Goal: Task Accomplishment & Management: Complete application form

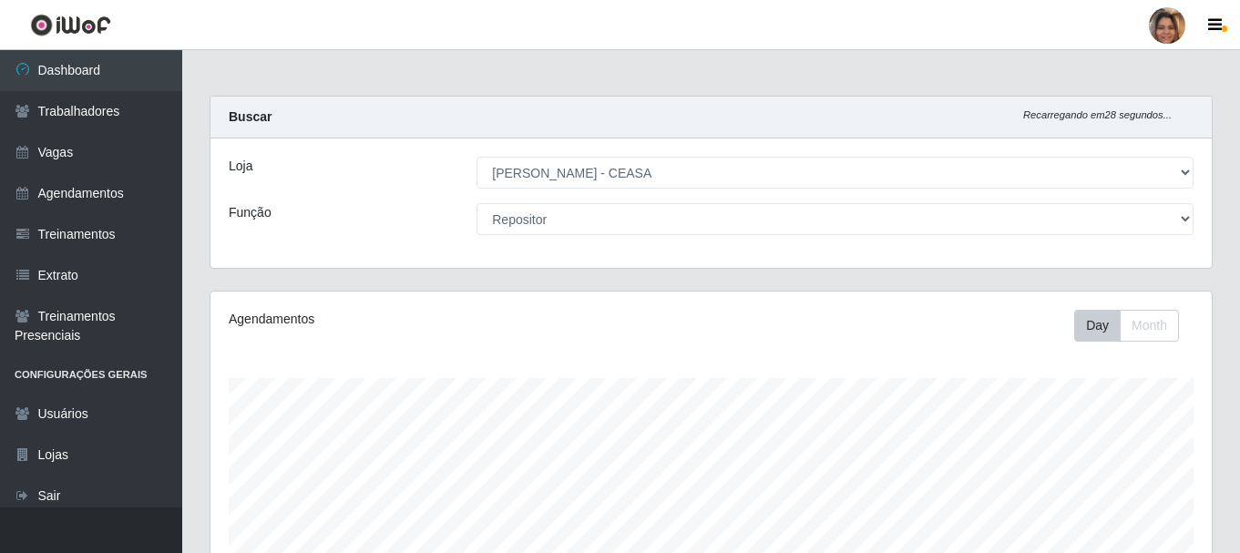
select select "474"
select select "24"
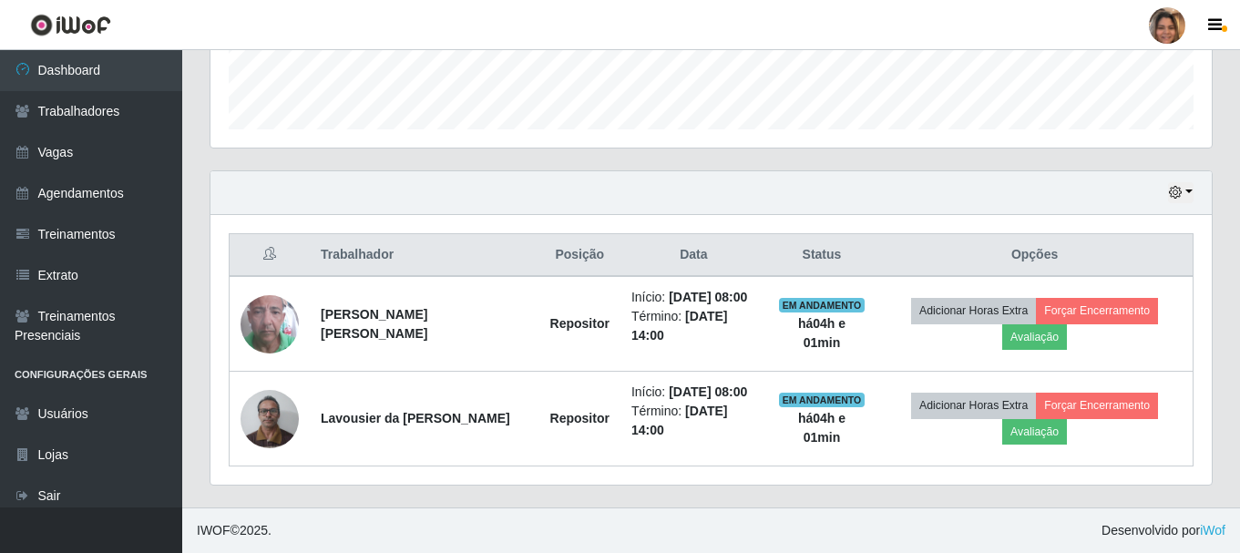
scroll to position [378, 1001]
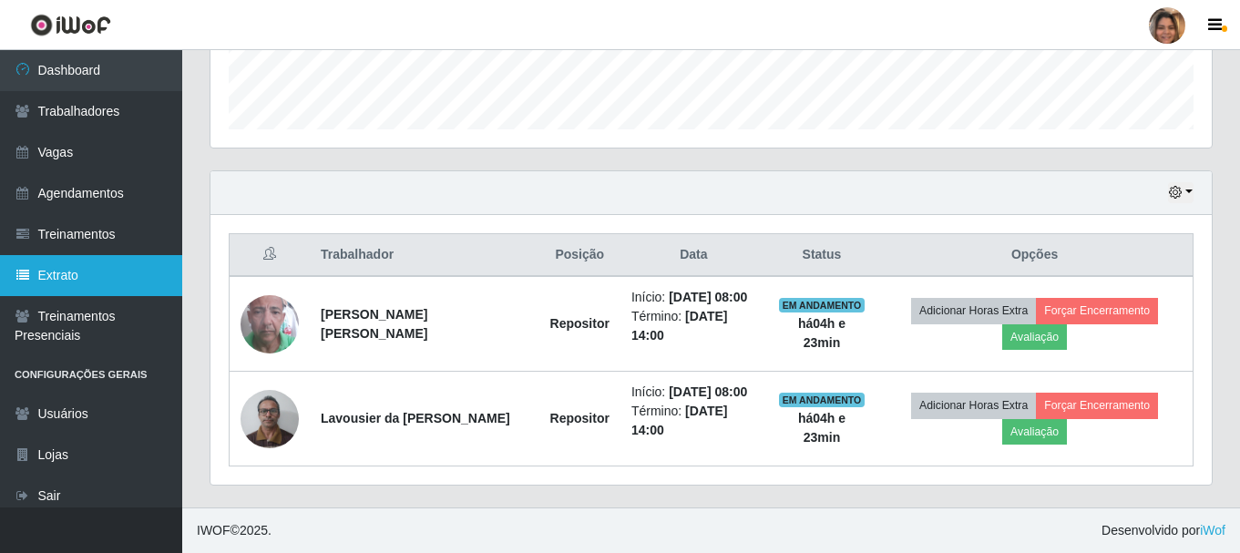
click at [118, 268] on link "Extrato" at bounding box center [91, 275] width 182 height 41
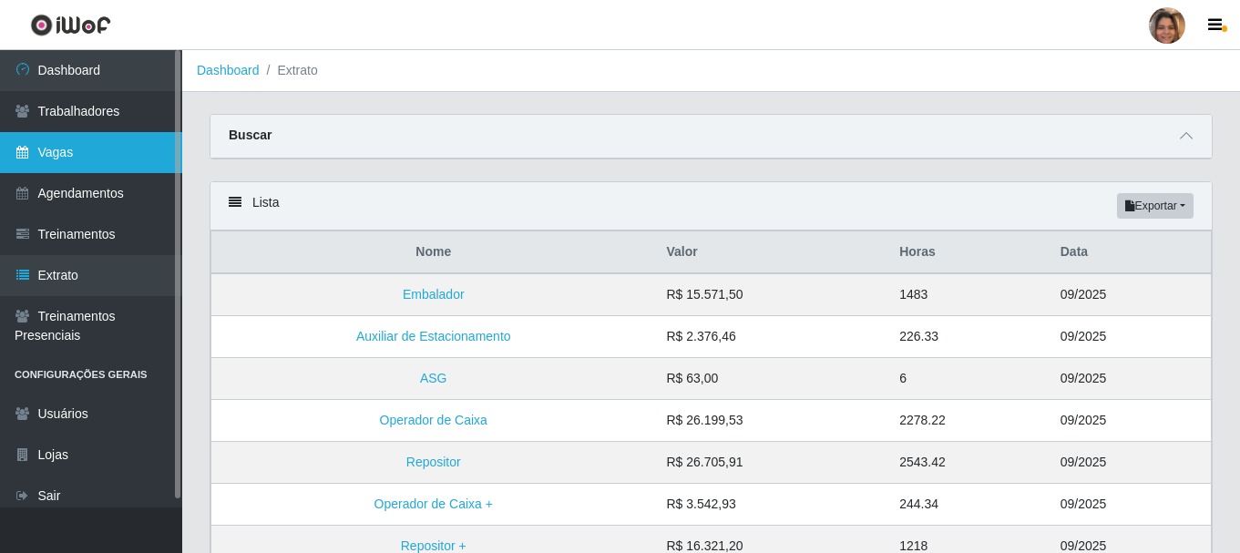
click at [120, 149] on link "Vagas" at bounding box center [91, 152] width 182 height 41
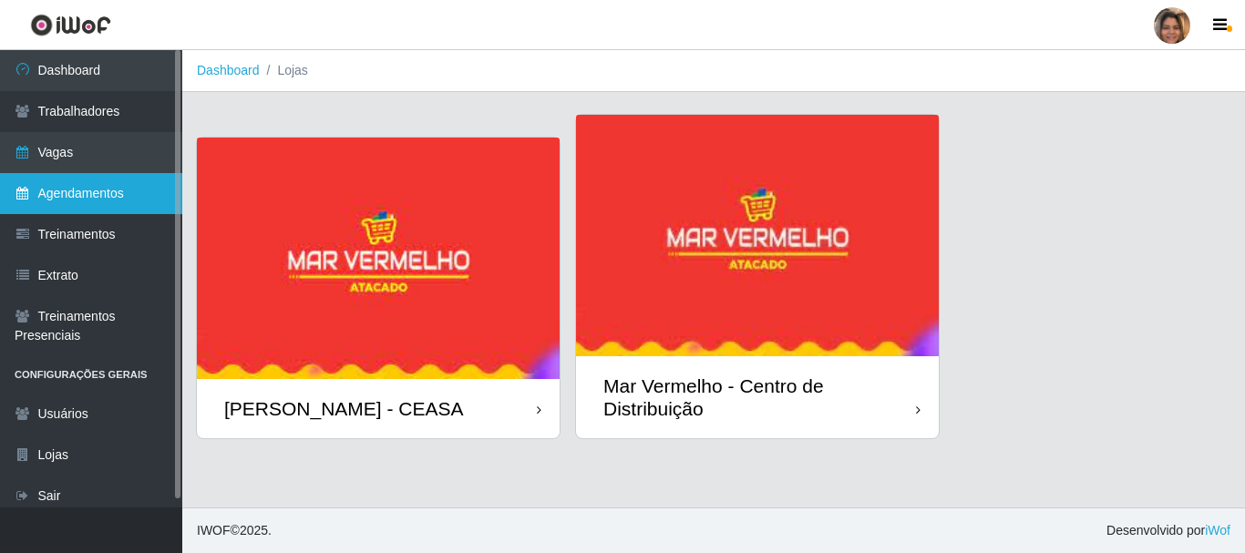
click at [135, 178] on link "Agendamentos" at bounding box center [91, 193] width 182 height 41
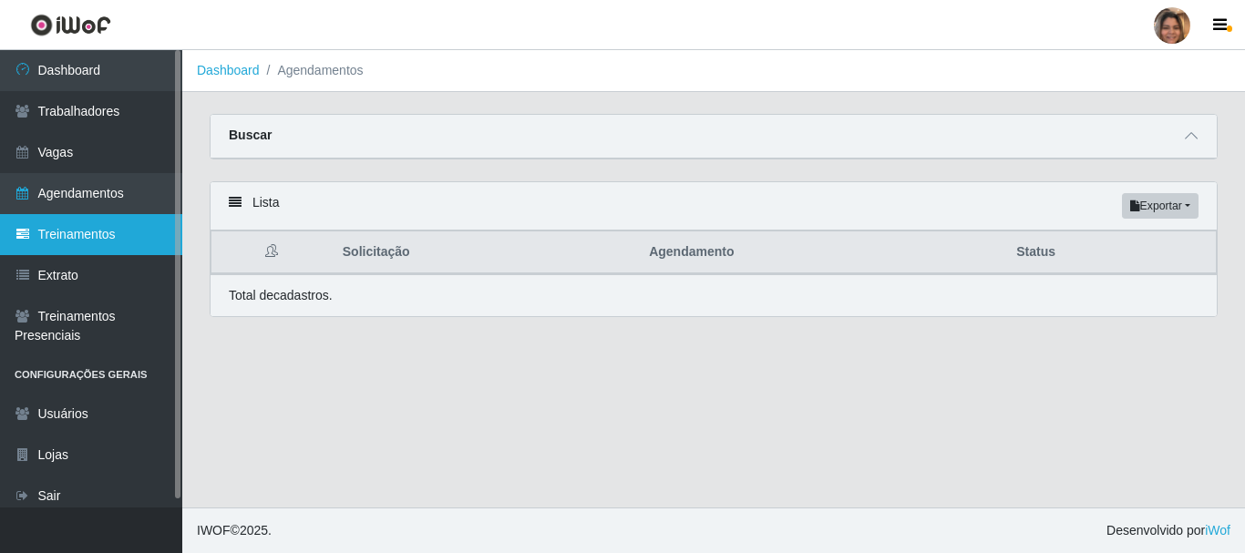
click at [117, 236] on link "Treinamentos" at bounding box center [91, 234] width 182 height 41
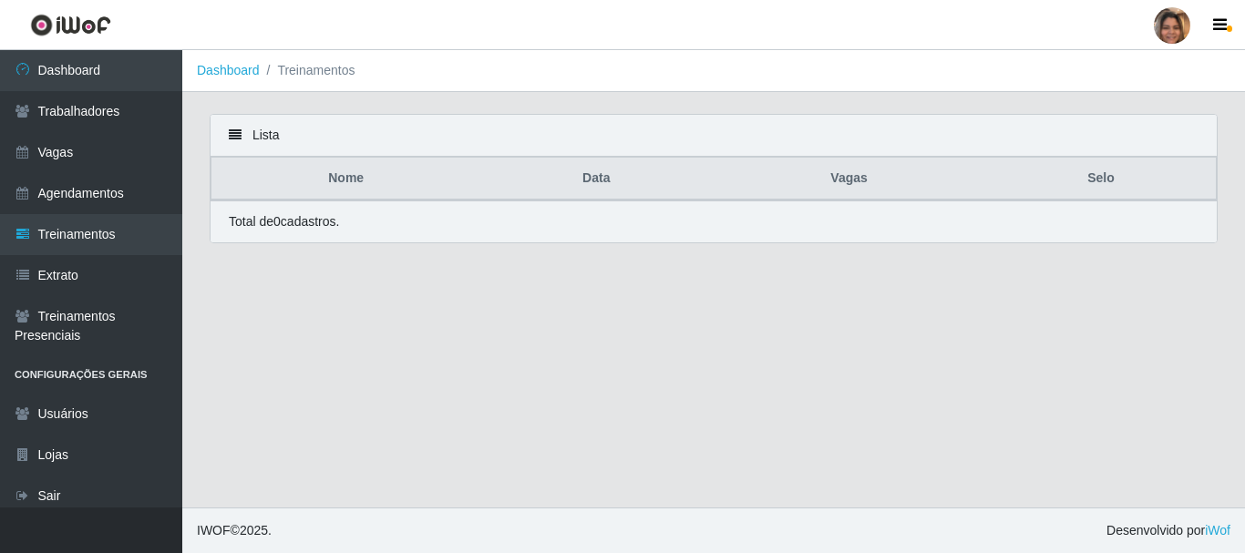
click at [88, 276] on link "Extrato" at bounding box center [91, 275] width 182 height 41
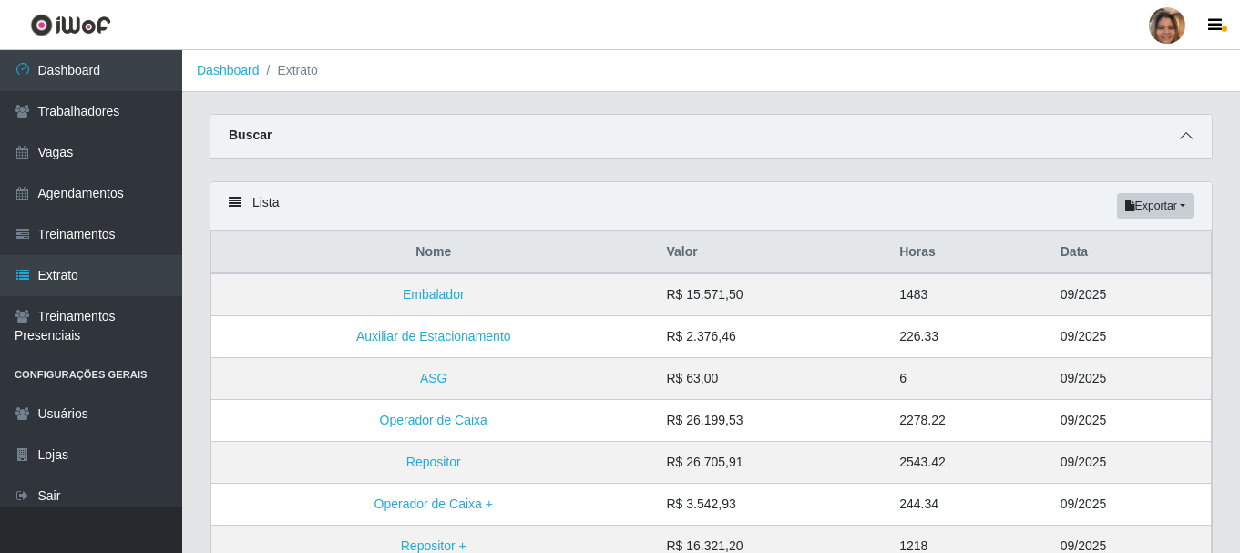
click at [1189, 136] on icon at bounding box center [1186, 135] width 13 height 13
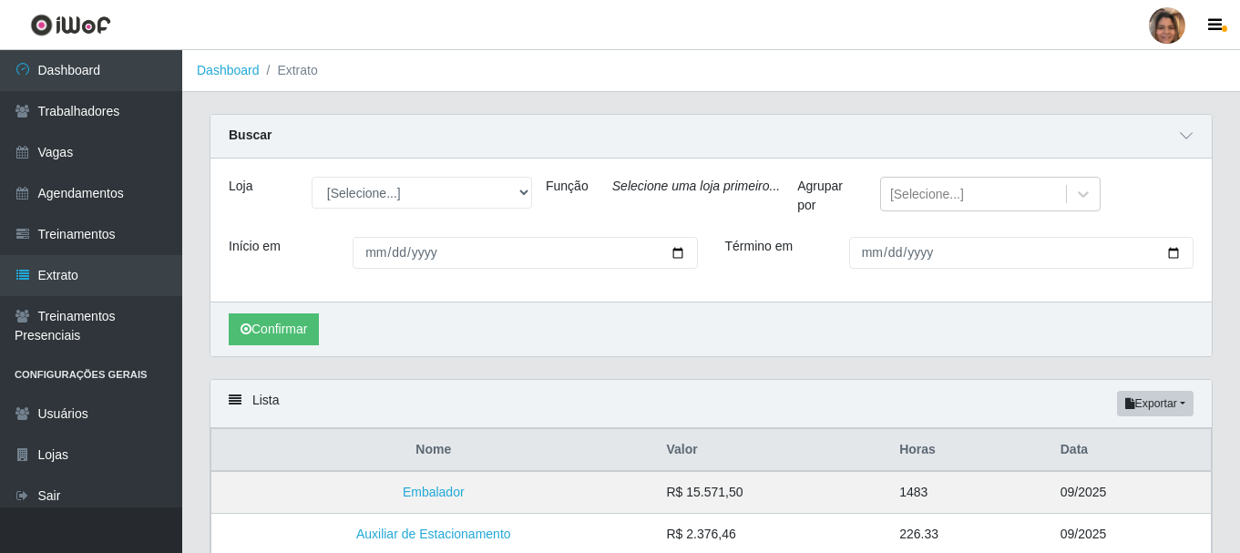
click at [532, 187] on div "Função" at bounding box center [565, 200] width 67 height 46
click at [515, 186] on select "[Selecione...] Mar Vermelho - CEASA Mar Vermelho - Centro de Distribuição" at bounding box center [422, 193] width 220 height 32
select select "474"
click at [312, 178] on select "[Selecione...] Mar Vermelho - CEASA Mar Vermelho - Centro de Distribuição" at bounding box center [422, 193] width 220 height 32
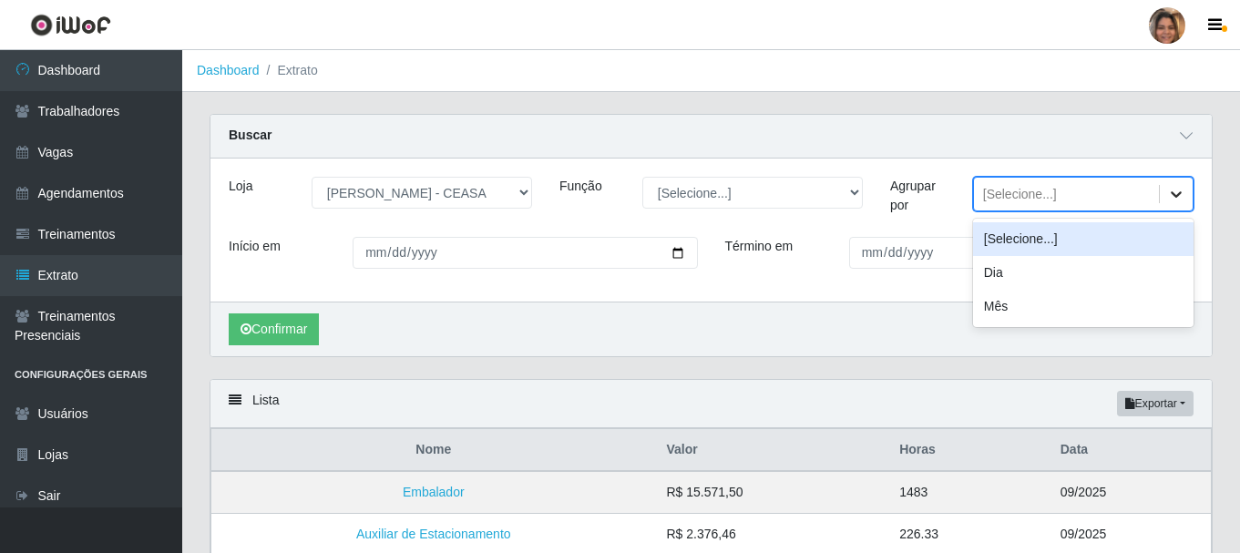
click at [1185, 189] on div at bounding box center [1176, 194] width 33 height 33
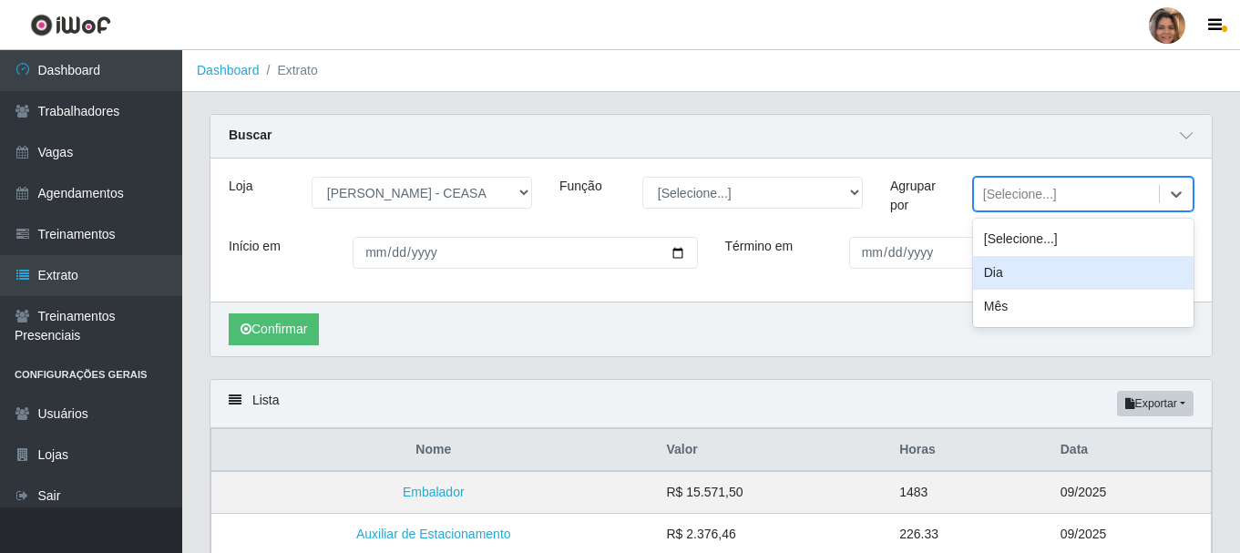
click at [1045, 272] on div "Dia" at bounding box center [1083, 273] width 220 height 34
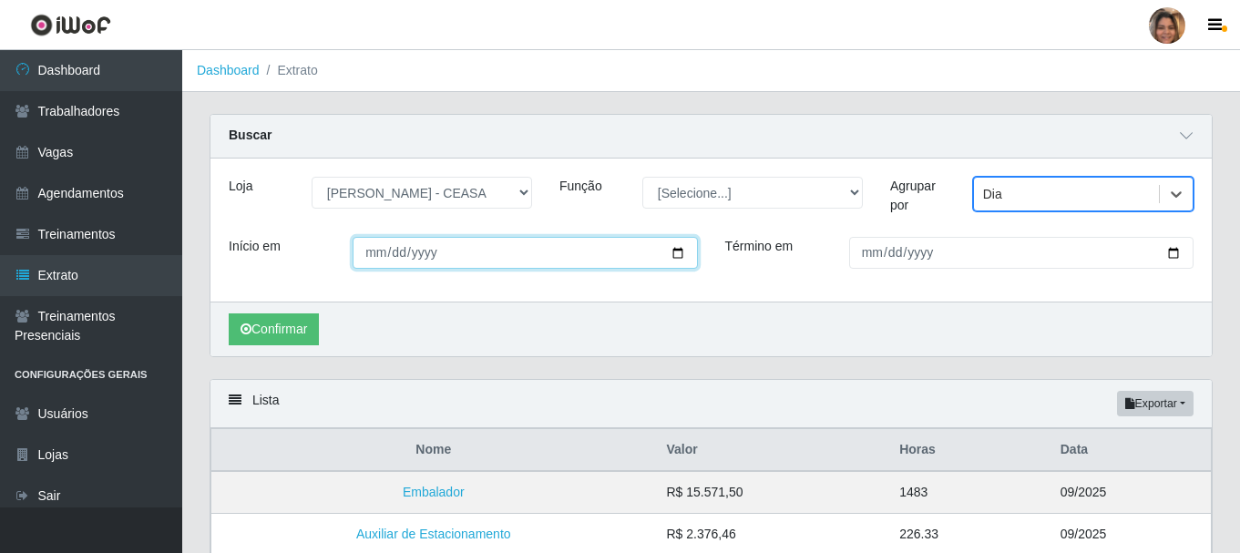
click at [526, 261] on input "Início em" at bounding box center [525, 253] width 344 height 32
type input "2025-10-01"
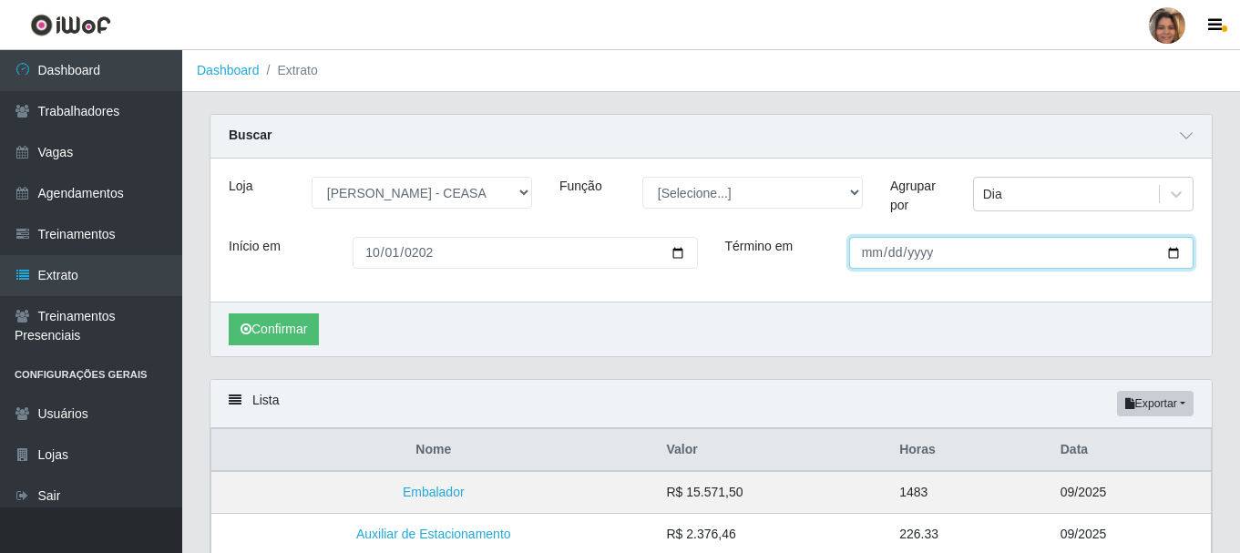
click at [876, 257] on input "Término em" at bounding box center [1021, 253] width 344 height 32
type input "2025-10-31"
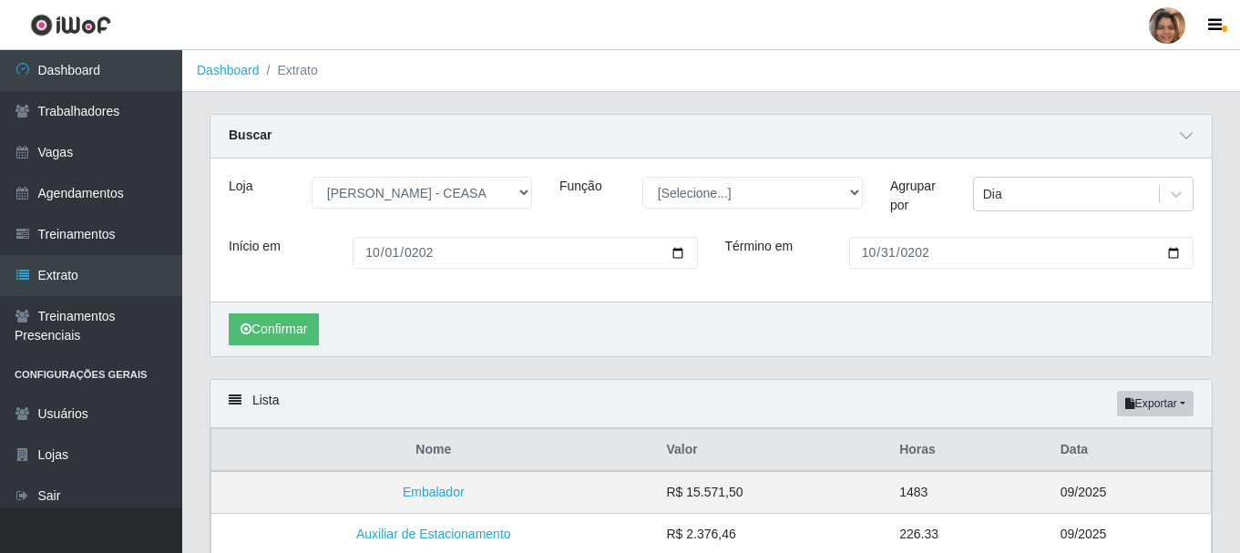
click at [1154, 323] on div "Confirmar" at bounding box center [710, 329] width 1001 height 55
click at [294, 330] on button "Confirmar" at bounding box center [274, 329] width 90 height 32
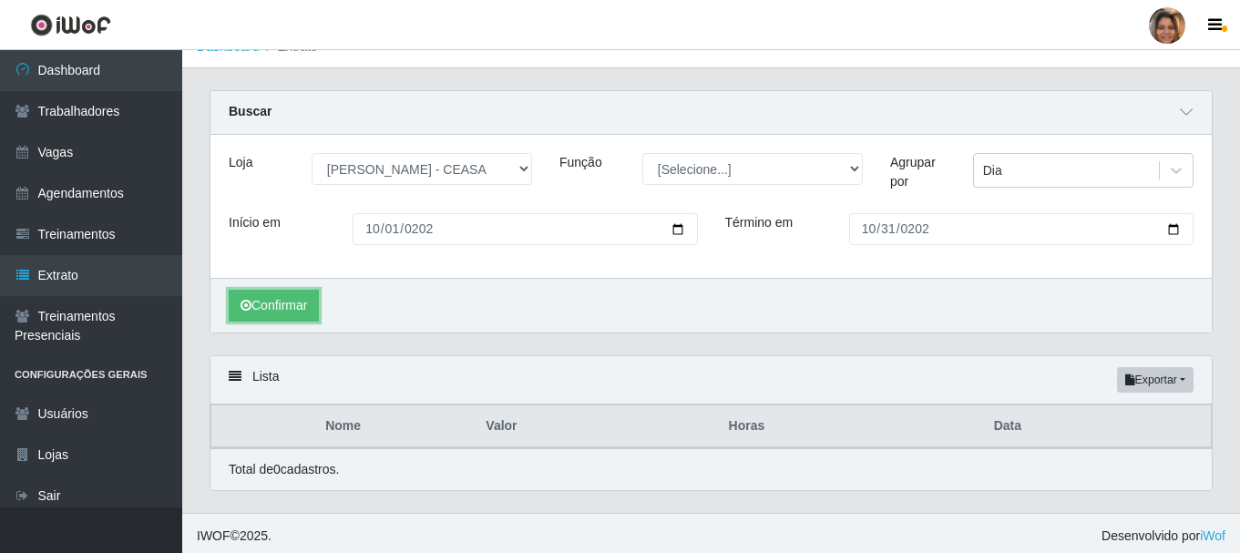
scroll to position [30, 0]
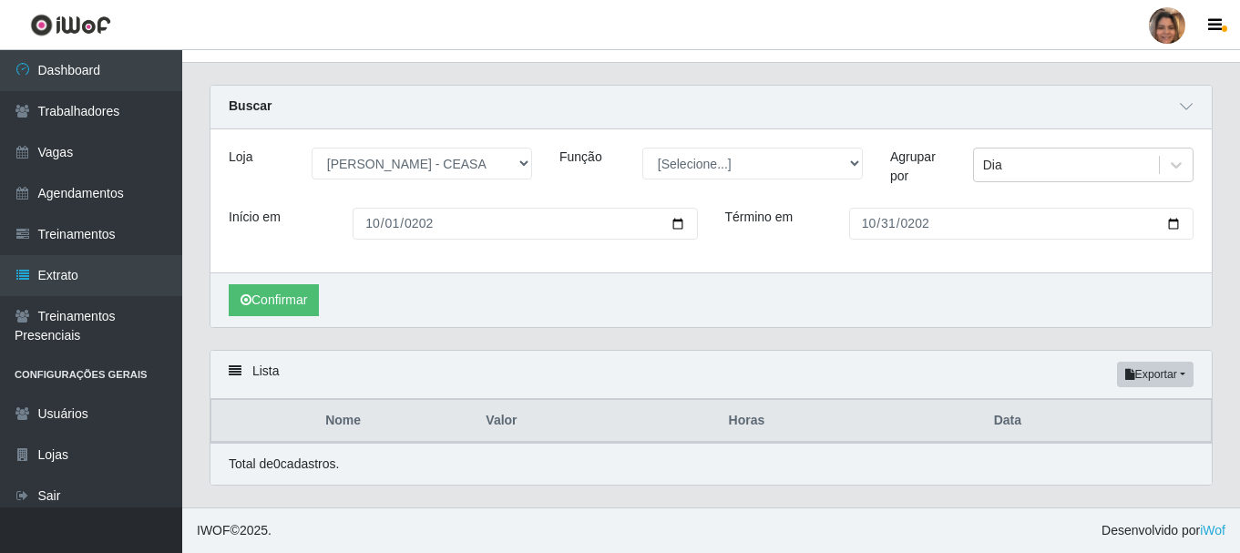
click at [226, 374] on div "Lista Exportar PDF Excel" at bounding box center [710, 375] width 1001 height 48
click at [231, 373] on icon at bounding box center [235, 370] width 13 height 13
click at [619, 319] on div "Confirmar" at bounding box center [710, 299] width 1001 height 55
click at [853, 161] on select "[Selecione...] Repositor Repositor + Repositor ++" at bounding box center [752, 164] width 220 height 32
select select "24"
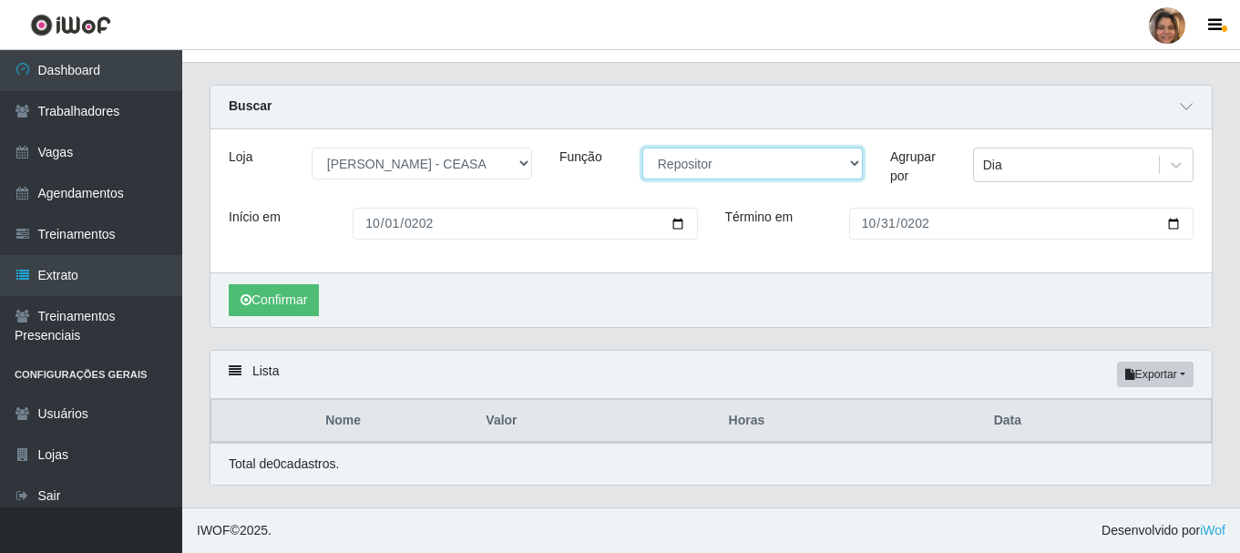
click at [642, 148] on select "[Selecione...] Repositor Repositor + Repositor ++" at bounding box center [752, 164] width 220 height 32
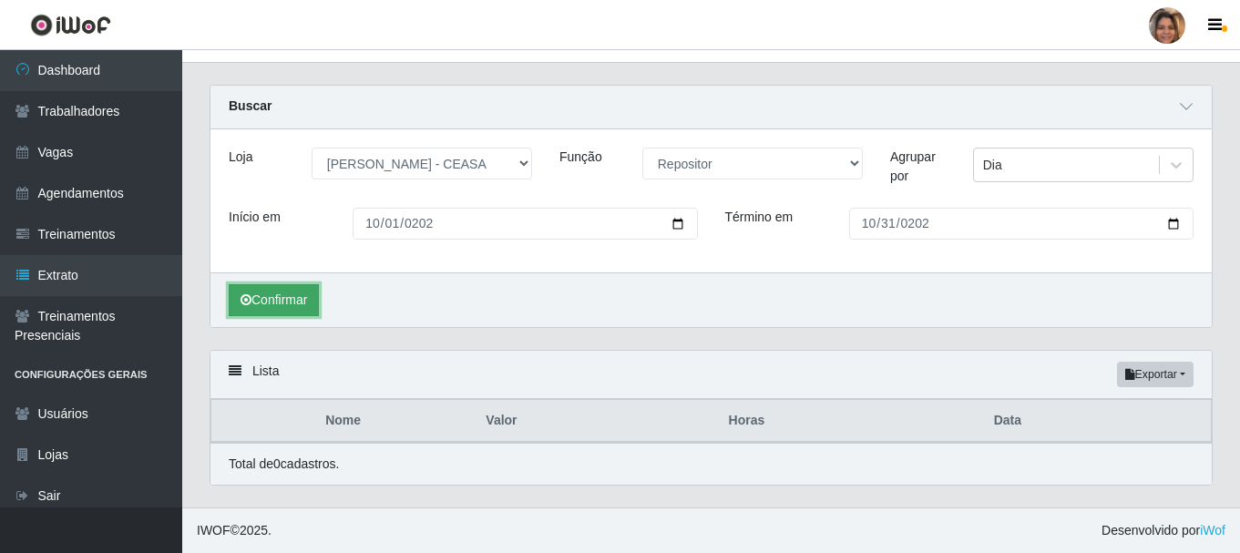
click at [292, 298] on button "Confirmar" at bounding box center [274, 300] width 90 height 32
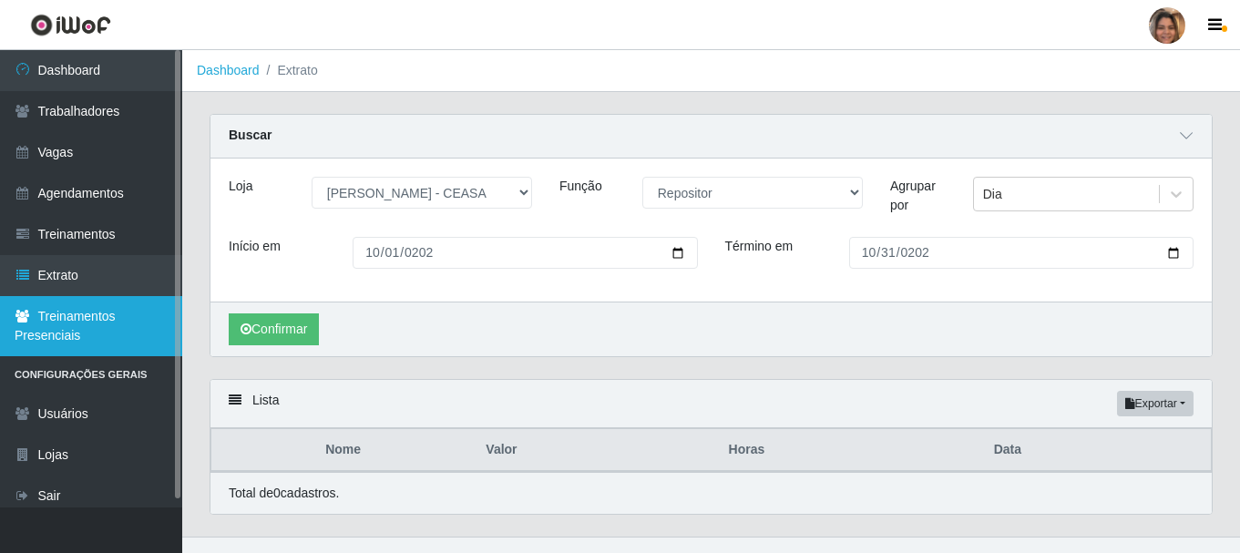
click at [123, 308] on link "Treinamentos Presenciais" at bounding box center [91, 326] width 182 height 60
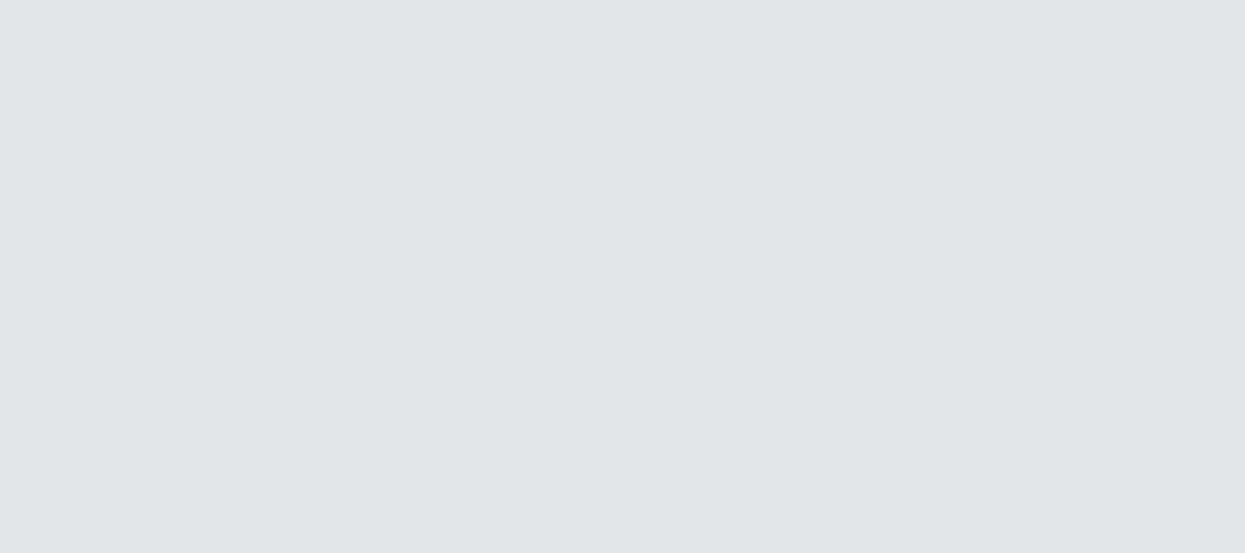
click at [211, 0] on html at bounding box center [622, 0] width 1245 height 0
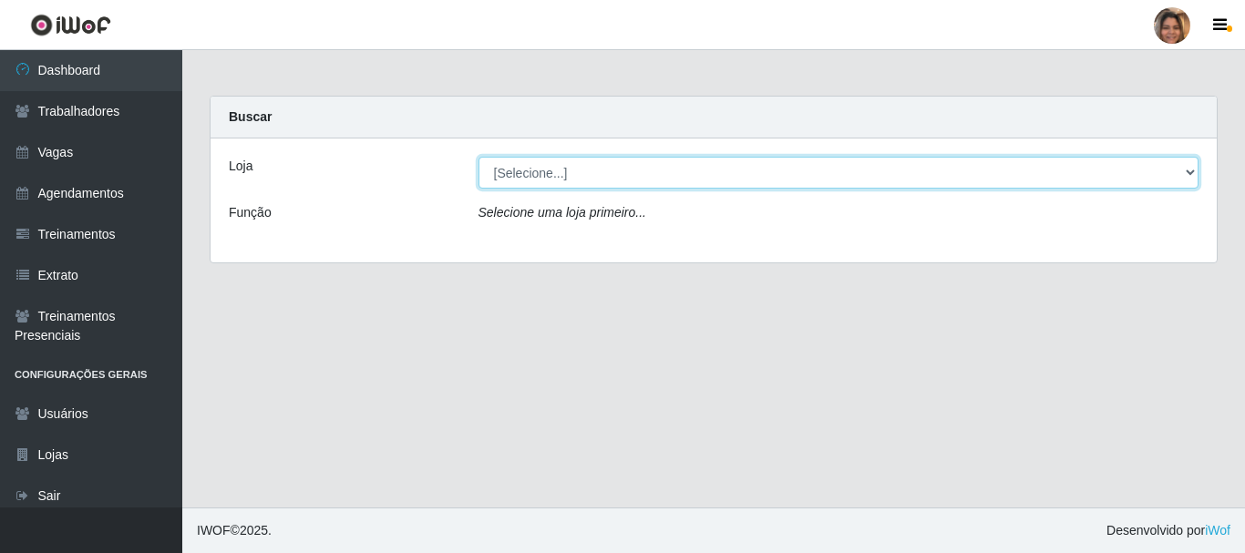
click at [1180, 160] on select "[Selecione...] Mar Vermelho - CEASA Mar Vermelho - Centro de Distribuição" at bounding box center [838, 173] width 721 height 32
select select "474"
click at [478, 157] on select "[Selecione...] Mar Vermelho - CEASA Mar Vermelho - Centro de Distribuição" at bounding box center [838, 173] width 721 height 32
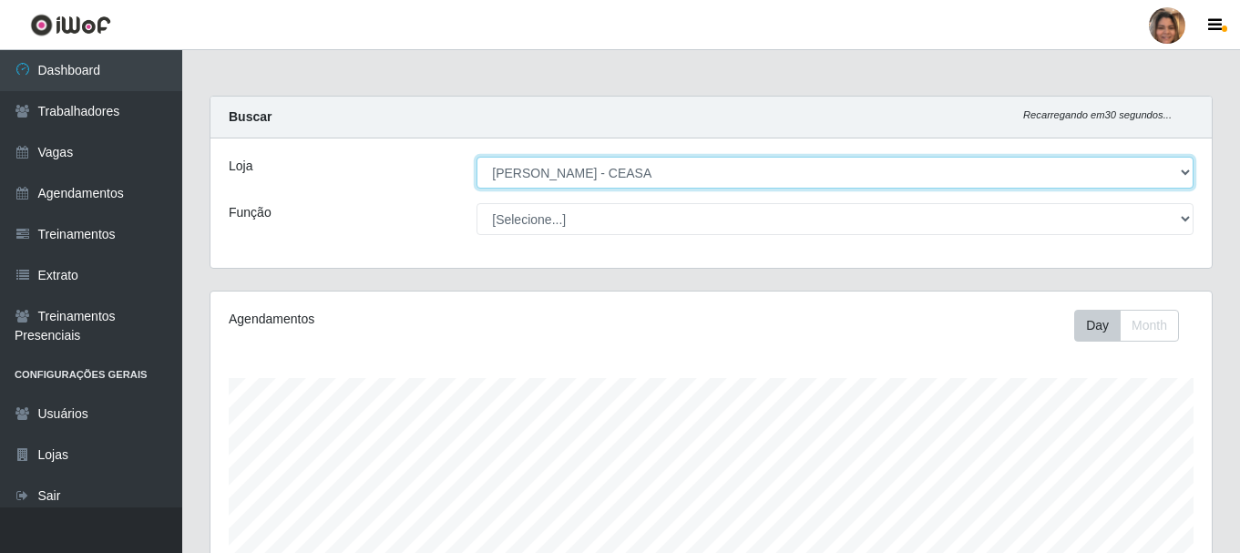
scroll to position [378, 1001]
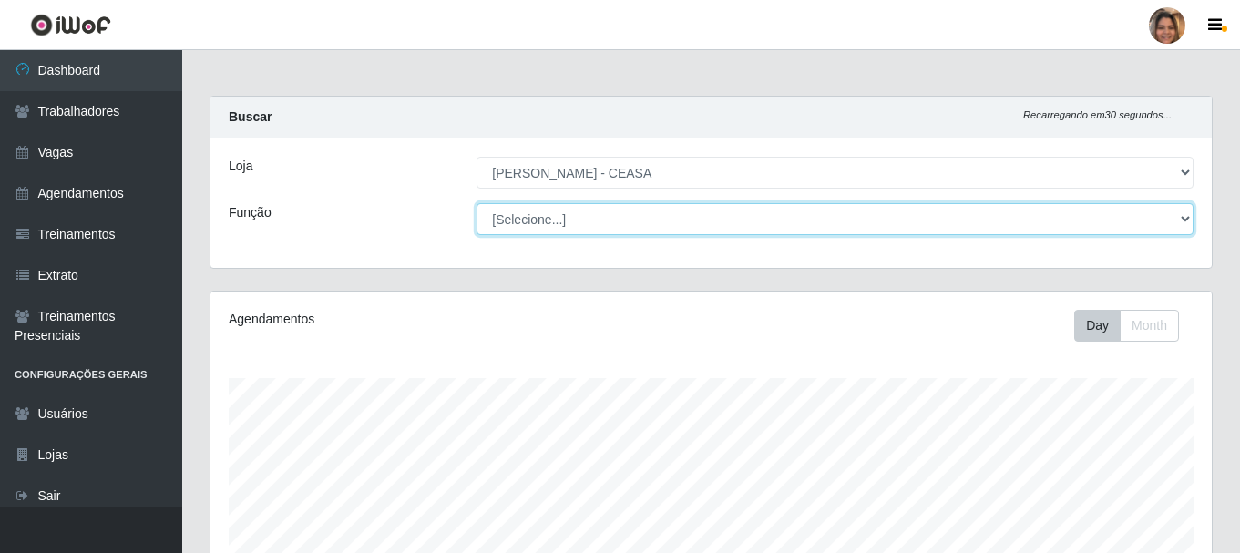
click at [651, 220] on select "[Selecione...] Repositor Repositor + Repositor ++" at bounding box center [835, 219] width 717 height 32
select select "24"
click at [477, 203] on select "[Selecione...] Repositor Repositor + Repositor ++" at bounding box center [835, 219] width 717 height 32
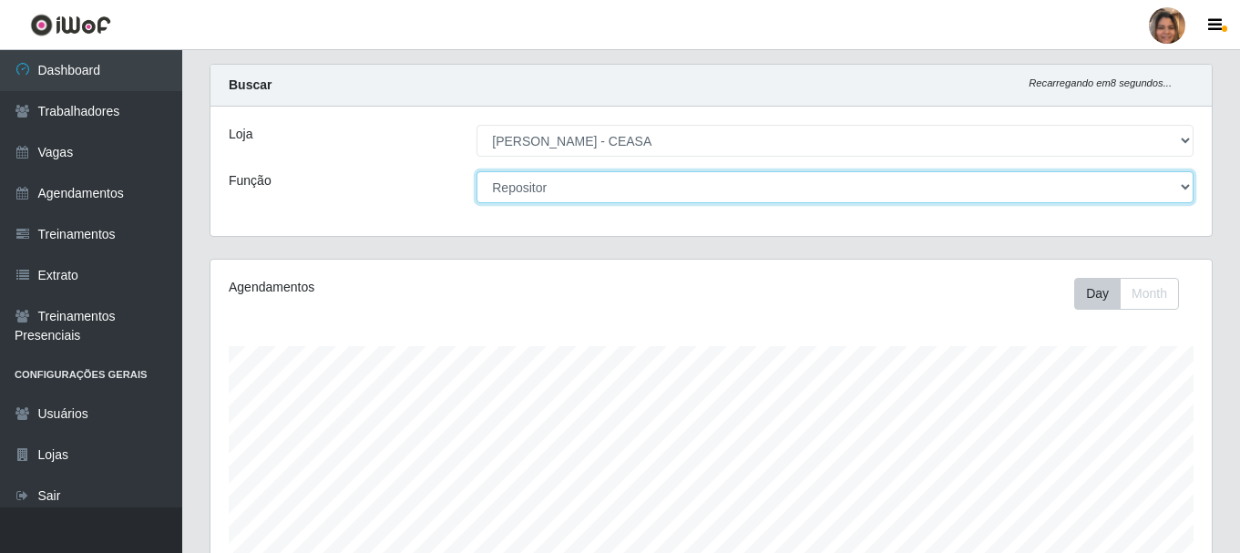
scroll to position [0, 0]
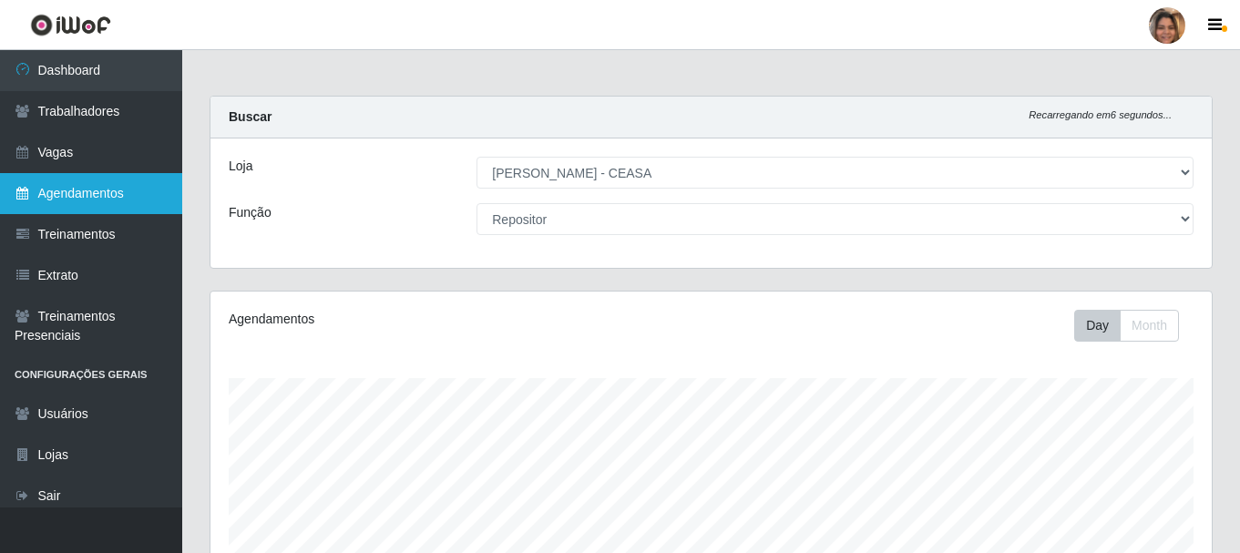
click at [103, 190] on link "Agendamentos" at bounding box center [91, 193] width 182 height 41
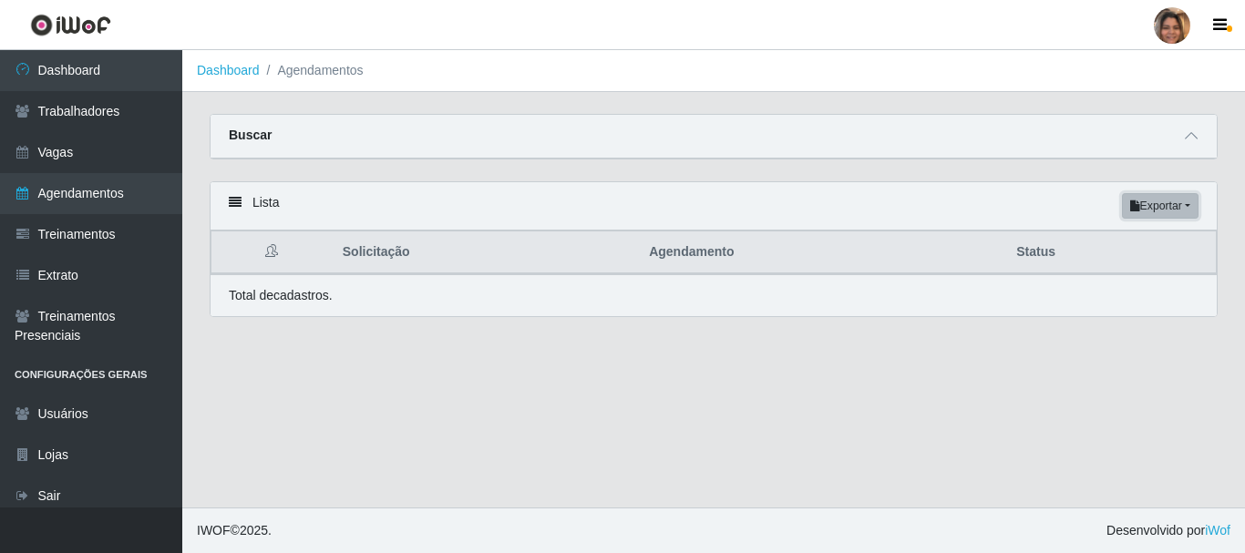
click at [1181, 208] on button "Exportar" at bounding box center [1160, 206] width 77 height 26
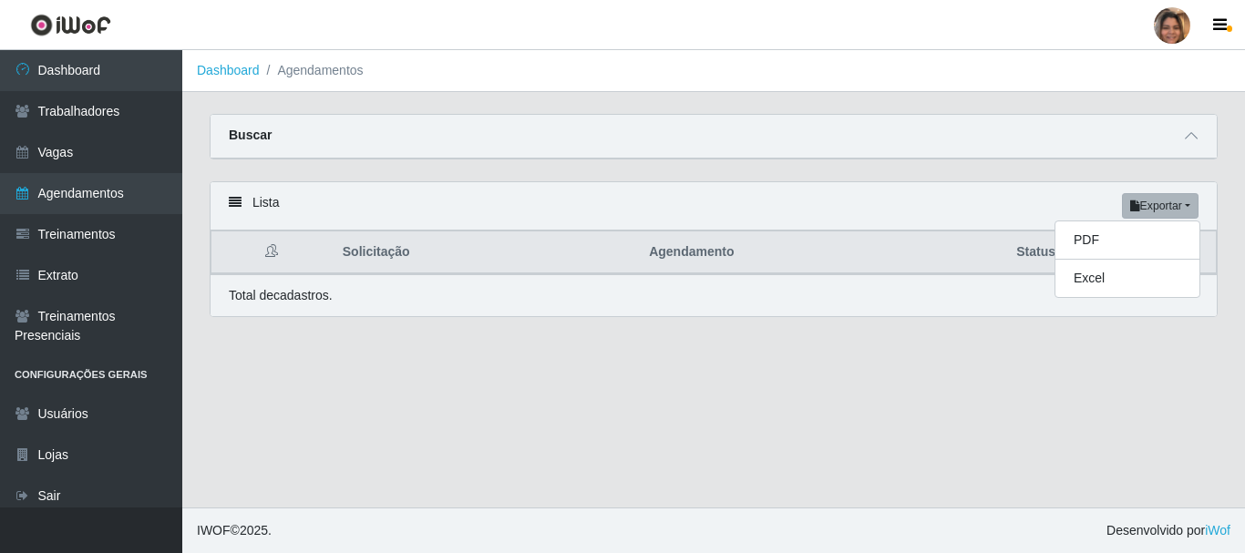
click at [233, 197] on div "Lista Exportar PDF Excel" at bounding box center [713, 206] width 1006 height 48
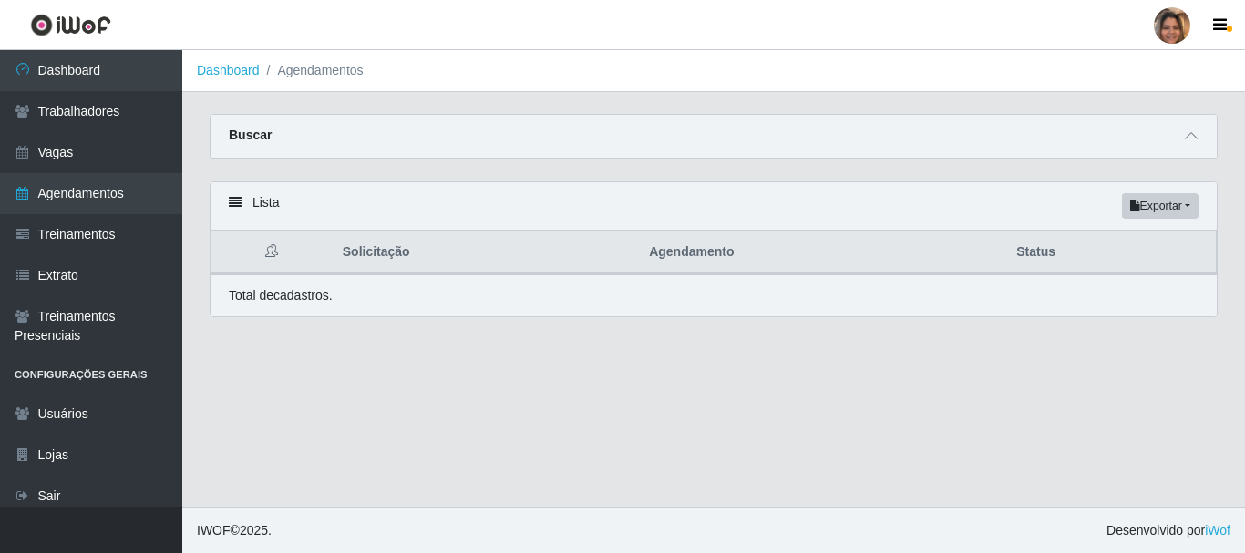
click at [231, 205] on icon at bounding box center [235, 202] width 13 height 13
click at [259, 137] on strong "Buscar" at bounding box center [250, 135] width 43 height 15
click at [298, 72] on li "Agendamentos" at bounding box center [312, 70] width 104 height 19
click at [250, 75] on link "Dashboard" at bounding box center [228, 70] width 63 height 15
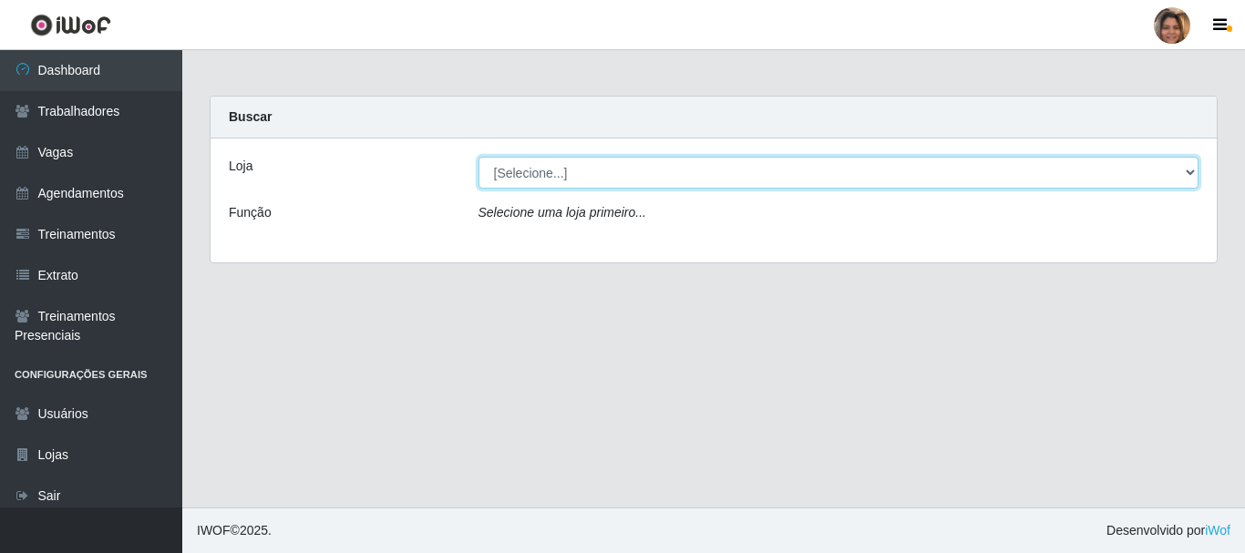
click at [1192, 169] on select "[Selecione...] Mar Vermelho - CEASA Mar Vermelho - Centro de Distribuição" at bounding box center [838, 173] width 721 height 32
select select "474"
click at [478, 157] on select "[Selecione...] Mar Vermelho - CEASA Mar Vermelho - Centro de Distribuição" at bounding box center [838, 173] width 721 height 32
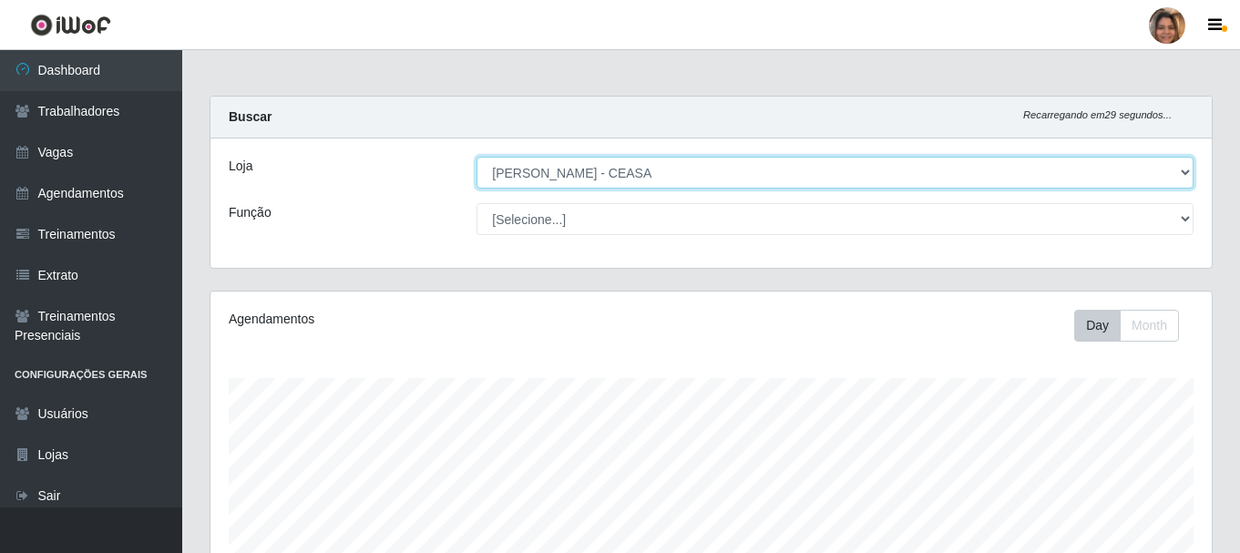
scroll to position [378, 1001]
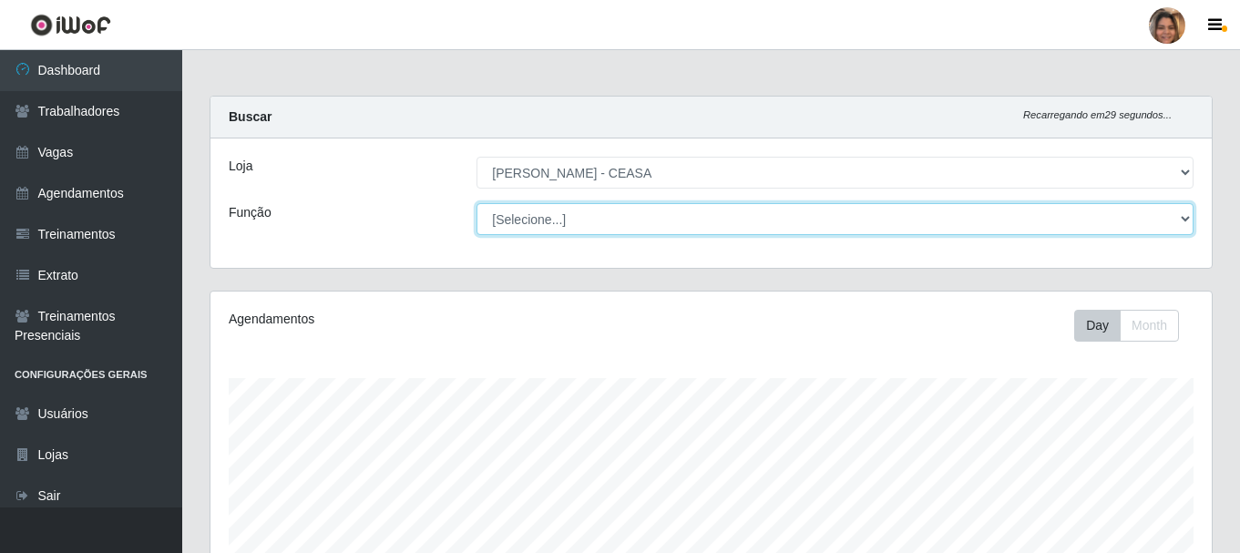
drag, startPoint x: 568, startPoint y: 217, endPoint x: 593, endPoint y: 215, distance: 25.6
click at [593, 215] on select "[Selecione...] Repositor Repositor + Repositor ++" at bounding box center [835, 219] width 717 height 32
select select "24"
click at [477, 203] on select "[Selecione...] Repositor Repositor + Repositor ++" at bounding box center [835, 219] width 717 height 32
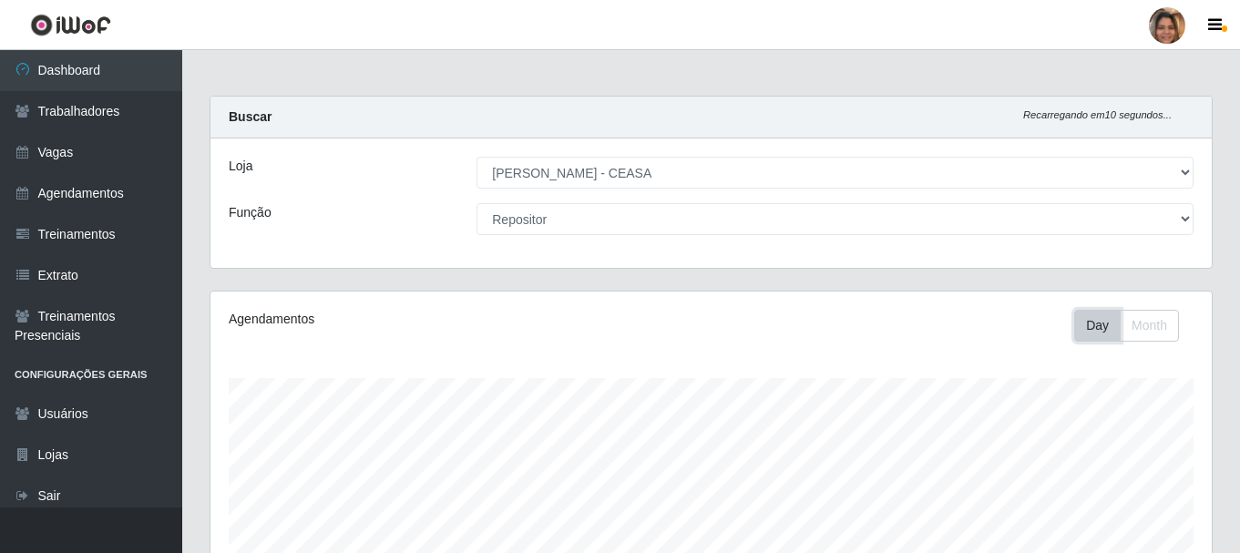
click at [1093, 324] on button "Day" at bounding box center [1097, 326] width 46 height 32
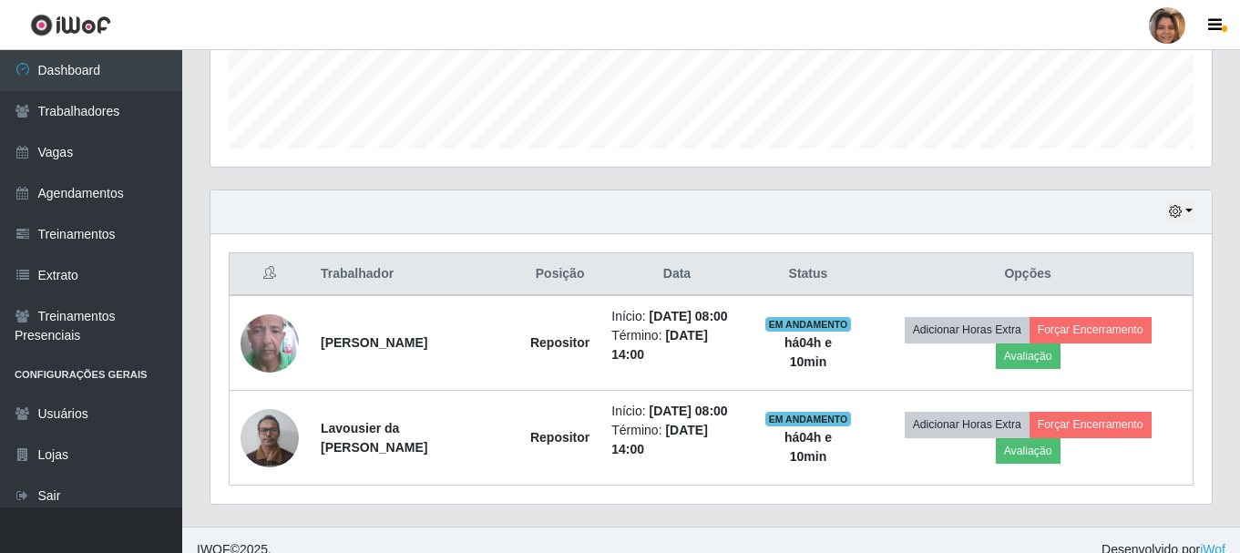
scroll to position [522, 0]
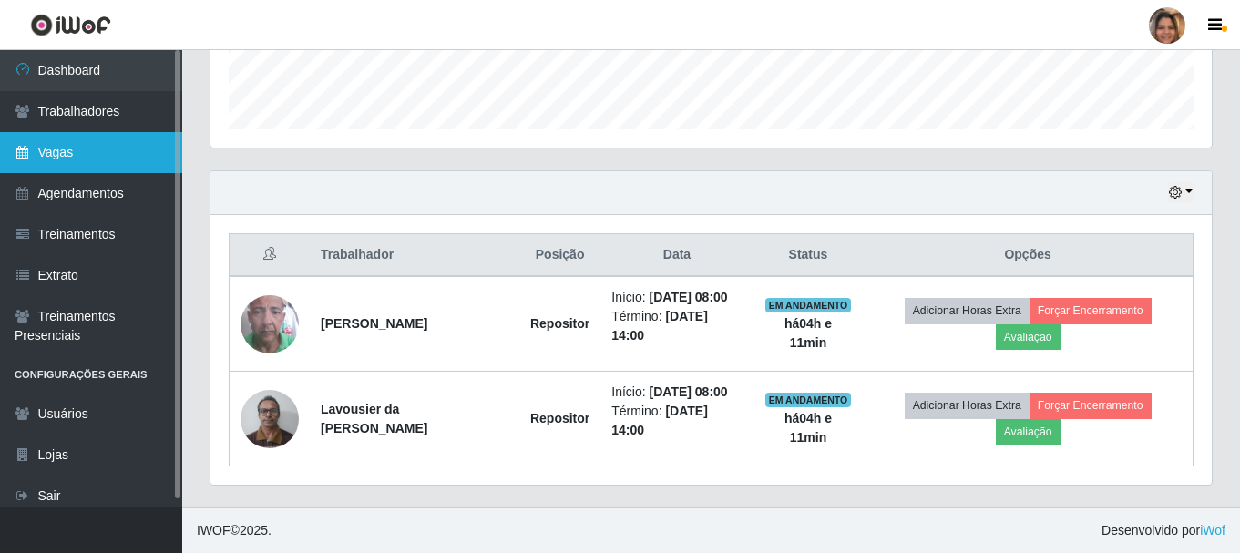
click at [127, 162] on link "Vagas" at bounding box center [91, 152] width 182 height 41
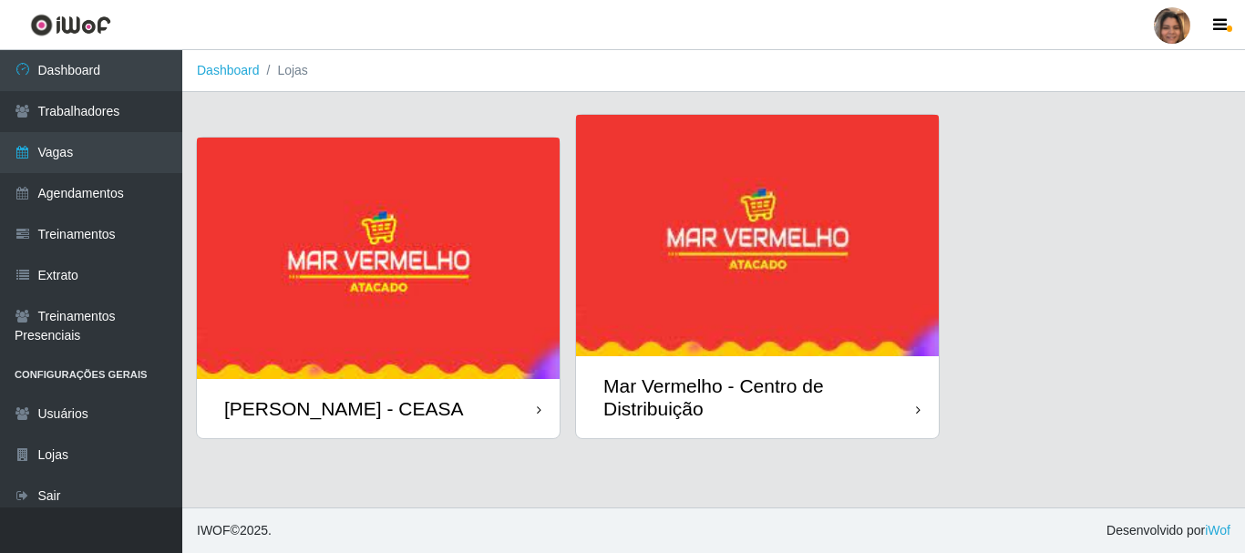
click at [344, 289] on img at bounding box center [378, 258] width 363 height 241
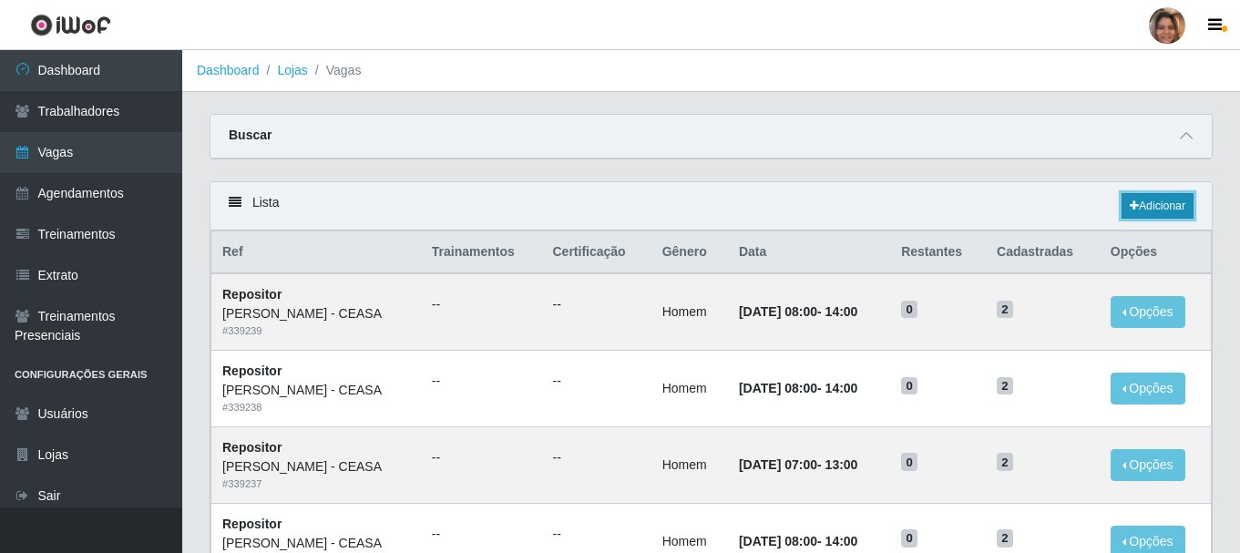
click at [1178, 206] on link "Adicionar" at bounding box center [1158, 206] width 72 height 26
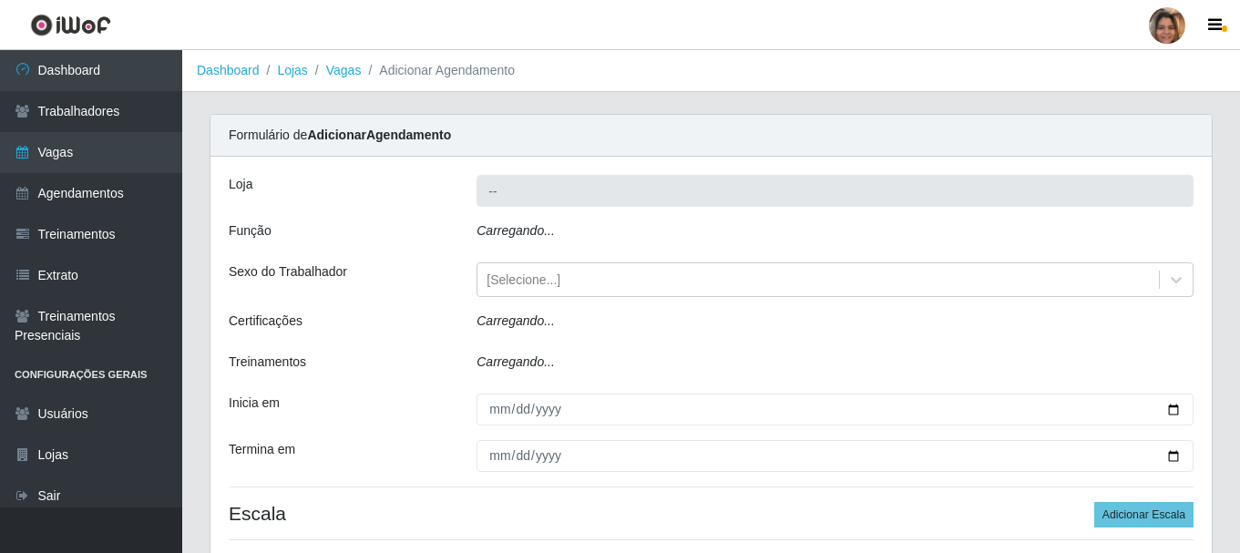
type input "[PERSON_NAME] - CEASA"
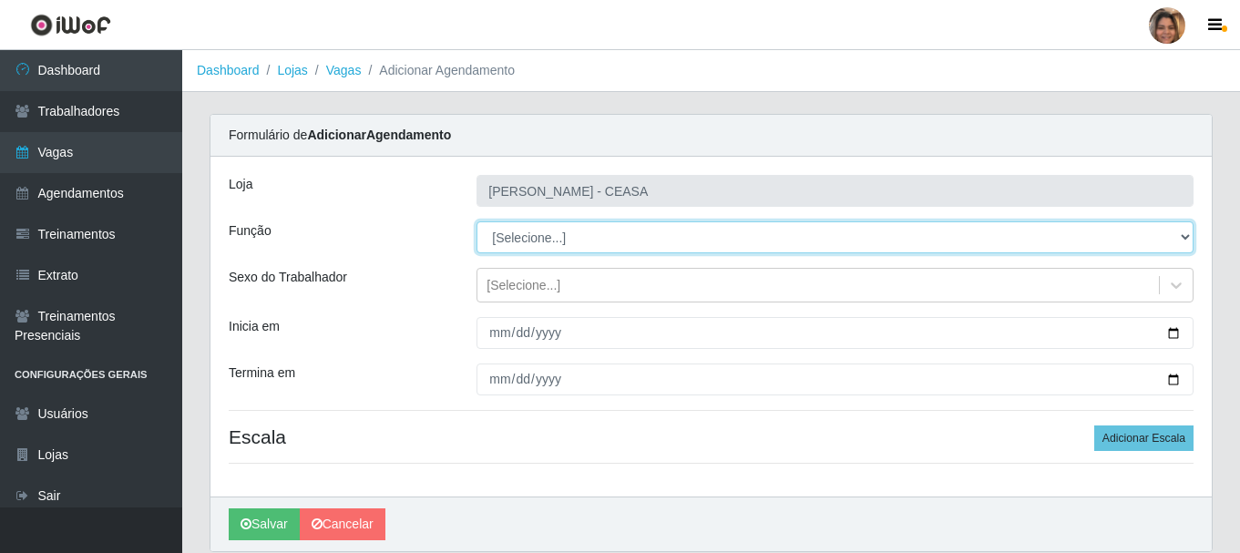
click at [518, 244] on select "[Selecione...] Repositor Repositor + Repositor ++" at bounding box center [835, 237] width 717 height 32
select select "24"
click at [477, 221] on select "[Selecione...] Repositor Repositor + Repositor ++" at bounding box center [835, 237] width 717 height 32
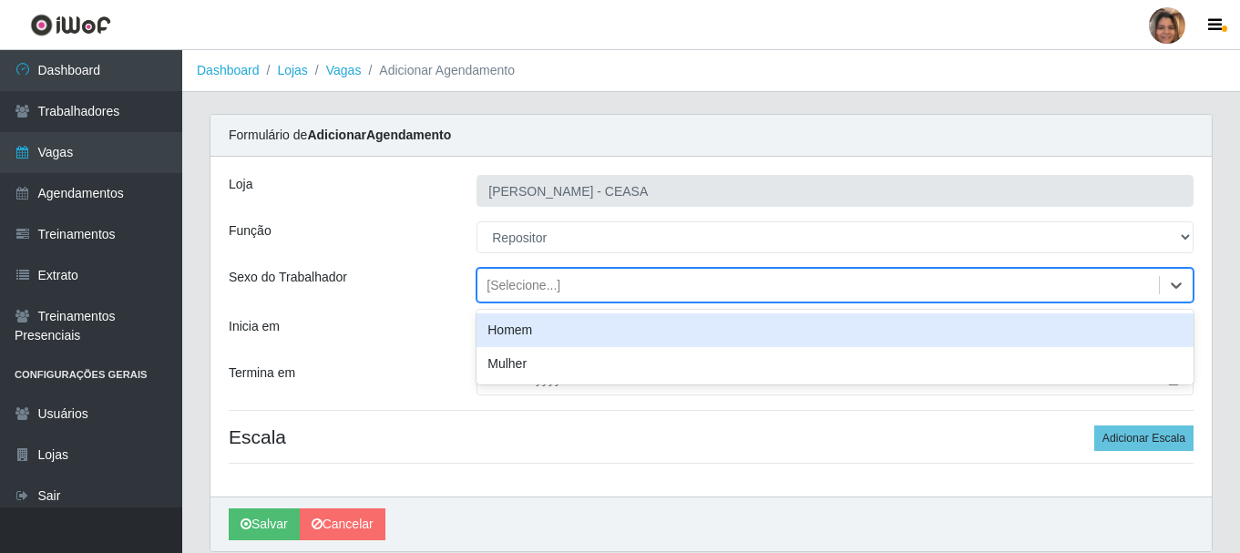
click at [546, 293] on div "[Selecione...]" at bounding box center [524, 285] width 74 height 19
click at [542, 334] on div "Homem" at bounding box center [835, 330] width 717 height 34
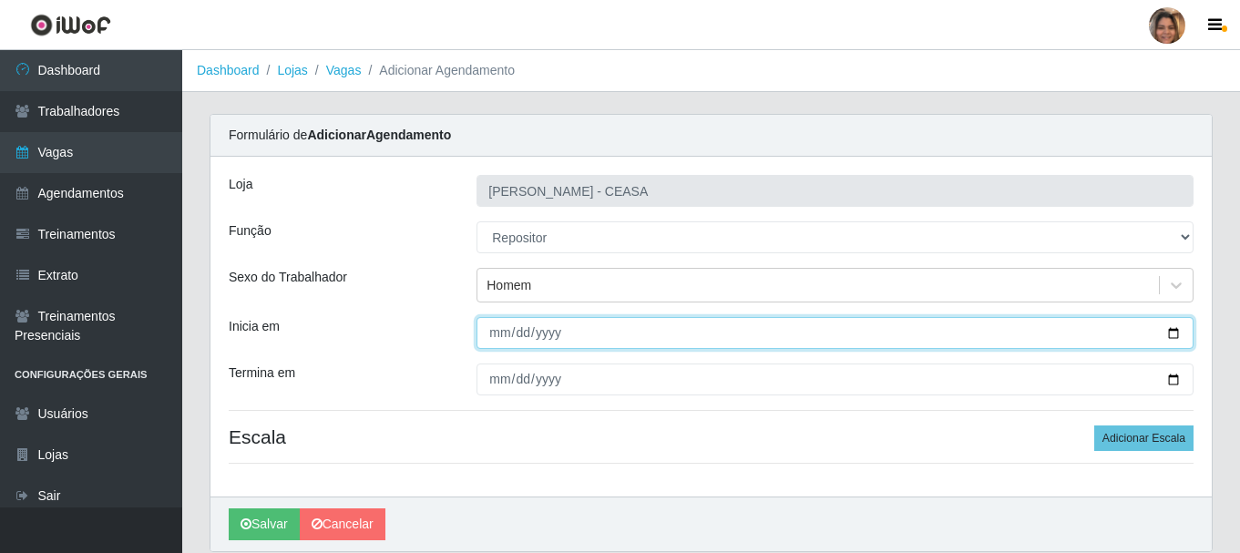
click at [497, 334] on input "Inicia em" at bounding box center [835, 333] width 717 height 32
click at [516, 340] on input "Inicia em" at bounding box center [835, 333] width 717 height 32
type input "2025-10-01"
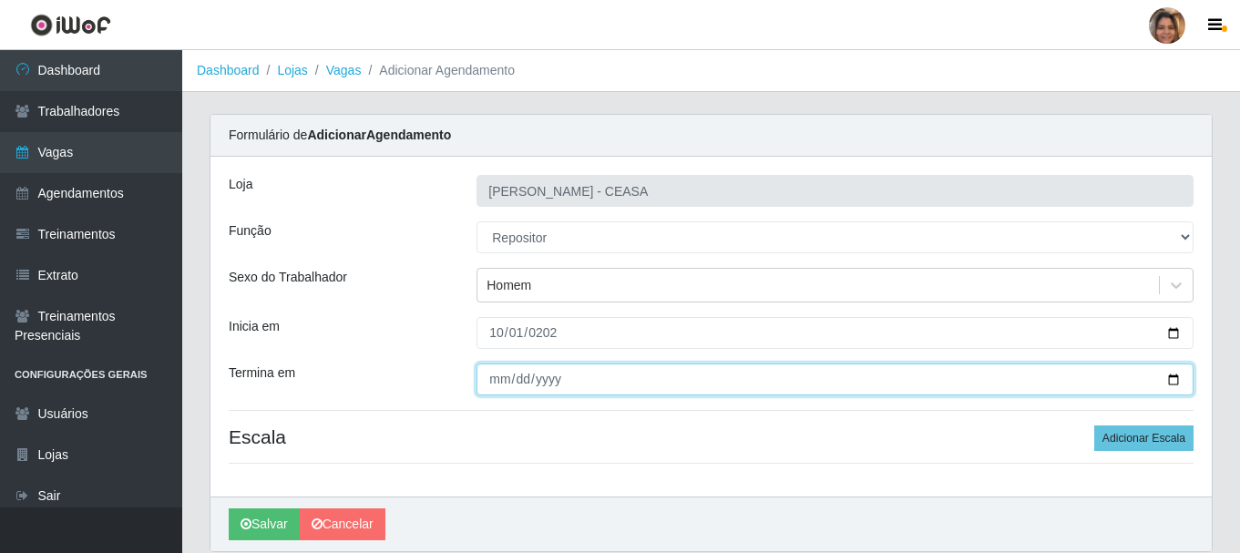
click at [500, 380] on input "Termina em" at bounding box center [835, 380] width 717 height 32
click at [490, 384] on input "Termina em" at bounding box center [835, 380] width 717 height 32
type input "2025-10-31"
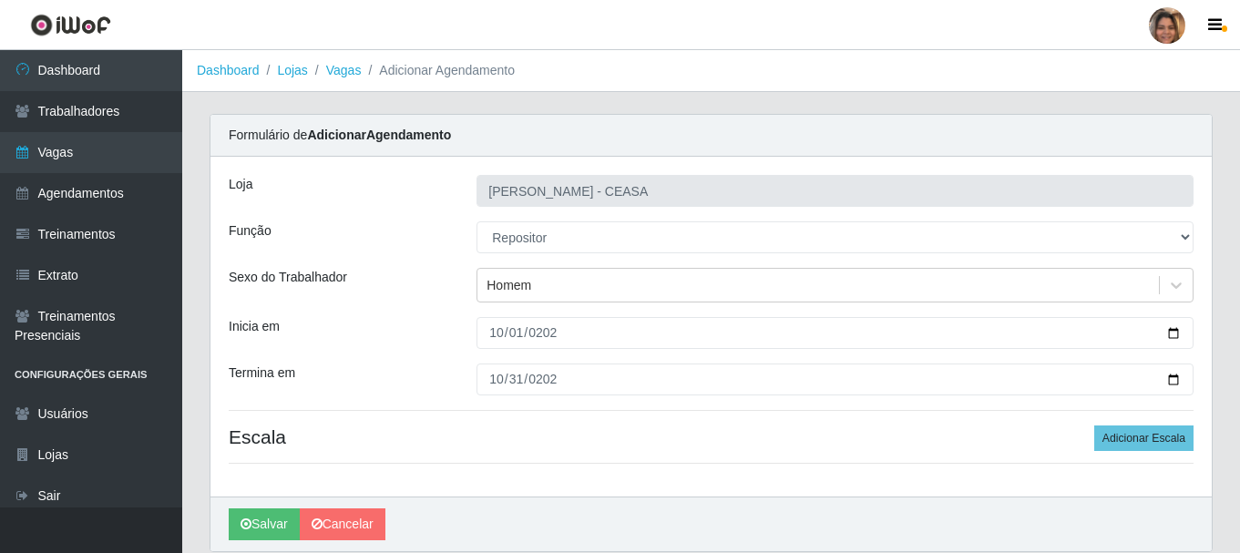
click at [917, 462] on div "Loja Mar Vermelho - CEASA Função [Selecione...] Repositor Repositor + Repositor…" at bounding box center [710, 327] width 1001 height 340
click at [1154, 436] on button "Adicionar Escala" at bounding box center [1143, 439] width 99 height 26
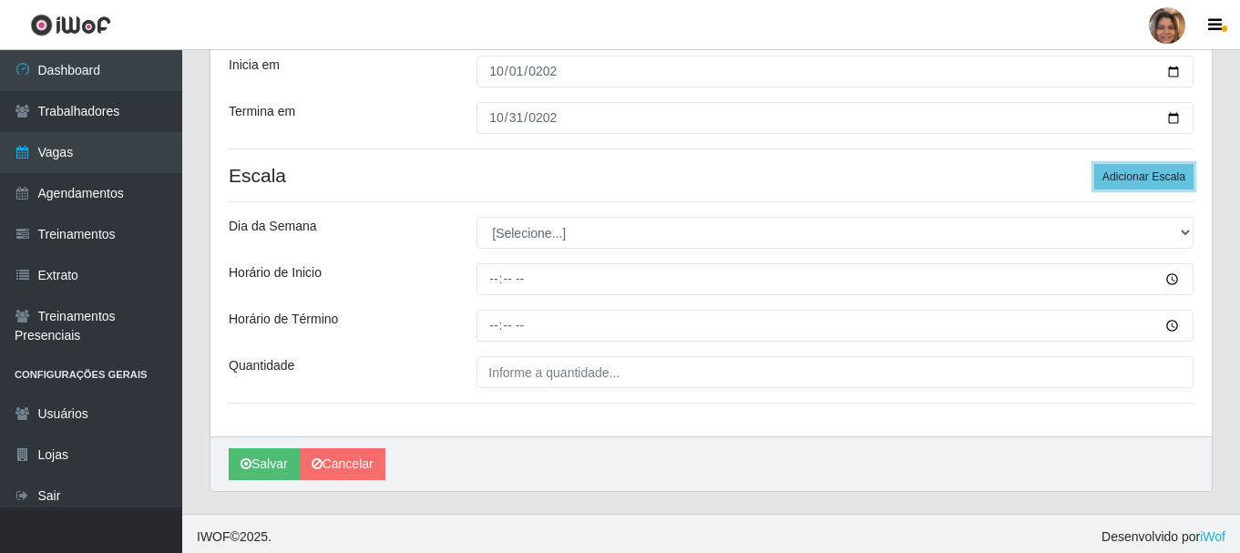
scroll to position [268, 0]
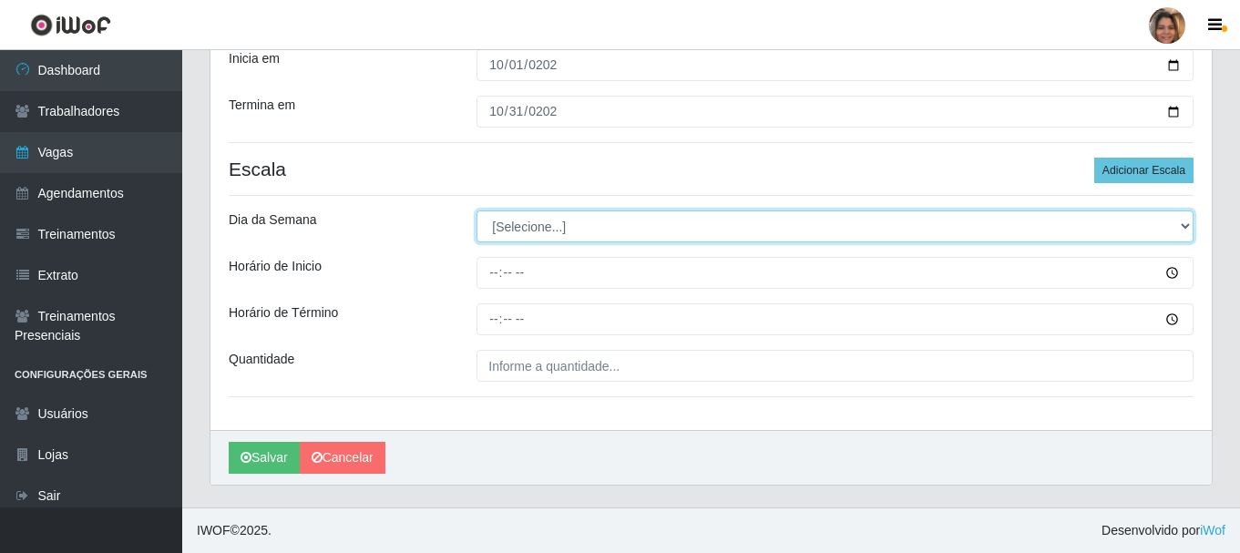
click at [595, 239] on select "[Selecione...] Segunda Terça Quarta Quinta Sexta Sábado Domingo" at bounding box center [835, 226] width 717 height 32
click at [518, 229] on select "[Selecione...] Segunda Terça Quarta Quinta Sexta Sábado Domingo" at bounding box center [835, 226] width 717 height 32
select select "3"
click at [477, 210] on select "[Selecione...] Segunda Terça Quarta Quinta Sexta Sábado Domingo" at bounding box center [835, 226] width 717 height 32
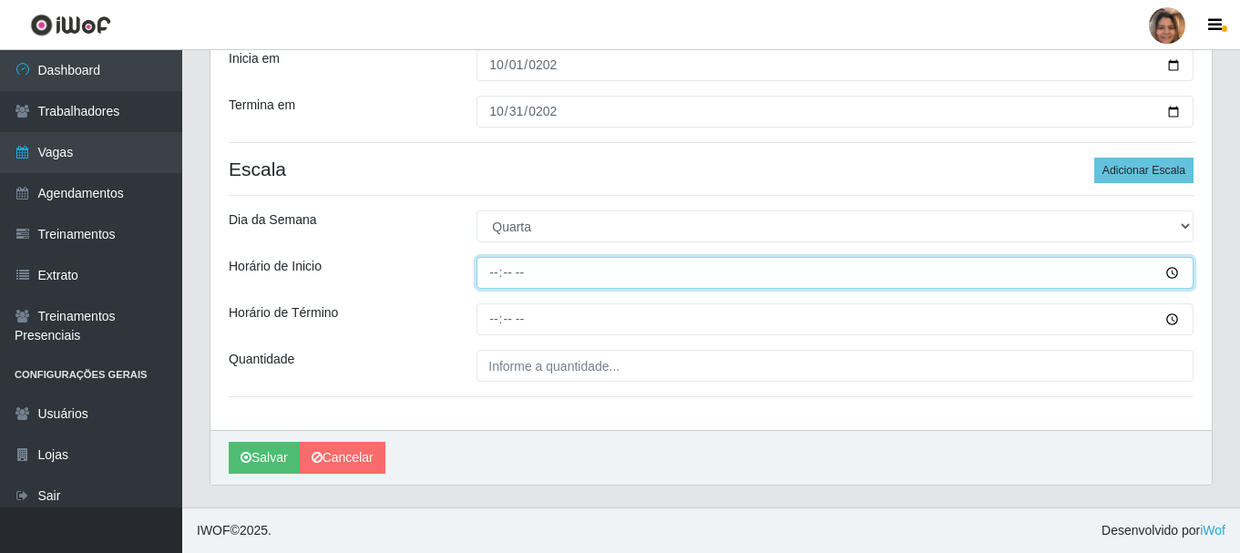
click at [483, 269] on input "Horário de Inicio" at bounding box center [835, 273] width 717 height 32
type input "08:00"
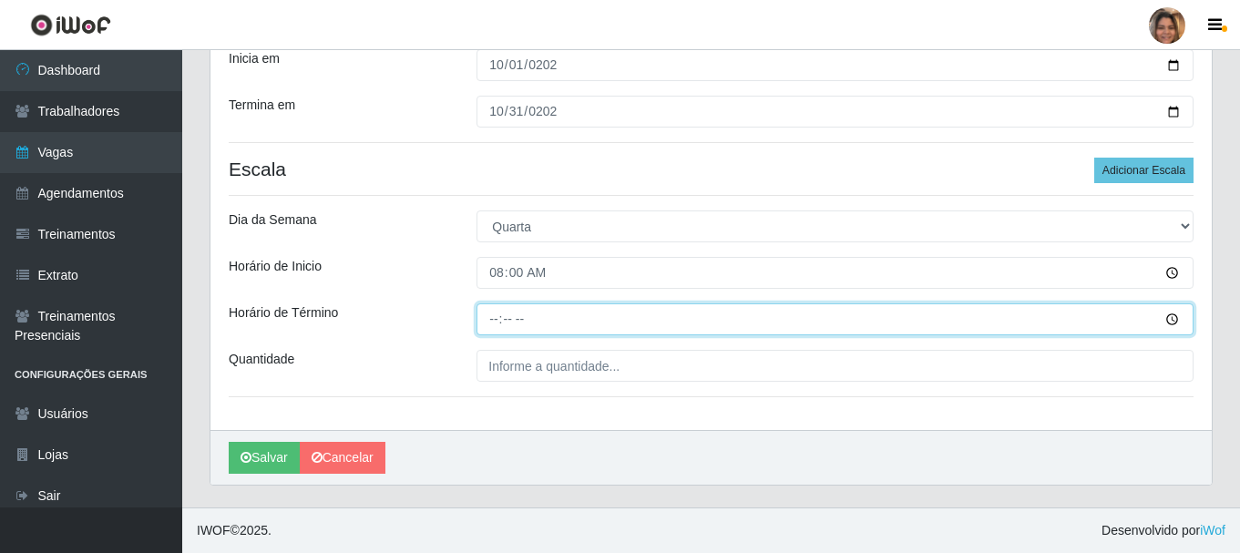
click at [497, 323] on input "Horário de Término" at bounding box center [835, 319] width 717 height 32
type input "14:00"
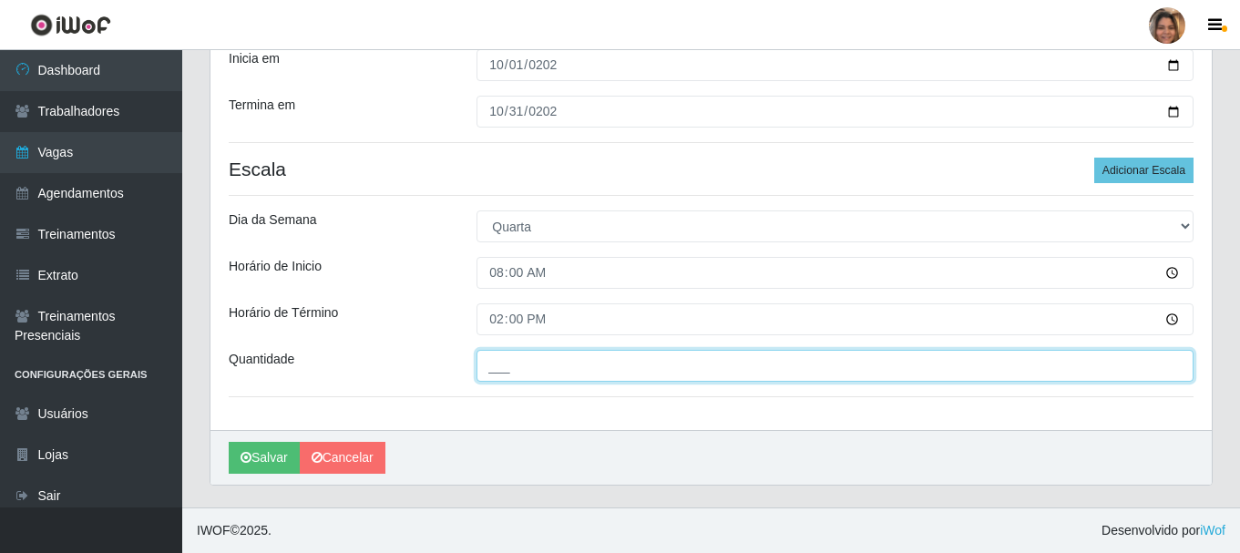
click at [630, 361] on input "___" at bounding box center [835, 366] width 717 height 32
type input "2__"
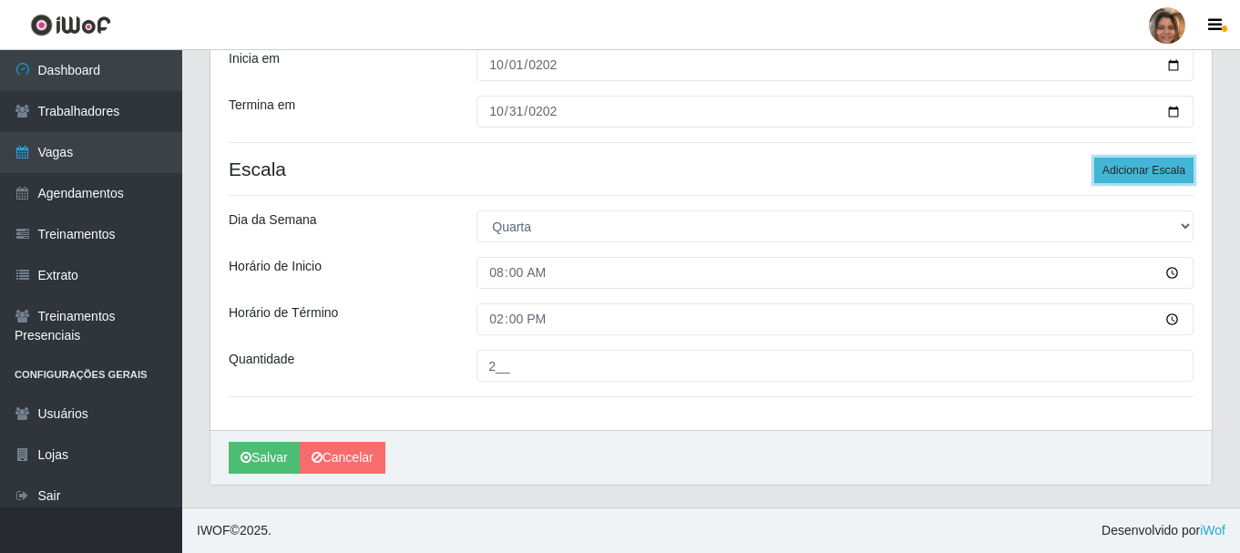
click at [1148, 165] on button "Adicionar Escala" at bounding box center [1143, 171] width 99 height 26
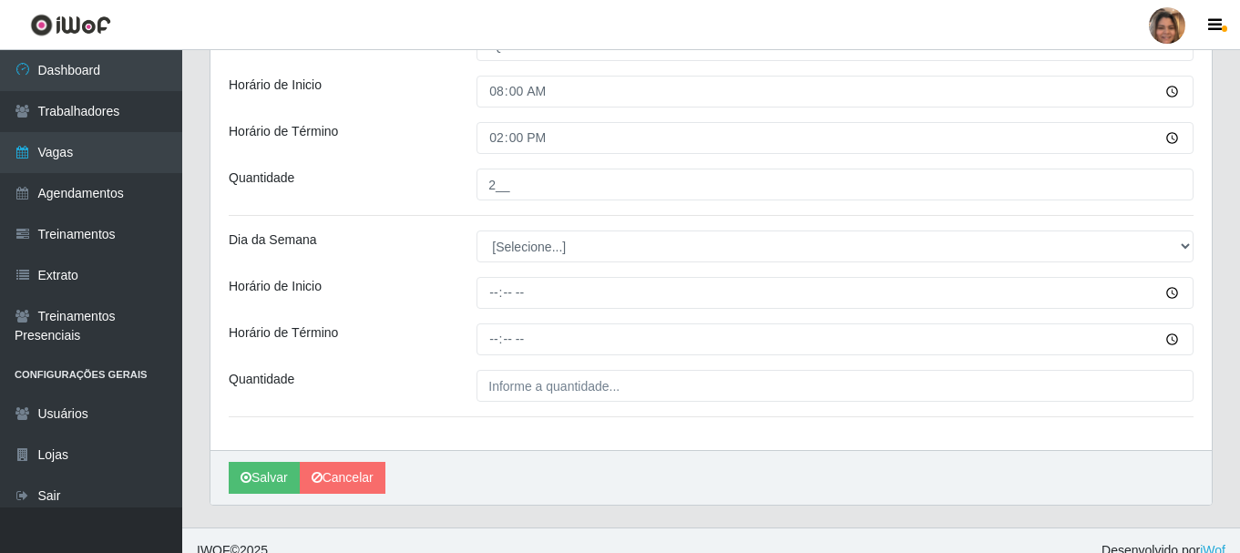
scroll to position [450, 0]
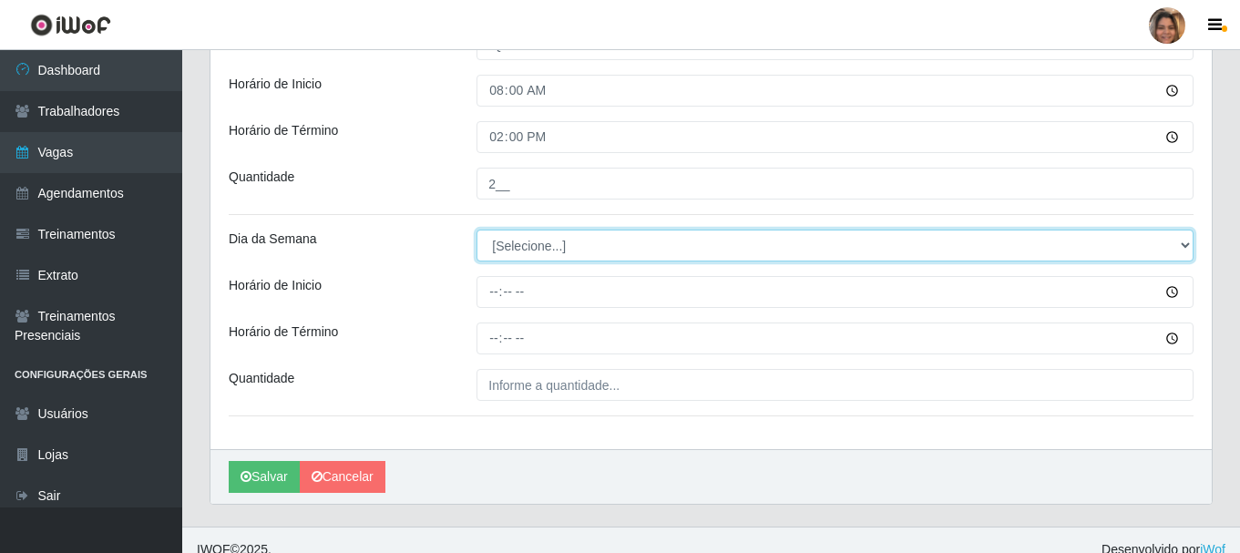
click at [590, 238] on select "[Selecione...] Segunda Terça Quarta Quinta Sexta Sábado Domingo" at bounding box center [835, 246] width 717 height 32
select select "4"
click at [477, 230] on select "[Selecione...] Segunda Terça Quarta Quinta Sexta Sábado Domingo" at bounding box center [835, 246] width 717 height 32
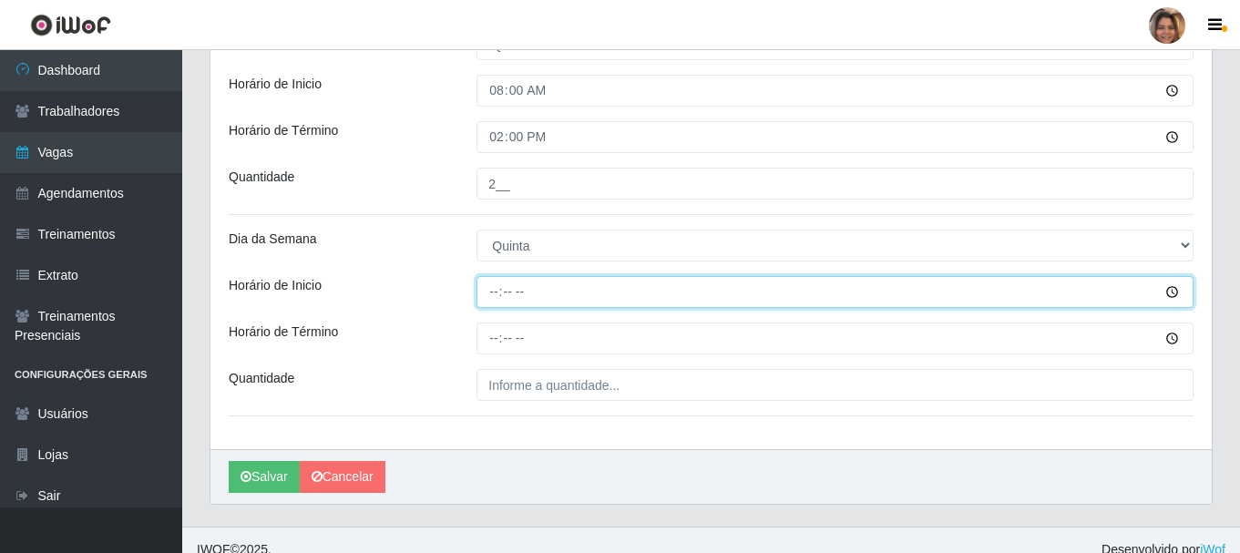
click at [489, 295] on input "Horário de Inicio" at bounding box center [835, 292] width 717 height 32
type input "08:00"
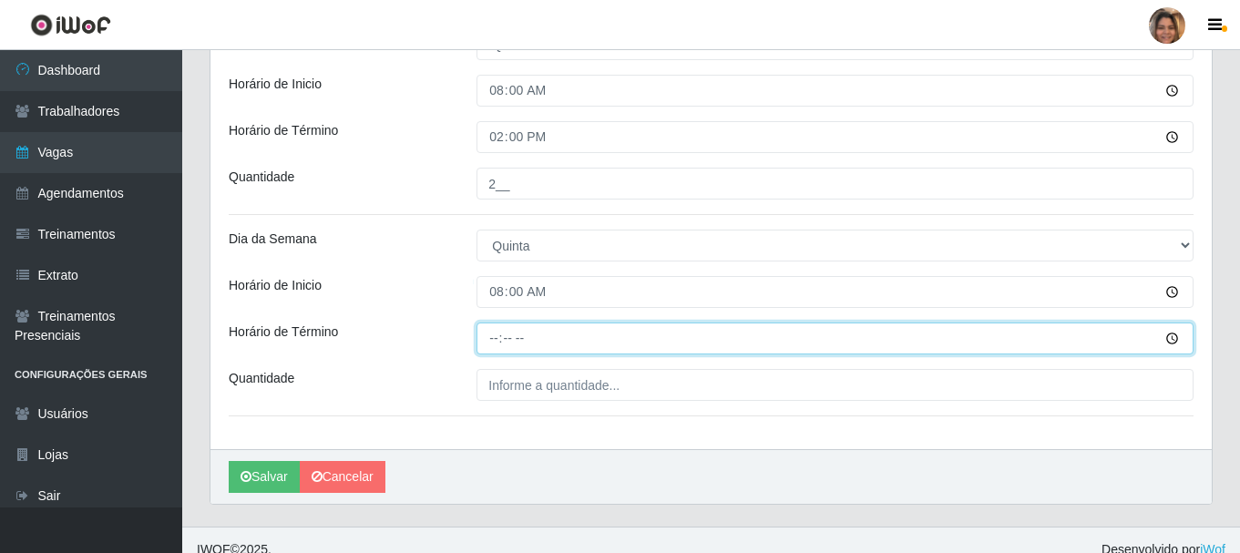
click at [489, 343] on input "Horário de Término" at bounding box center [835, 339] width 717 height 32
type input "14:00"
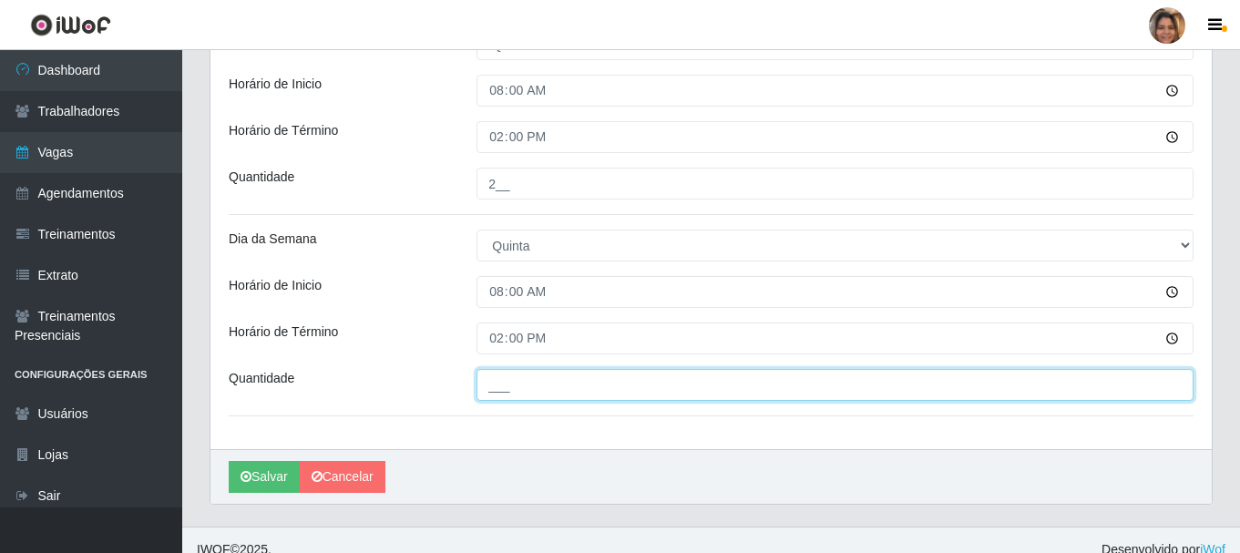
click at [509, 384] on input "___" at bounding box center [835, 385] width 717 height 32
type input "2__"
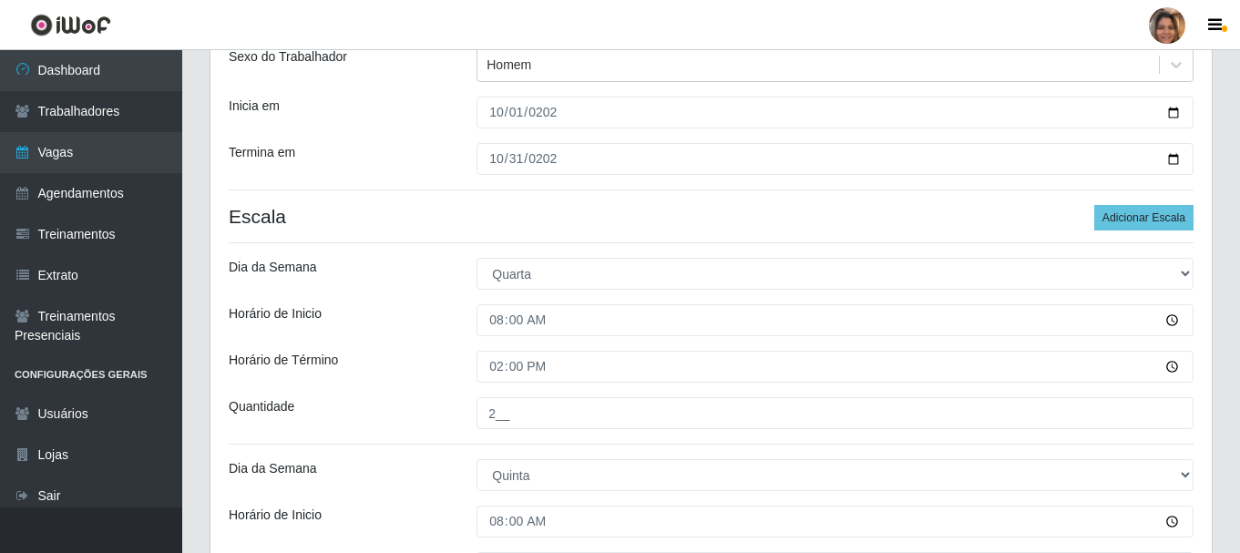
scroll to position [177, 0]
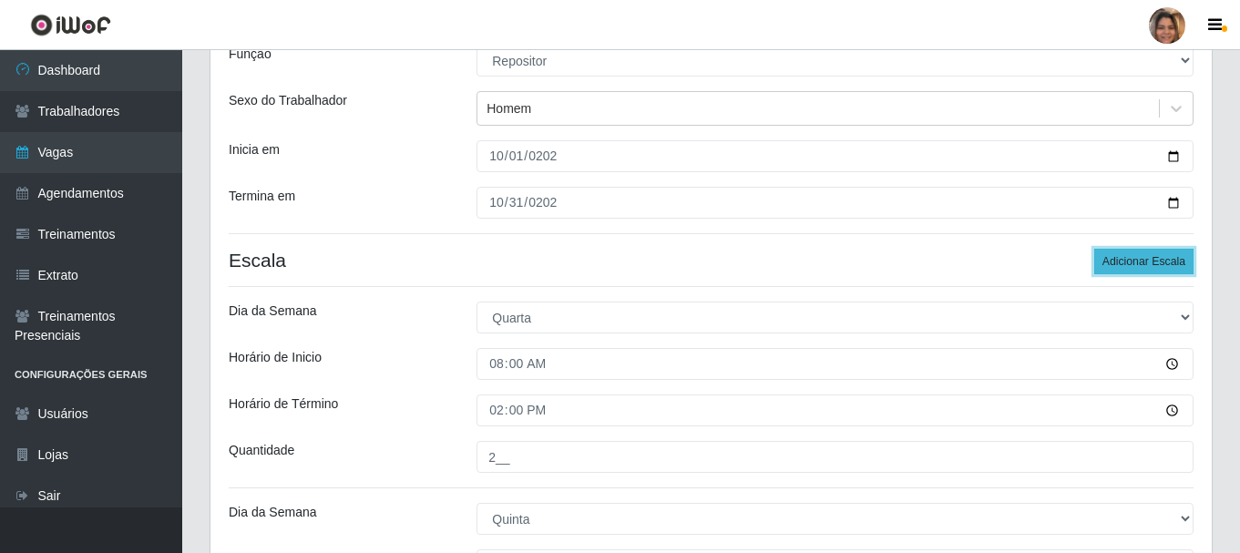
click at [1161, 256] on button "Adicionar Escala" at bounding box center [1143, 262] width 99 height 26
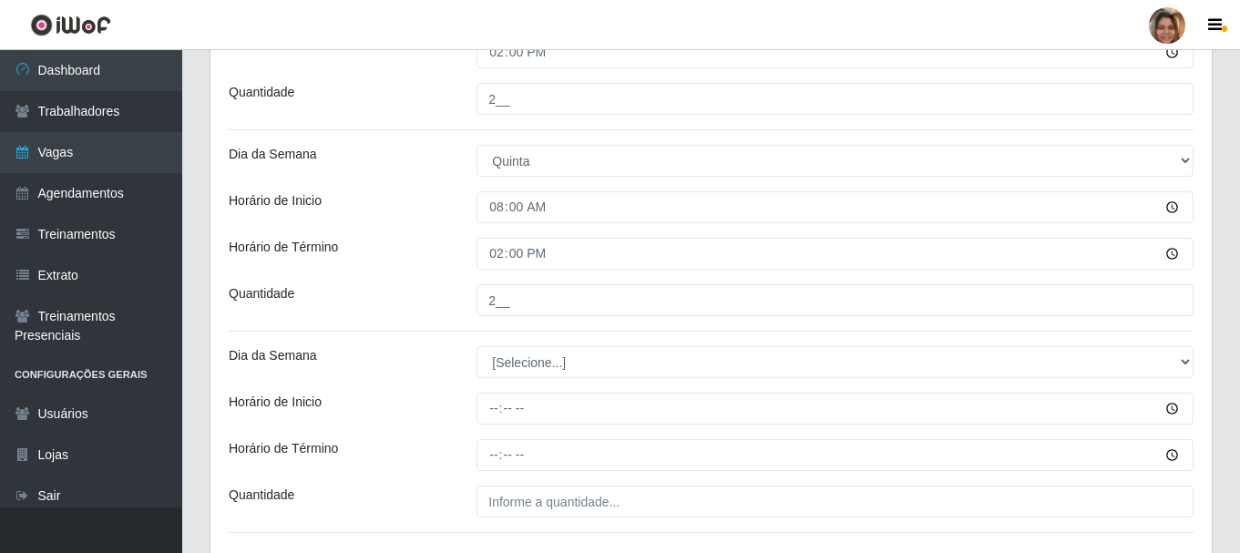
scroll to position [541, 0]
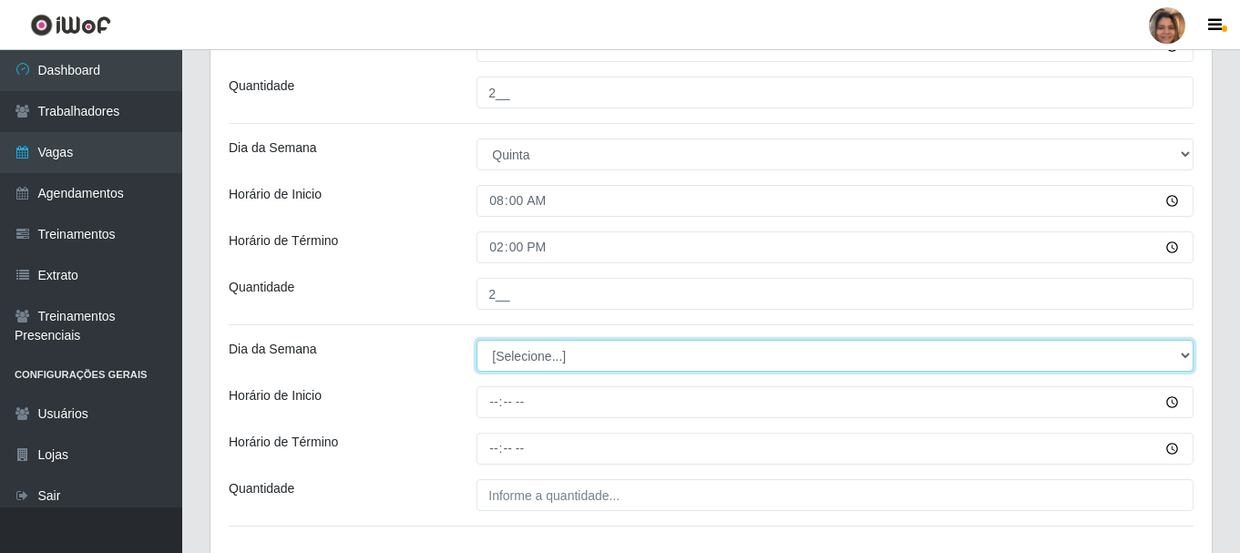
click at [592, 364] on select "[Selecione...] Segunda Terça Quarta Quinta Sexta Sábado Domingo" at bounding box center [835, 356] width 717 height 32
select select "5"
click at [477, 340] on select "[Selecione...] Segunda Terça Quarta Quinta Sexta Sábado Domingo" at bounding box center [835, 356] width 717 height 32
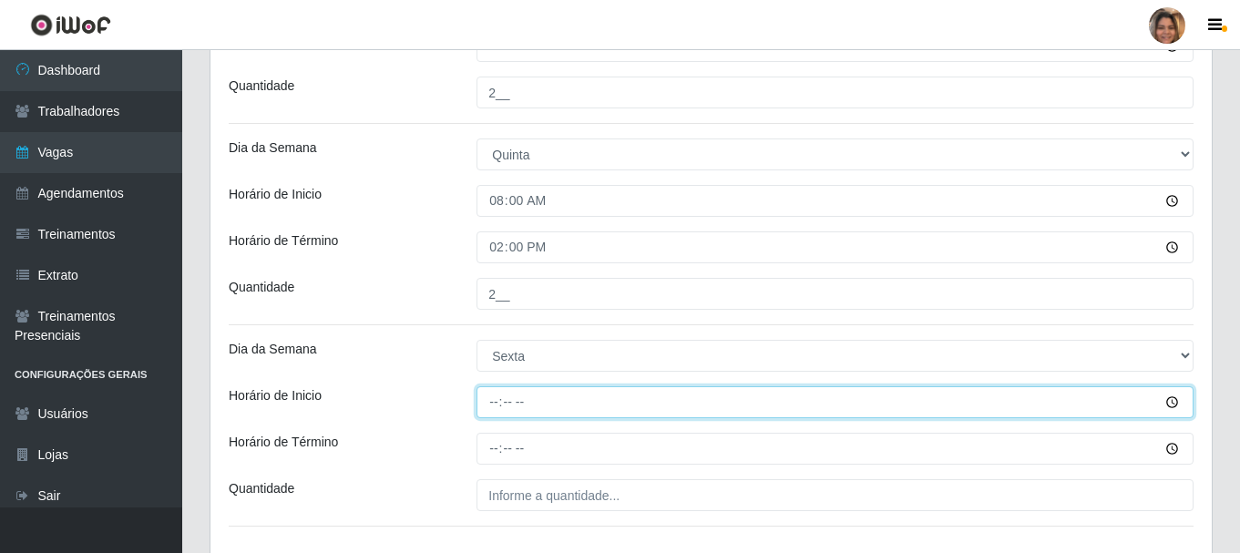
click at [485, 398] on input "Horário de Inicio" at bounding box center [835, 402] width 717 height 32
type input "08:00"
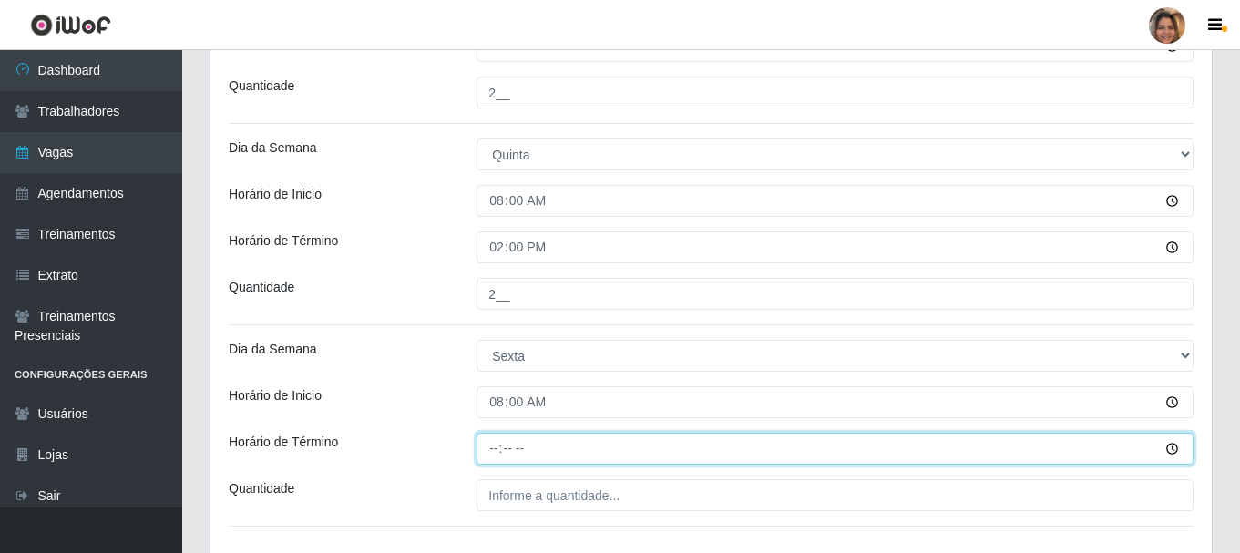
click at [497, 455] on input "Horário de Término" at bounding box center [835, 449] width 717 height 32
type input "14:00"
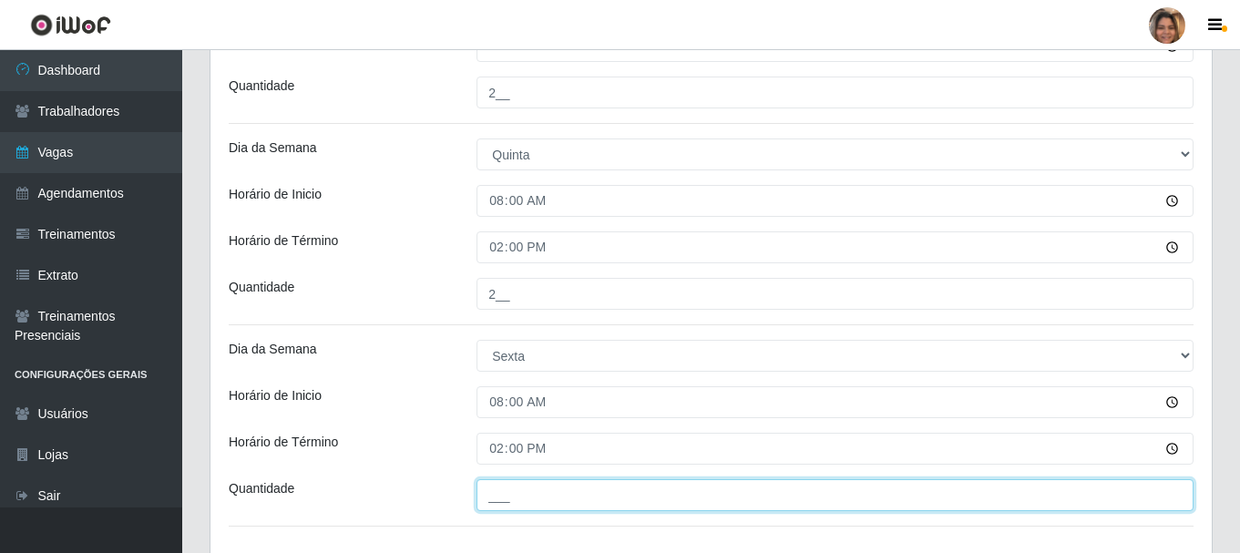
click at [509, 490] on input "___" at bounding box center [835, 495] width 717 height 32
type input "2__"
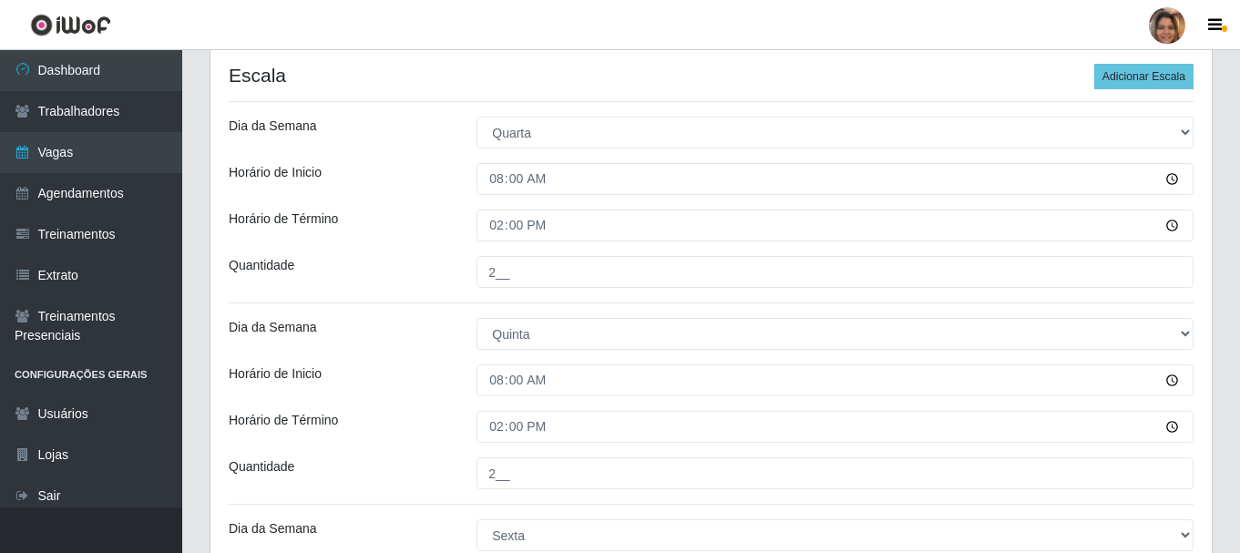
scroll to position [306, 0]
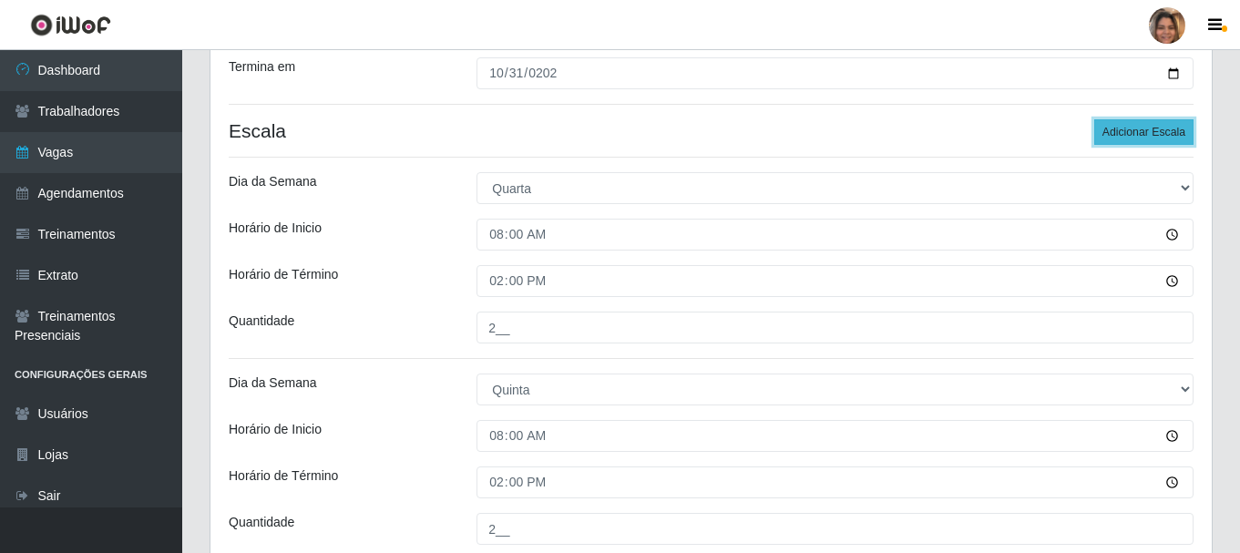
click at [1163, 124] on button "Adicionar Escala" at bounding box center [1143, 132] width 99 height 26
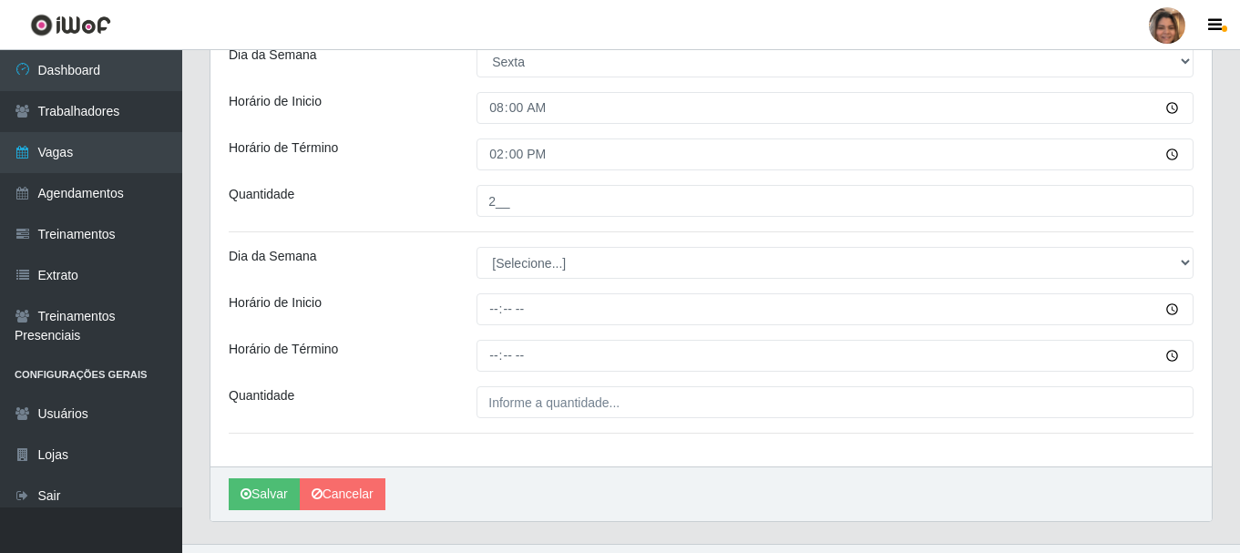
scroll to position [853, 0]
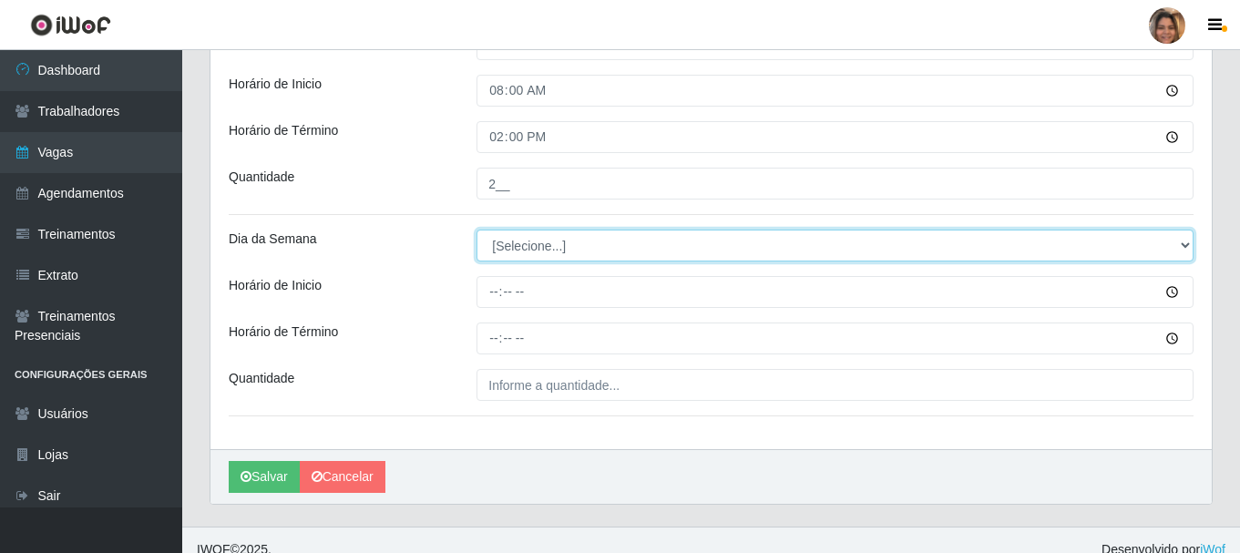
click at [509, 246] on select "[Selecione...] Segunda Terça Quarta Quinta Sexta Sábado Domingo" at bounding box center [835, 246] width 717 height 32
select select "6"
click at [477, 230] on select "[Selecione...] Segunda Terça Quarta Quinta Sexta Sábado Domingo" at bounding box center [835, 246] width 717 height 32
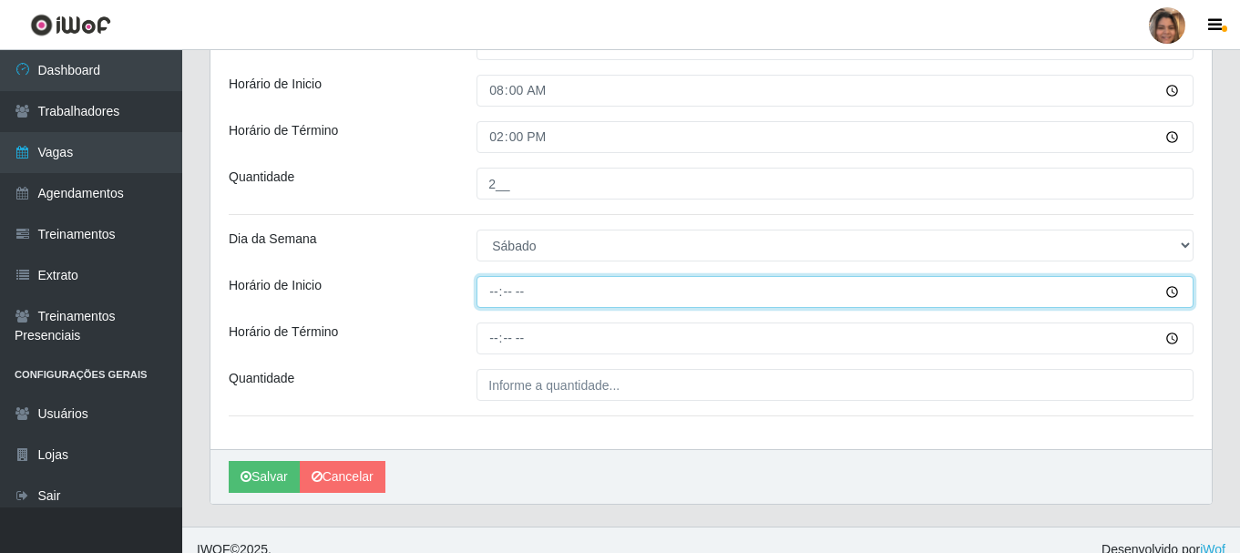
click at [496, 289] on input "Horário de Inicio" at bounding box center [835, 292] width 717 height 32
type input "07:00"
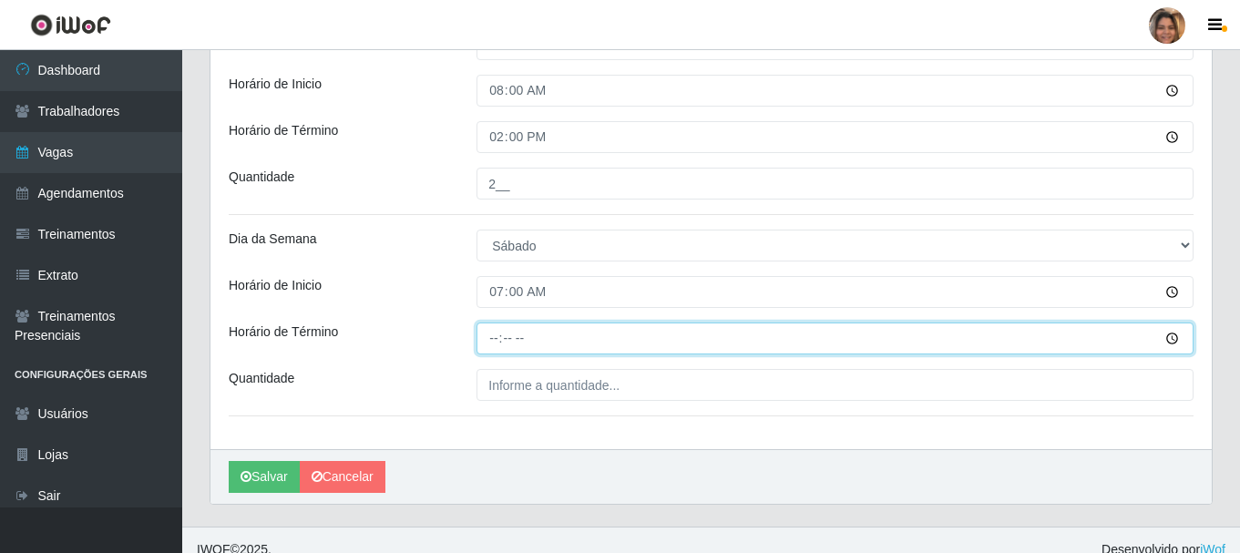
click at [492, 341] on input "Horário de Término" at bounding box center [835, 339] width 717 height 32
type input "13:00"
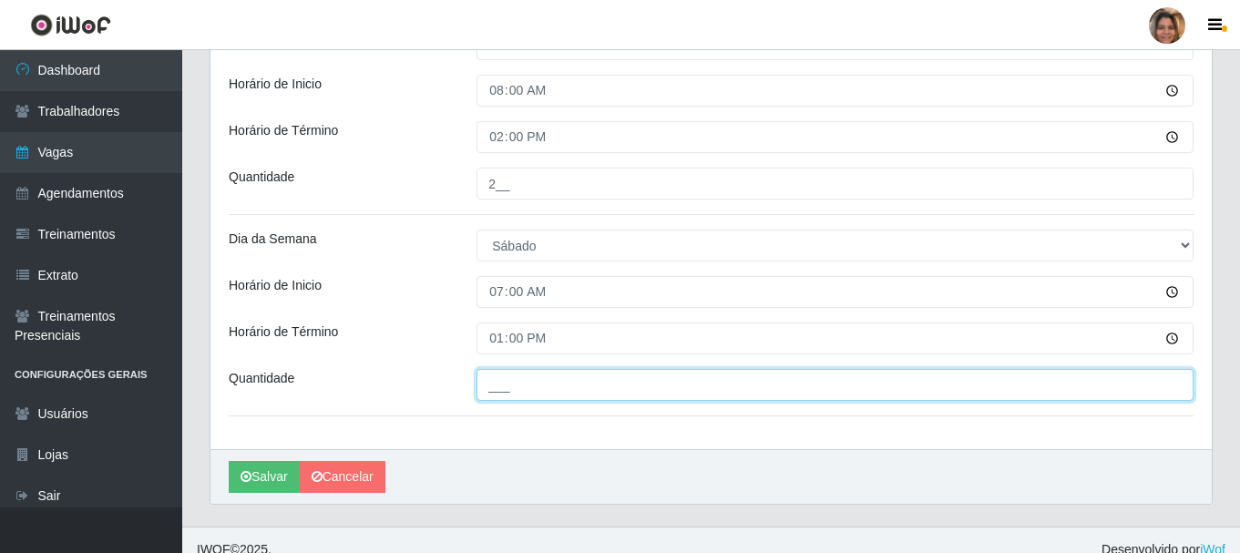
click at [508, 386] on input "___" at bounding box center [835, 385] width 717 height 32
type input "__2"
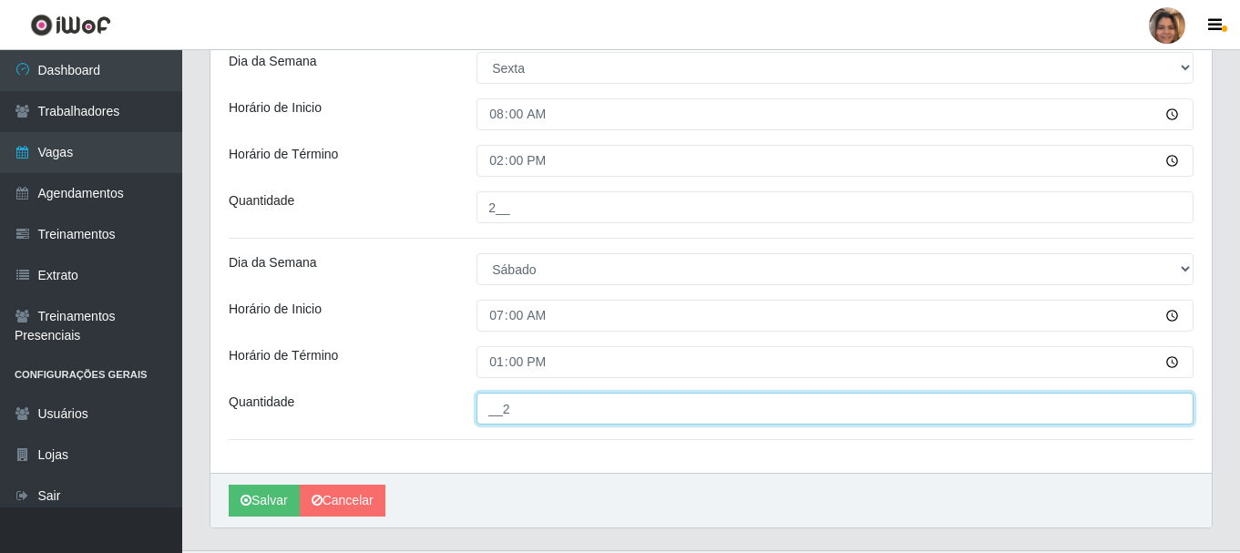
scroll to position [872, 0]
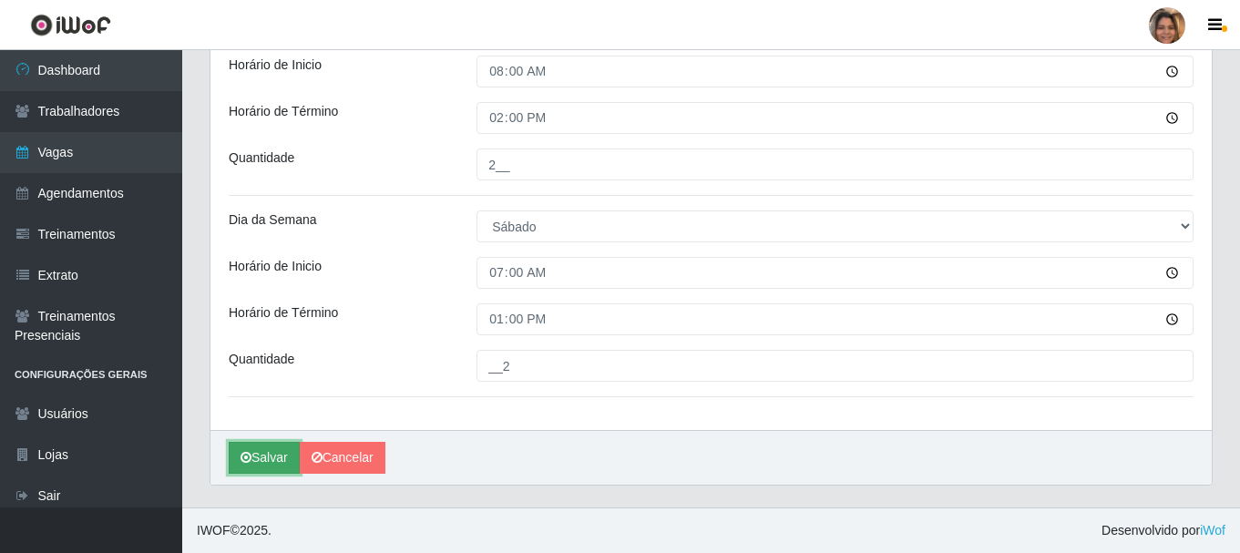
click at [246, 455] on icon "submit" at bounding box center [246, 457] width 11 height 13
click at [265, 454] on button "Salvar" at bounding box center [264, 458] width 71 height 32
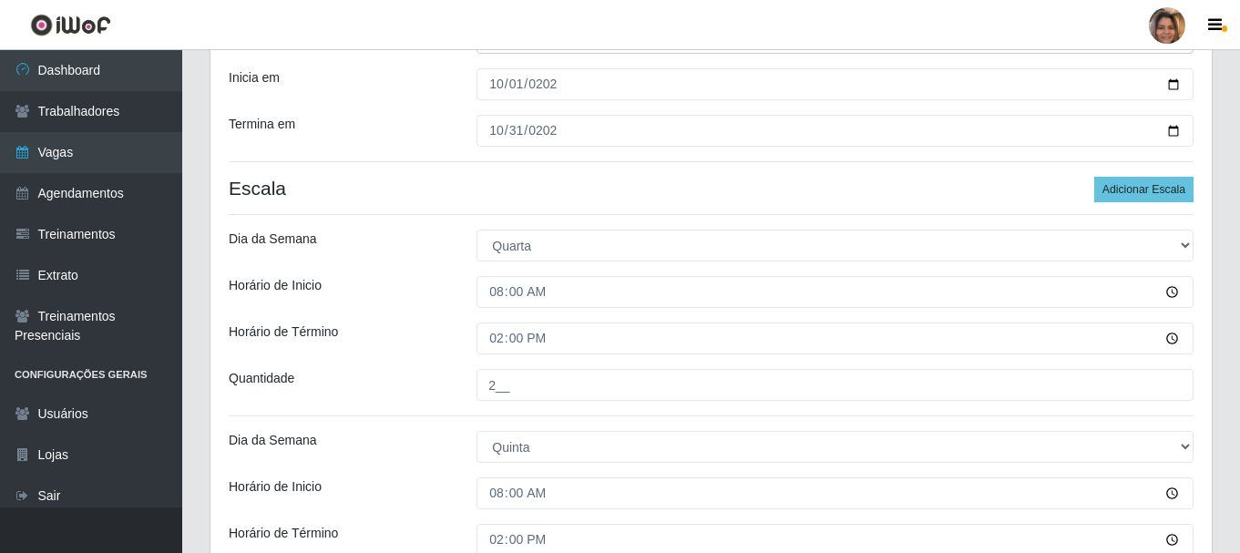
scroll to position [273, 0]
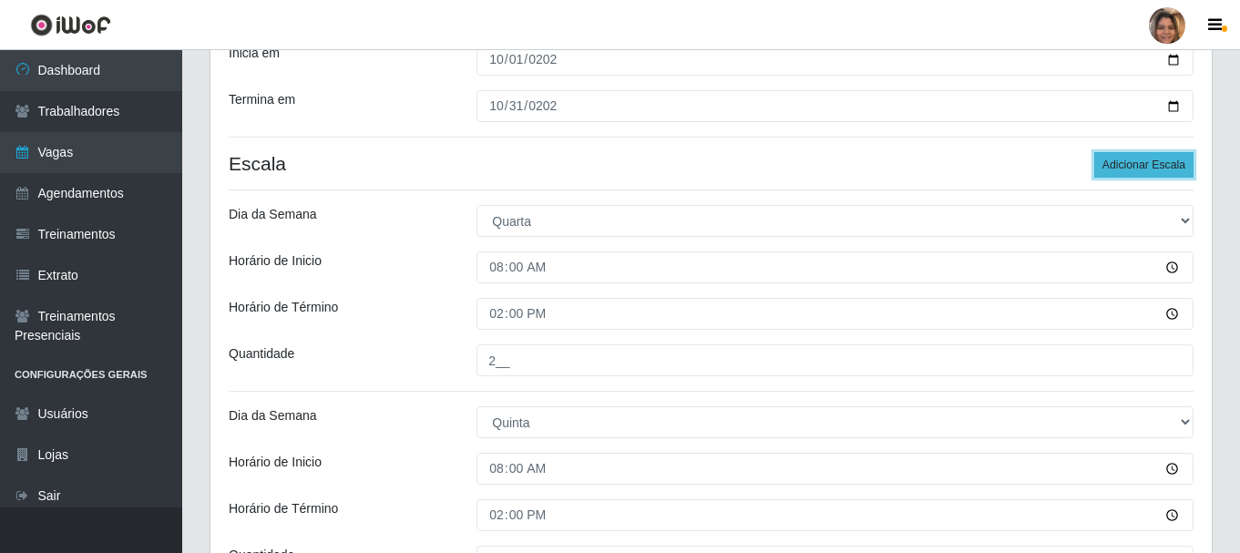
click at [1139, 159] on button "Adicionar Escala" at bounding box center [1143, 165] width 99 height 26
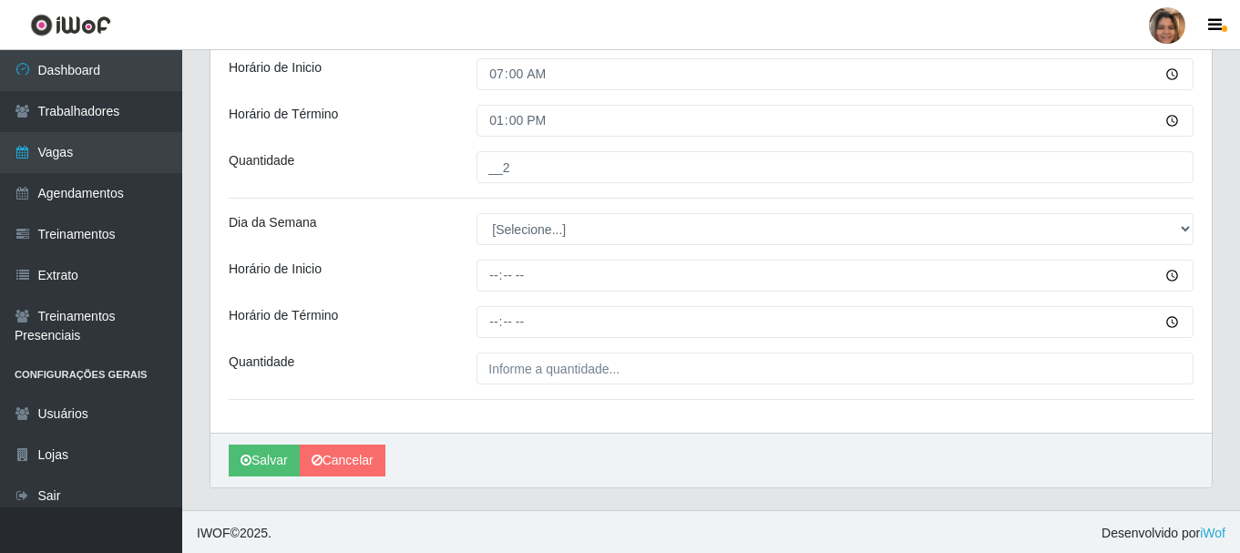
scroll to position [1073, 0]
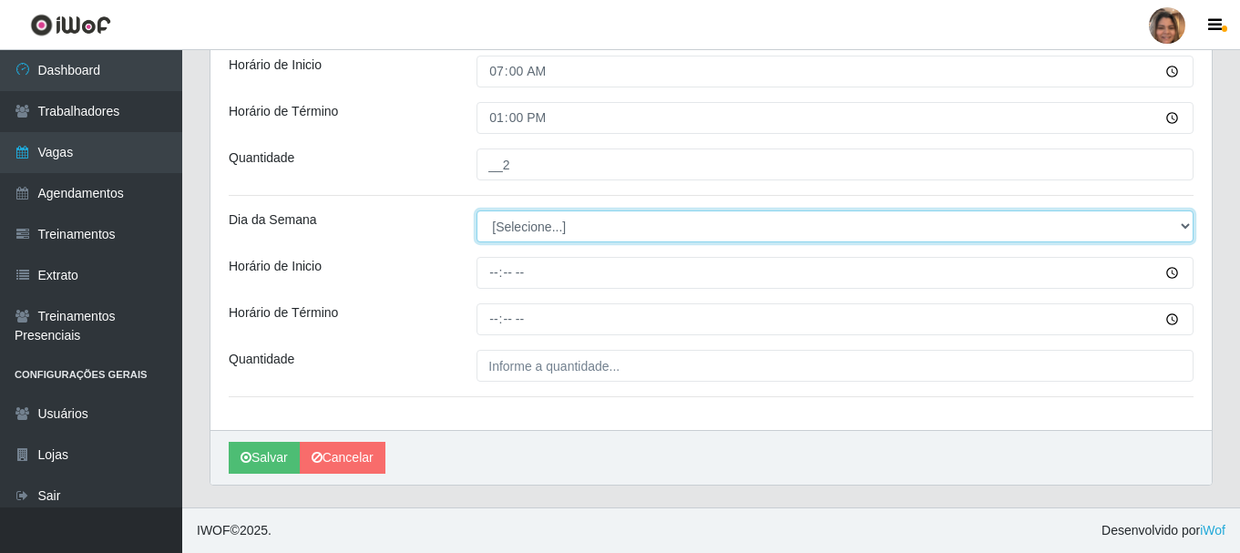
click at [525, 228] on select "[Selecione...] Segunda Terça Quarta Quinta Sexta Sábado Domingo" at bounding box center [835, 226] width 717 height 32
select select "1"
click at [477, 210] on select "[Selecione...] Segunda Terça Quarta Quinta Sexta Sábado Domingo" at bounding box center [835, 226] width 717 height 32
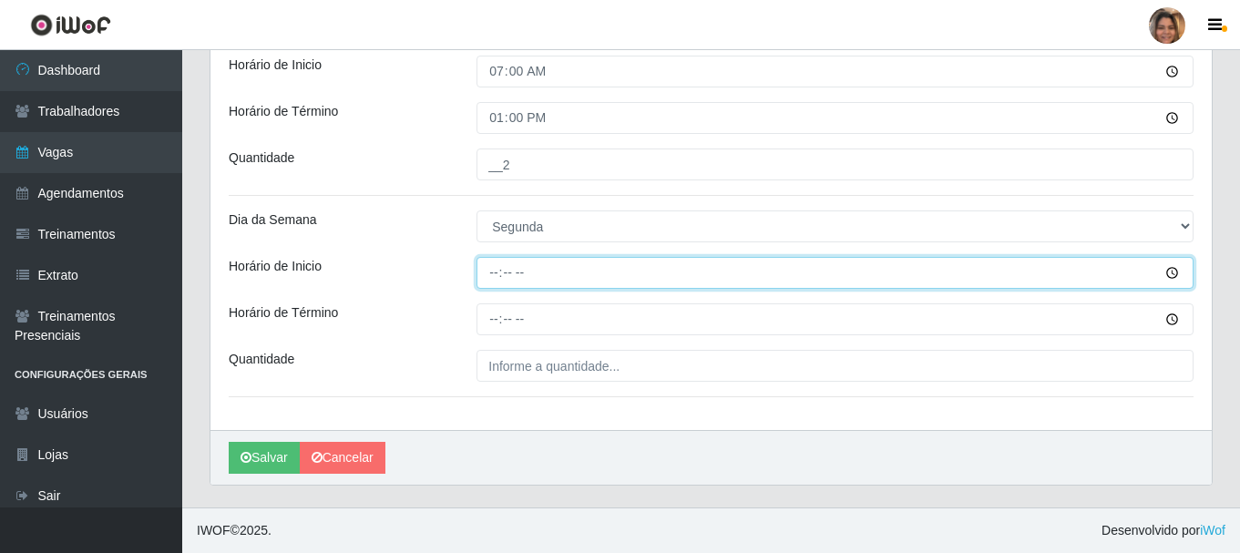
click at [495, 271] on input "Horário de Inicio" at bounding box center [835, 273] width 717 height 32
type input "08:00"
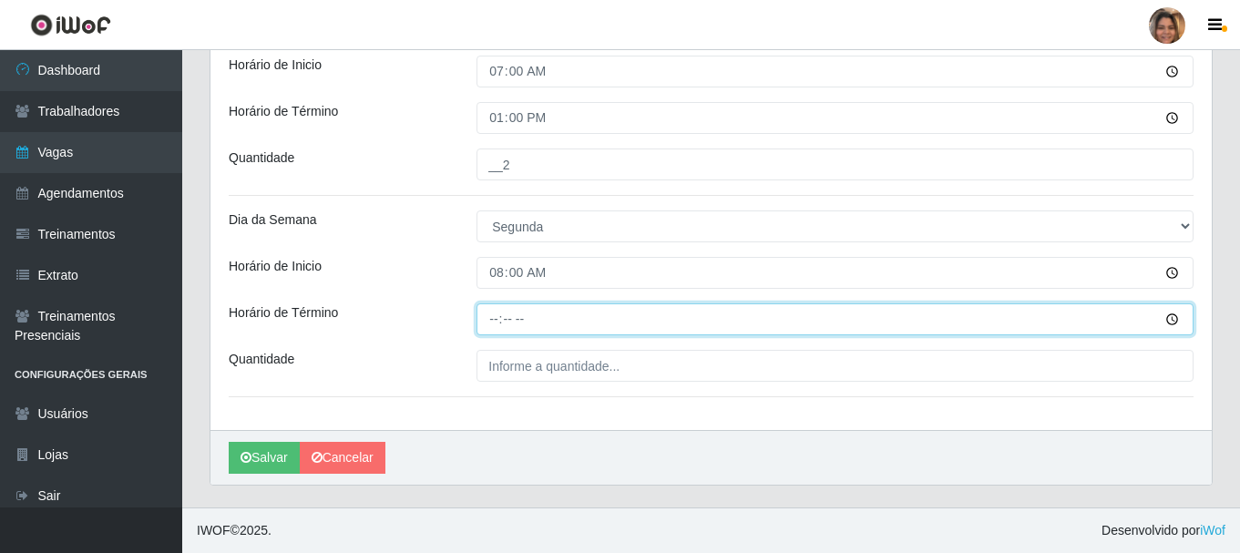
click at [495, 325] on input "Horário de Término" at bounding box center [835, 319] width 717 height 32
type input "14:00"
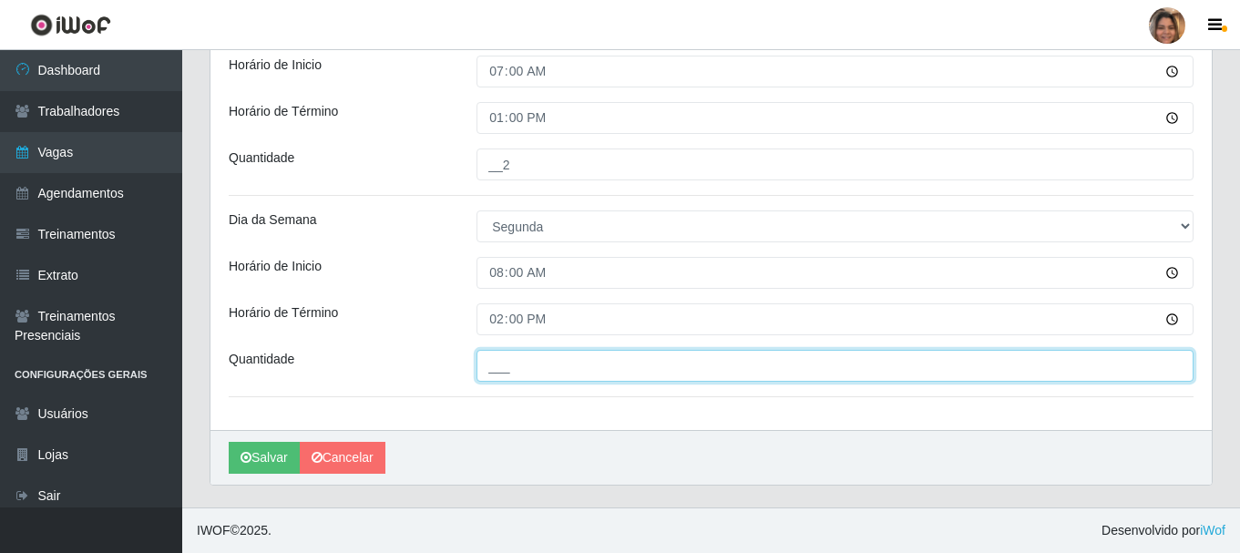
click at [500, 367] on input "___" at bounding box center [835, 366] width 717 height 32
type input "2__"
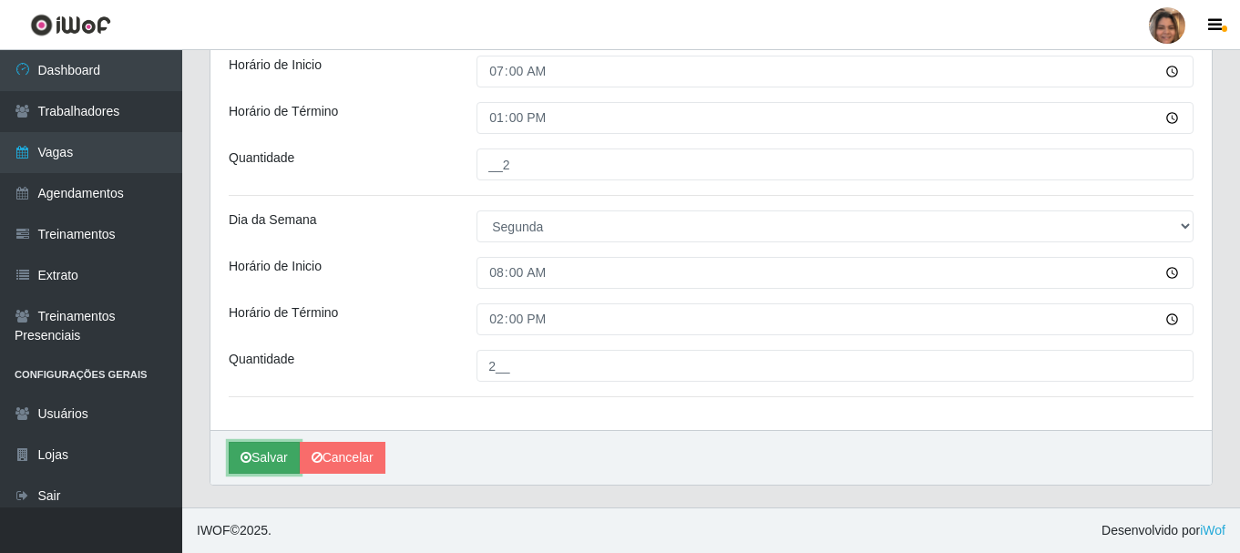
click at [260, 456] on button "Salvar" at bounding box center [264, 458] width 71 height 32
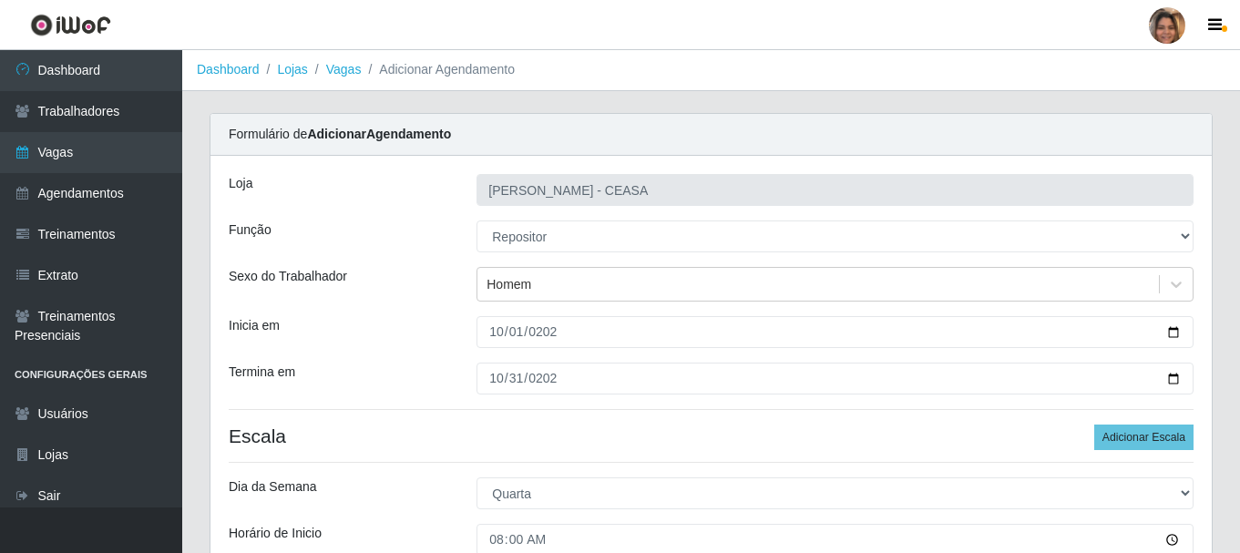
scroll to position [0, 0]
click at [1117, 436] on button "Adicionar Escala" at bounding box center [1143, 439] width 99 height 26
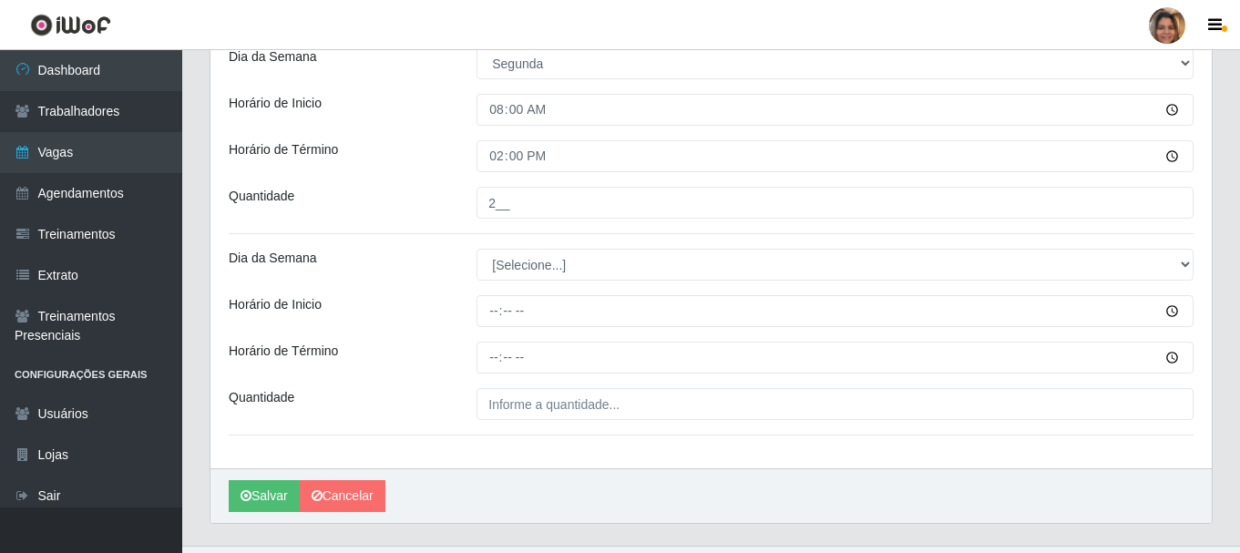
scroll to position [1275, 0]
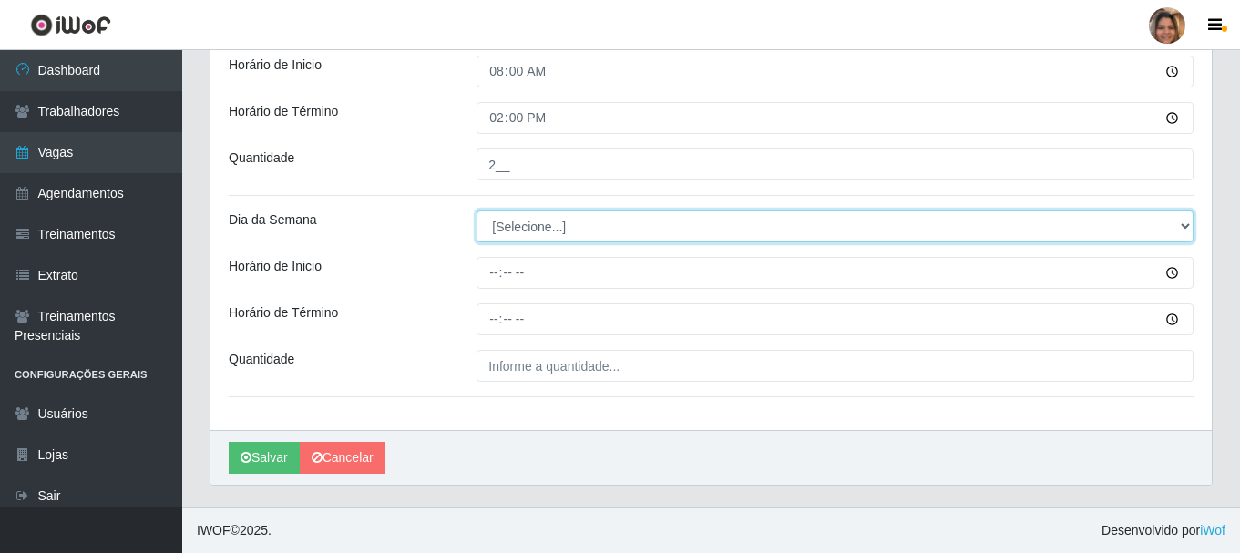
click at [549, 222] on select "[Selecione...] Segunda Terça Quarta Quinta Sexta Sábado Domingo" at bounding box center [835, 226] width 717 height 32
select select "2"
click at [477, 210] on select "[Selecione...] Segunda Terça Quarta Quinta Sexta Sábado Domingo" at bounding box center [835, 226] width 717 height 32
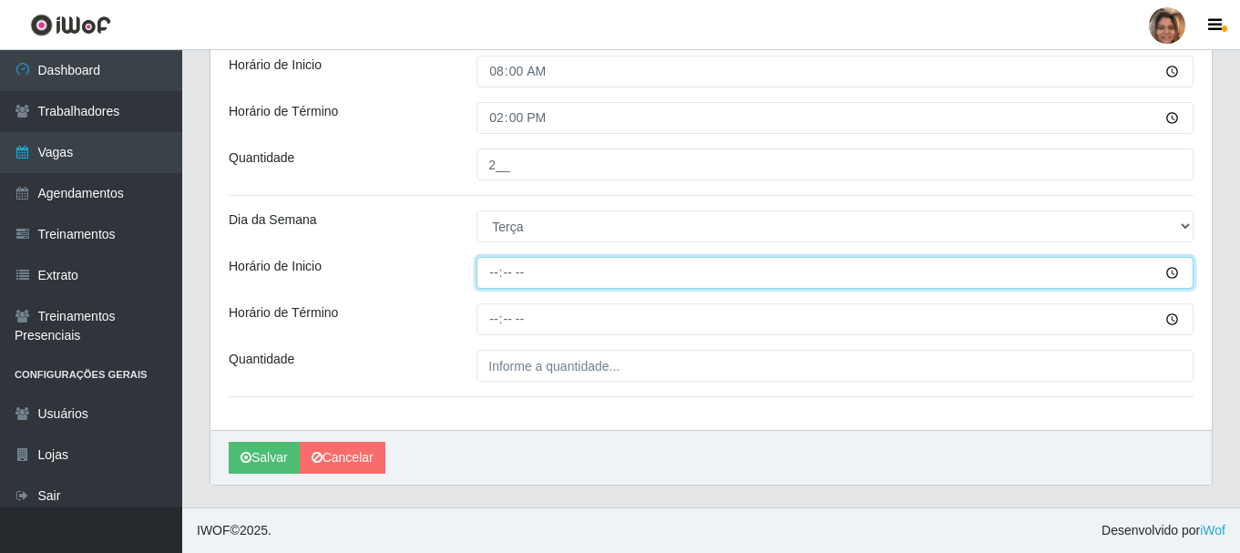
click at [492, 272] on input "Horário de Inicio" at bounding box center [835, 273] width 717 height 32
type input "08:00"
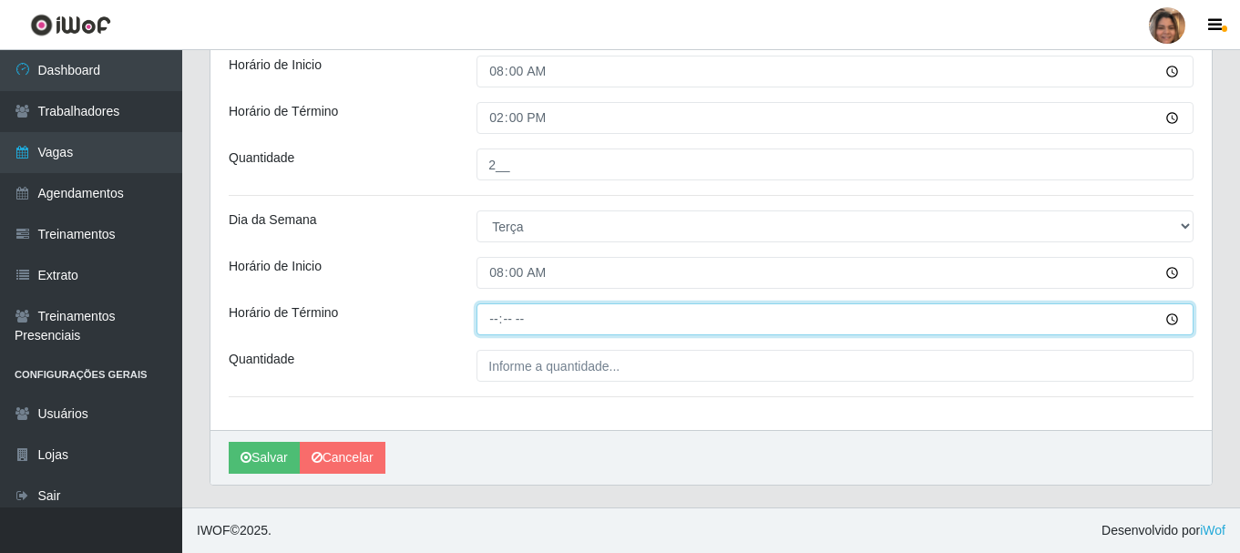
click at [487, 319] on input "Horário de Término" at bounding box center [835, 319] width 717 height 32
type input "14:00"
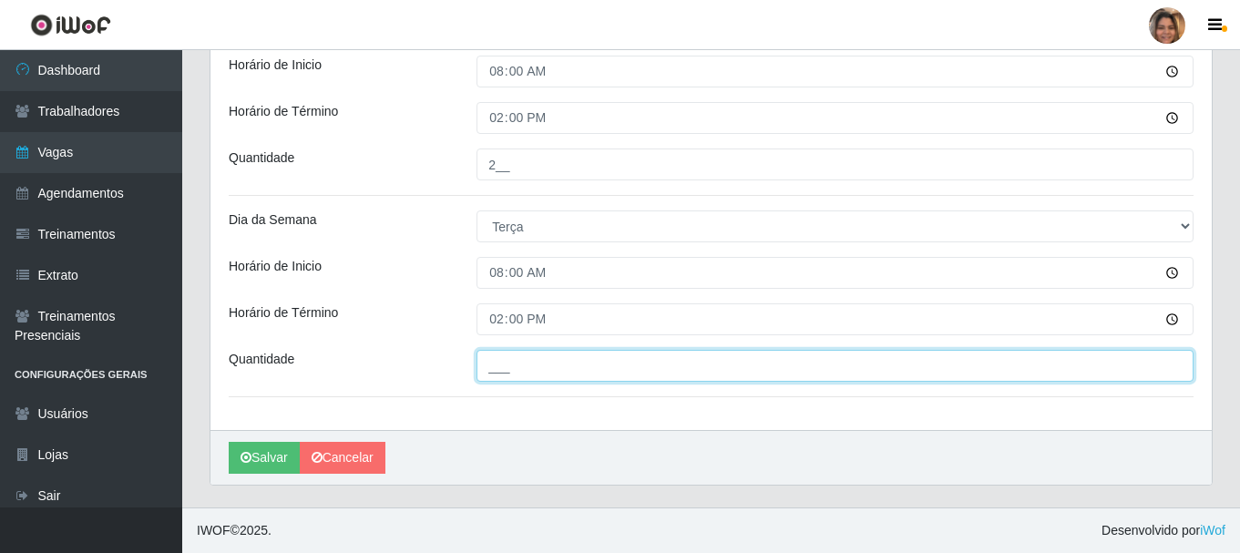
click at [514, 364] on input "___" at bounding box center [835, 366] width 717 height 32
type input "2__"
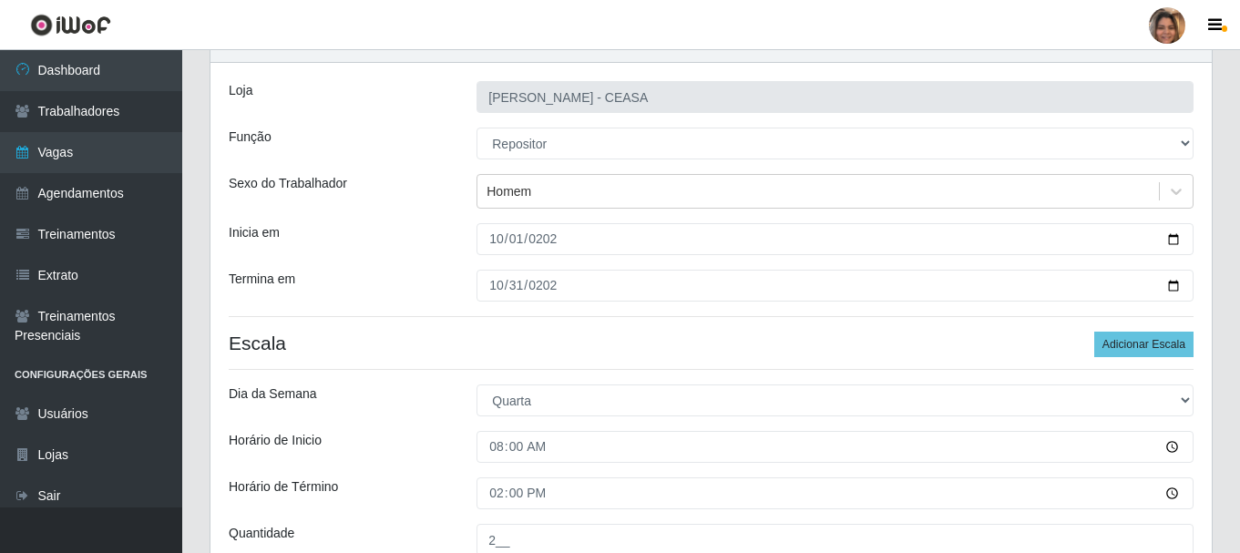
scroll to position [90, 0]
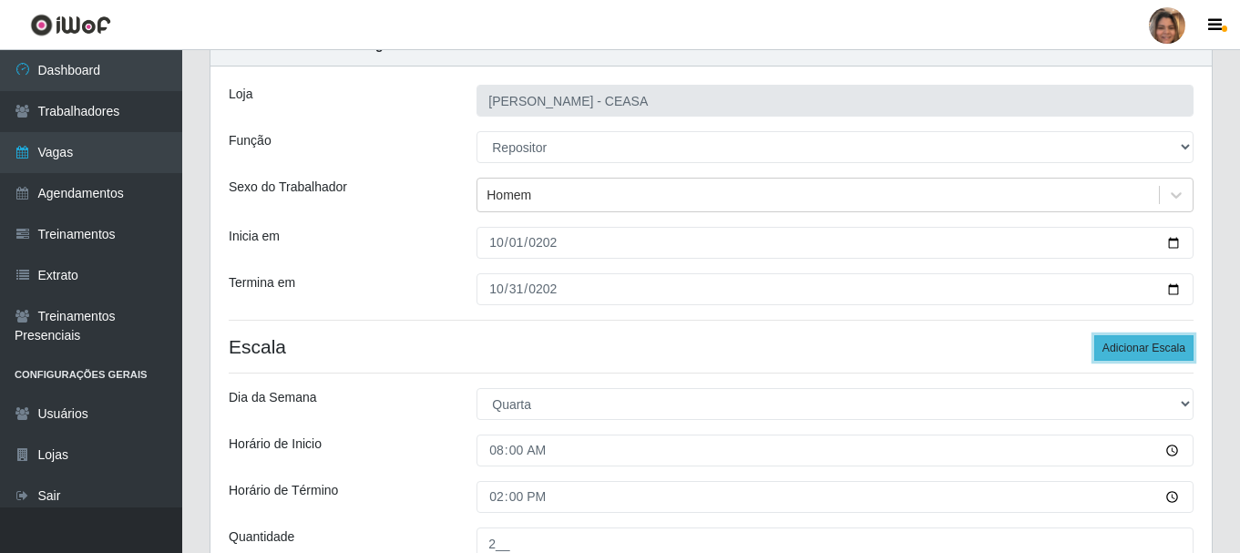
click at [1143, 347] on button "Adicionar Escala" at bounding box center [1143, 348] width 99 height 26
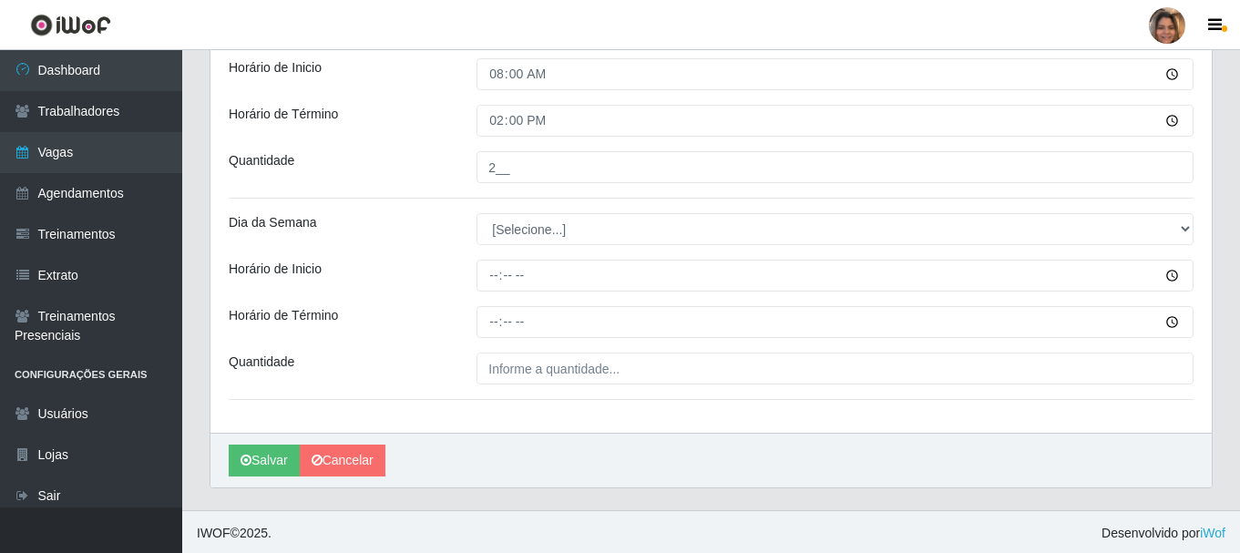
scroll to position [1476, 0]
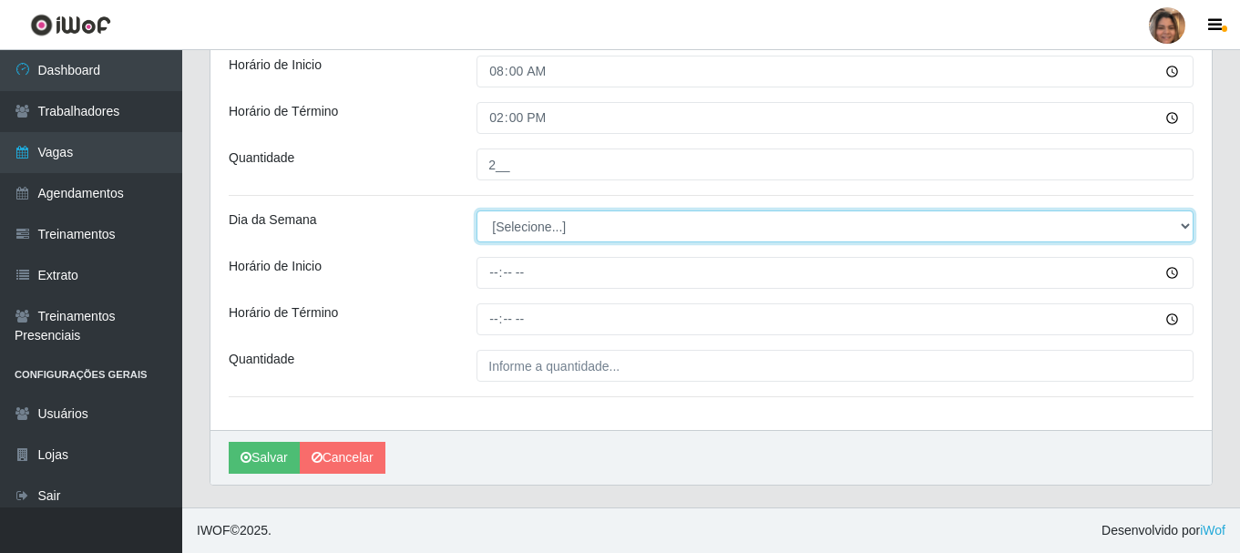
click at [538, 224] on select "[Selecione...] Segunda Terça Quarta Quinta Sexta Sábado Domingo" at bounding box center [835, 226] width 717 height 32
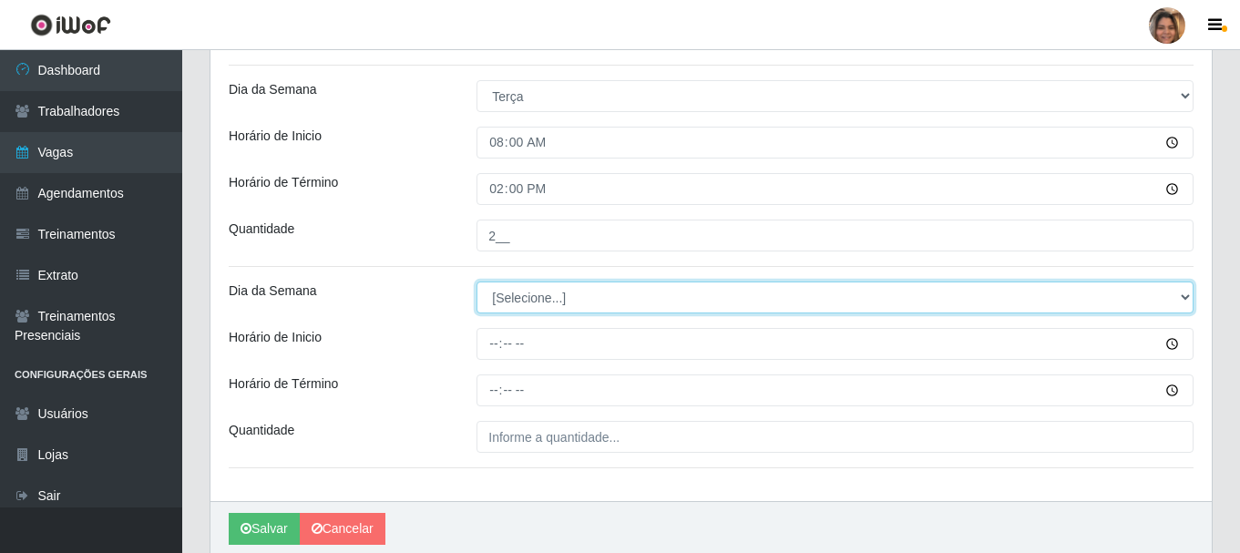
scroll to position [1385, 0]
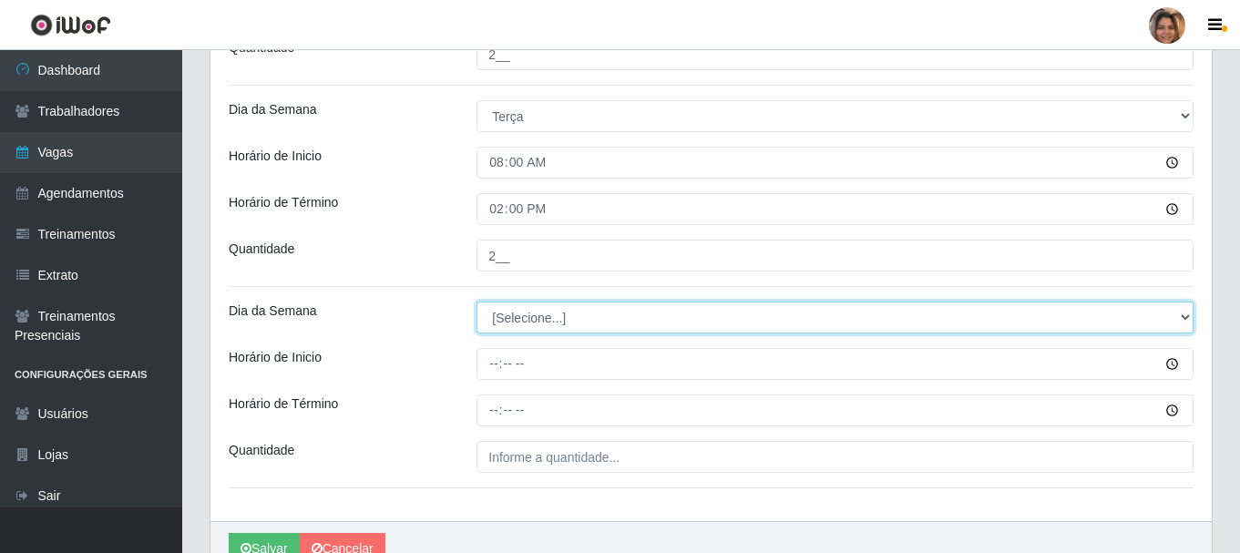
click at [525, 326] on select "[Selecione...] Segunda Terça Quarta Quinta Sexta Sábado Domingo" at bounding box center [835, 318] width 717 height 32
select select "3"
click at [477, 302] on select "[Selecione...] Segunda Terça Quarta Quinta Sexta Sábado Domingo" at bounding box center [835, 318] width 717 height 32
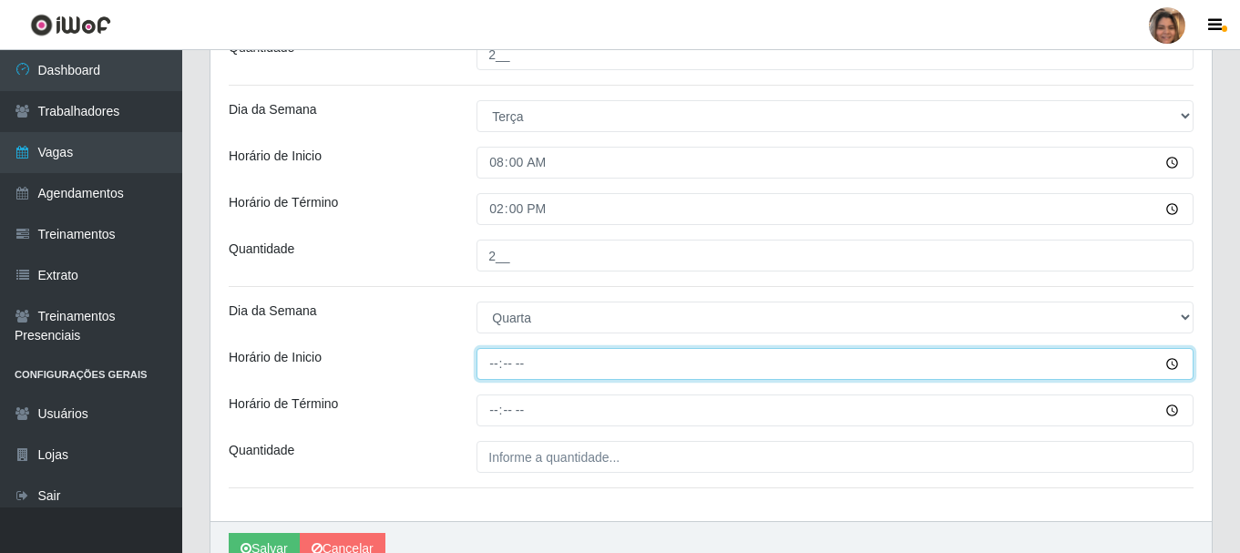
click at [488, 363] on input "Horário de Inicio" at bounding box center [835, 364] width 717 height 32
type input "08:00"
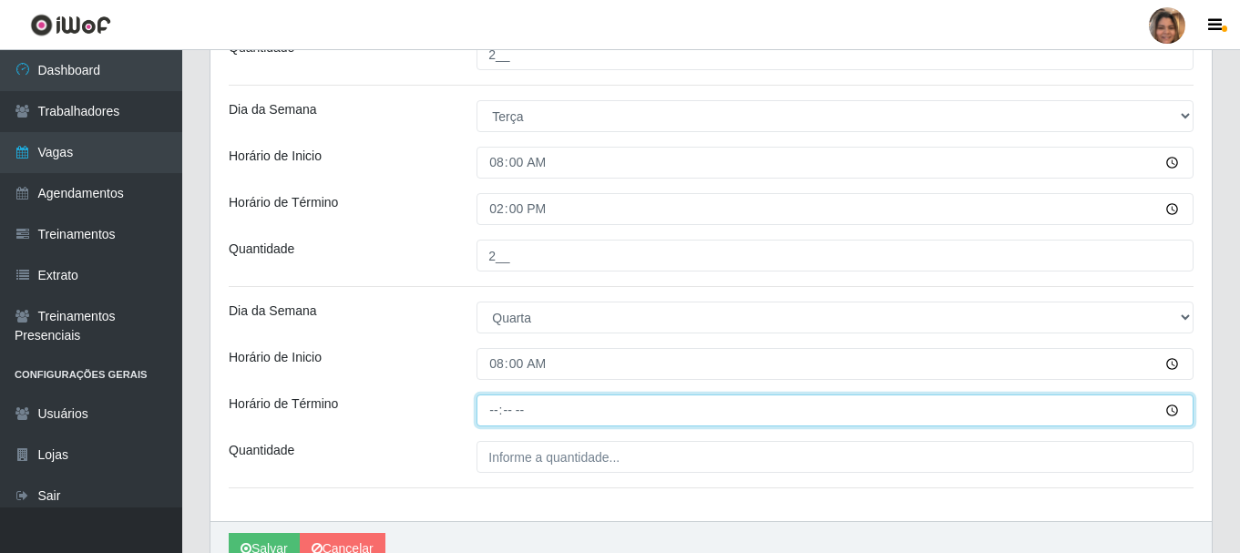
click at [485, 404] on input "Horário de Término" at bounding box center [835, 411] width 717 height 32
type input "14:00"
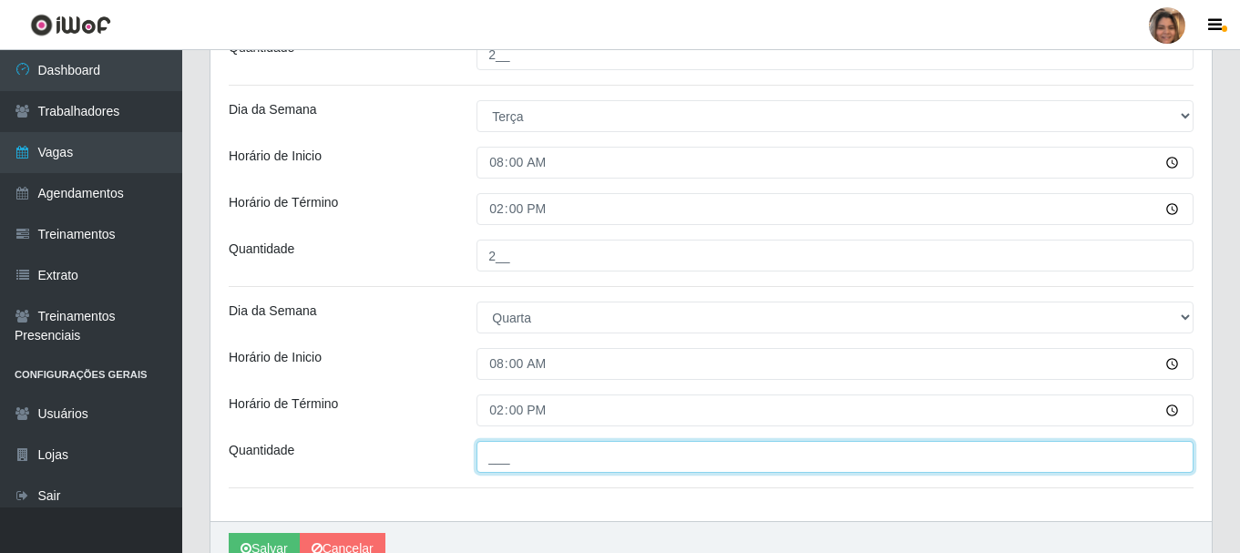
click at [518, 468] on input "___" at bounding box center [835, 457] width 717 height 32
click at [497, 461] on input "___" at bounding box center [835, 457] width 717 height 32
type input "_2_"
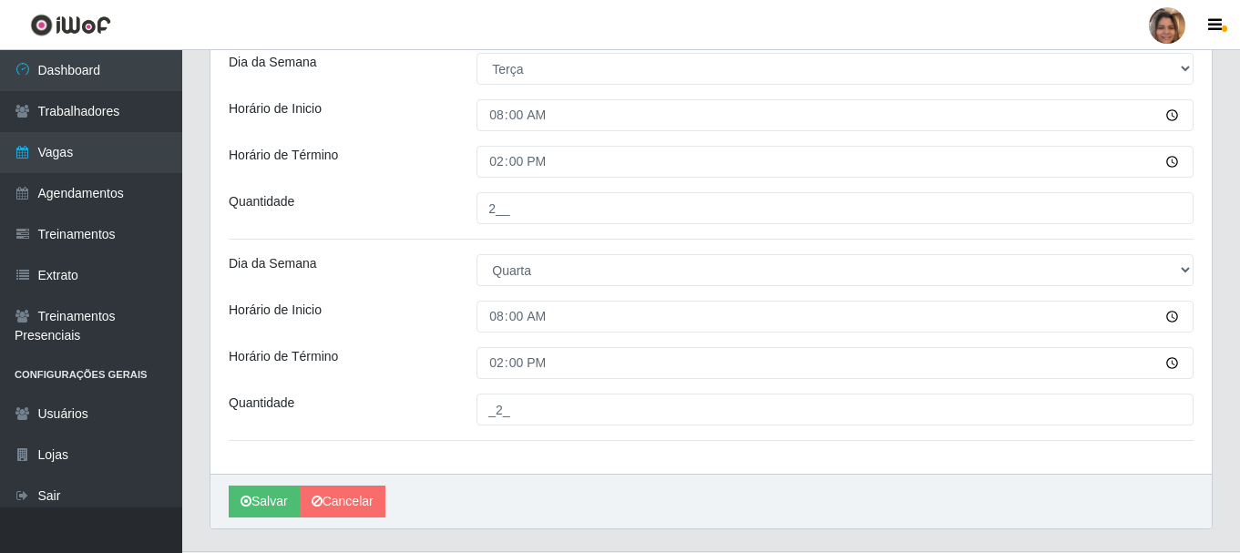
scroll to position [1476, 0]
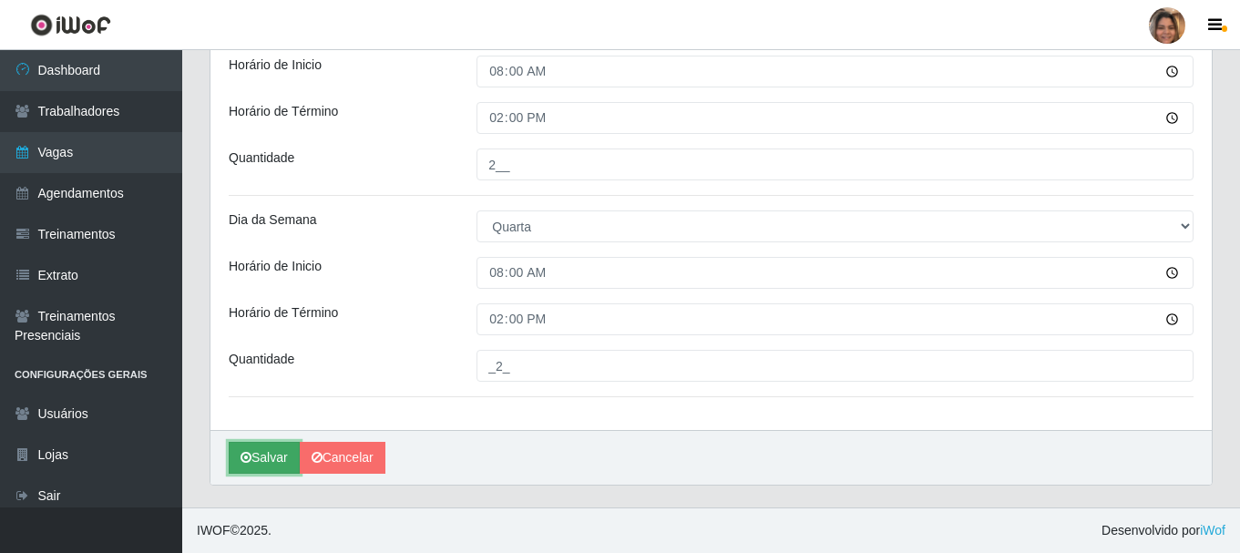
click at [262, 452] on button "Salvar" at bounding box center [264, 458] width 71 height 32
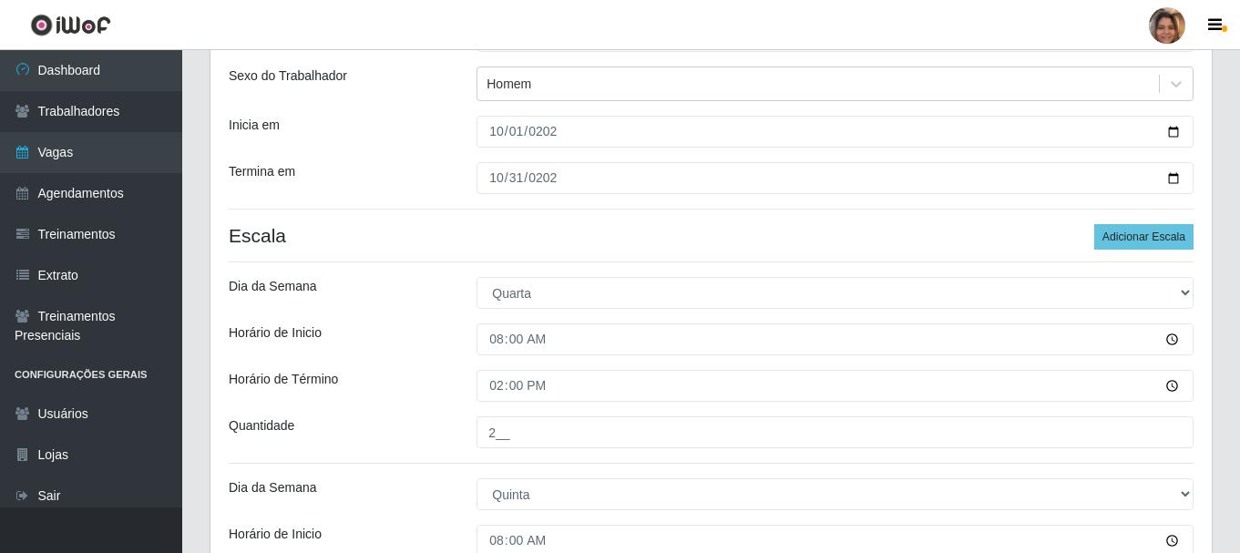
scroll to position [200, 0]
click at [1170, 234] on button "Adicionar Escala" at bounding box center [1143, 238] width 99 height 26
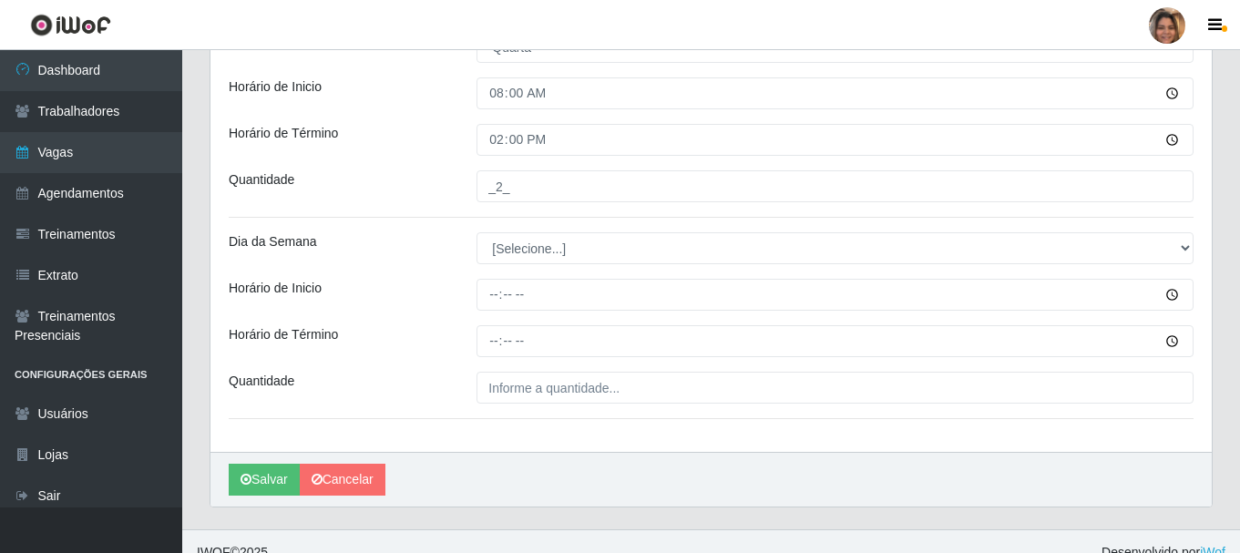
scroll to position [1658, 0]
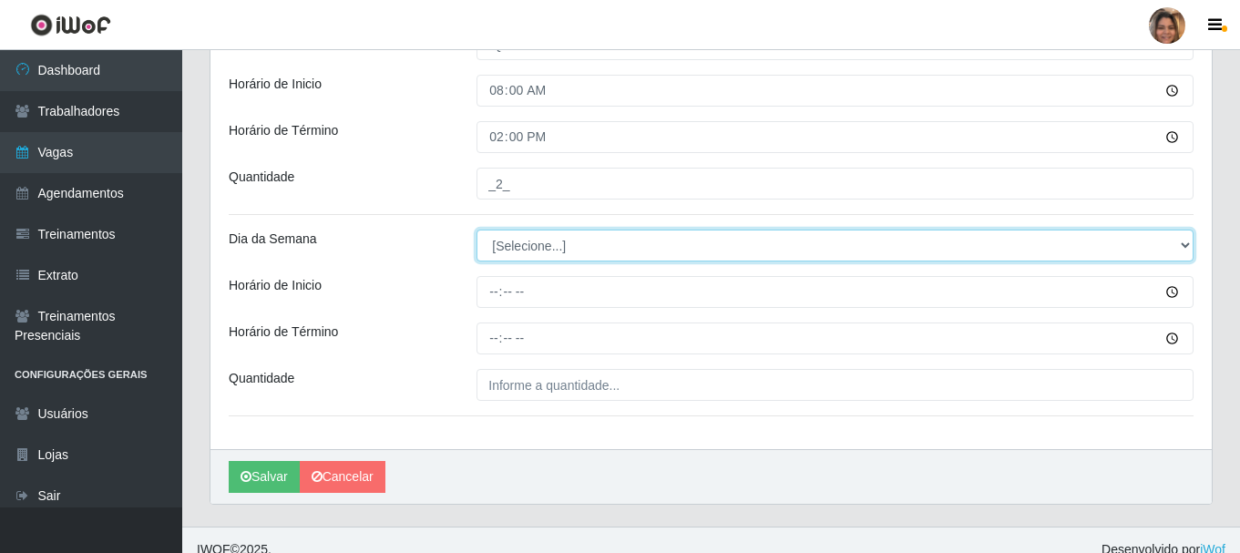
click at [557, 248] on select "[Selecione...] Segunda Terça Quarta Quinta Sexta Sábado Domingo" at bounding box center [835, 246] width 717 height 32
select select "4"
click at [477, 230] on select "[Selecione...] Segunda Terça Quarta Quinta Sexta Sábado Domingo" at bounding box center [835, 246] width 717 height 32
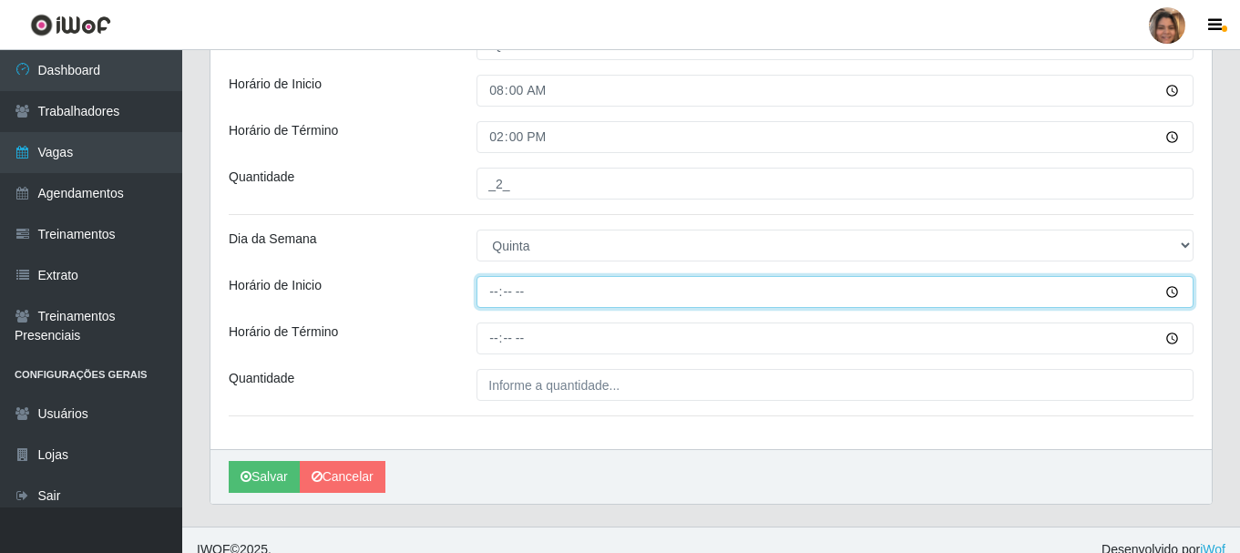
click at [496, 295] on input "Horário de Inicio" at bounding box center [835, 292] width 717 height 32
type input "08:00"
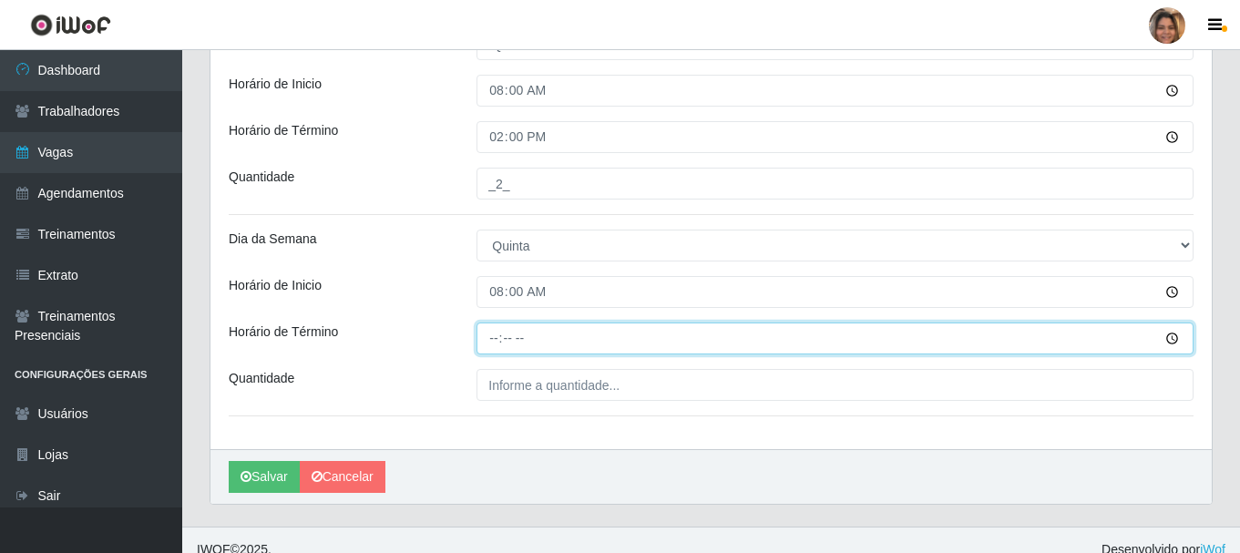
click at [495, 332] on input "Horário de Término" at bounding box center [835, 339] width 717 height 32
type input "14:00"
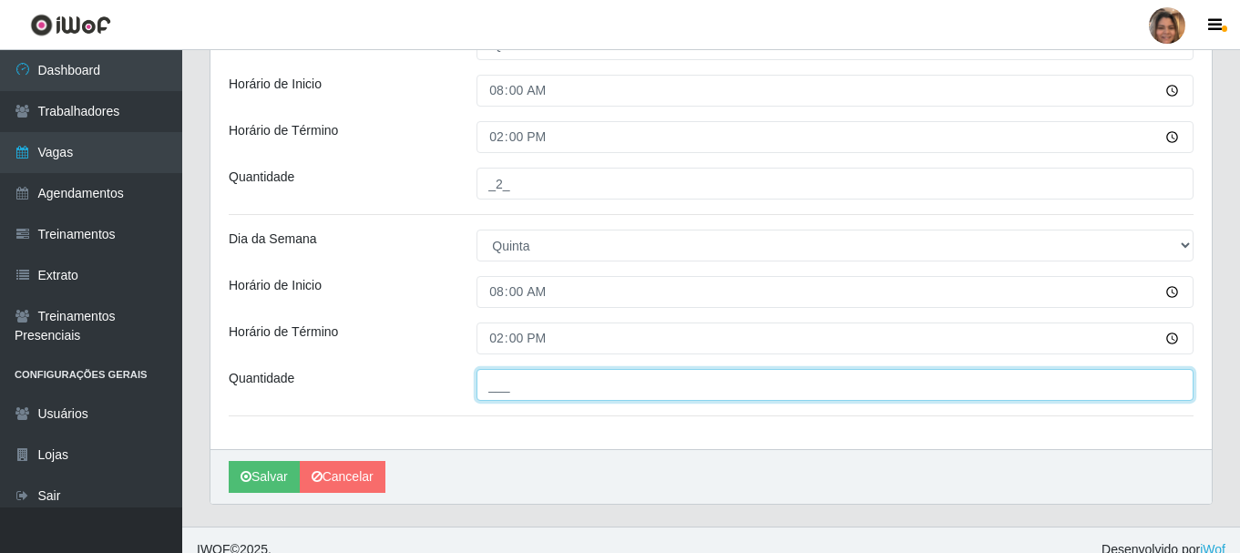
click at [497, 378] on input "___" at bounding box center [835, 385] width 717 height 32
type input "2__"
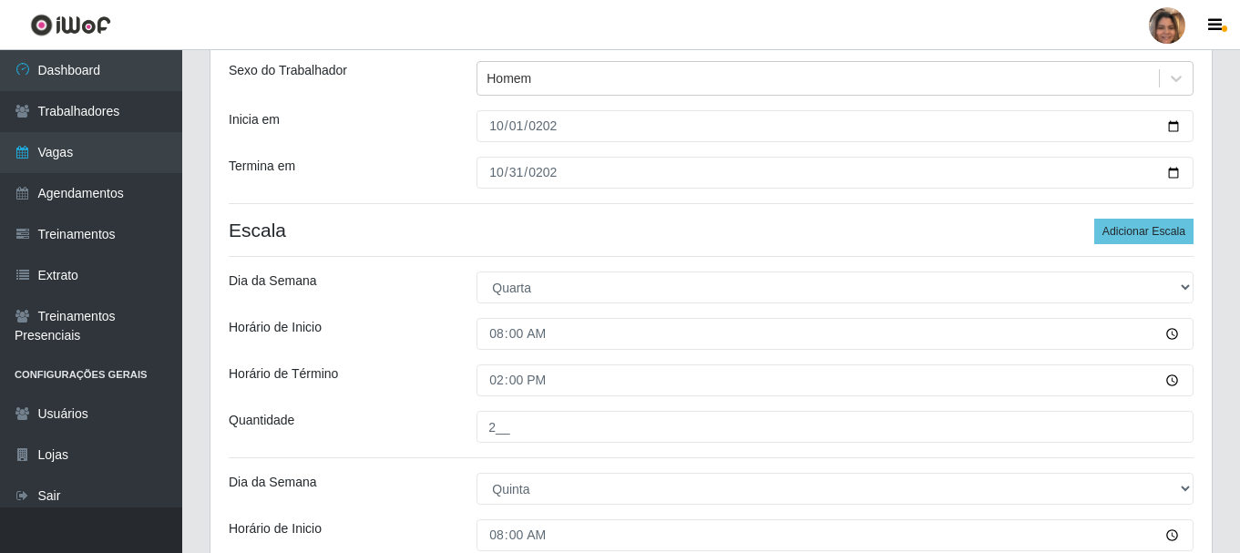
scroll to position [200, 0]
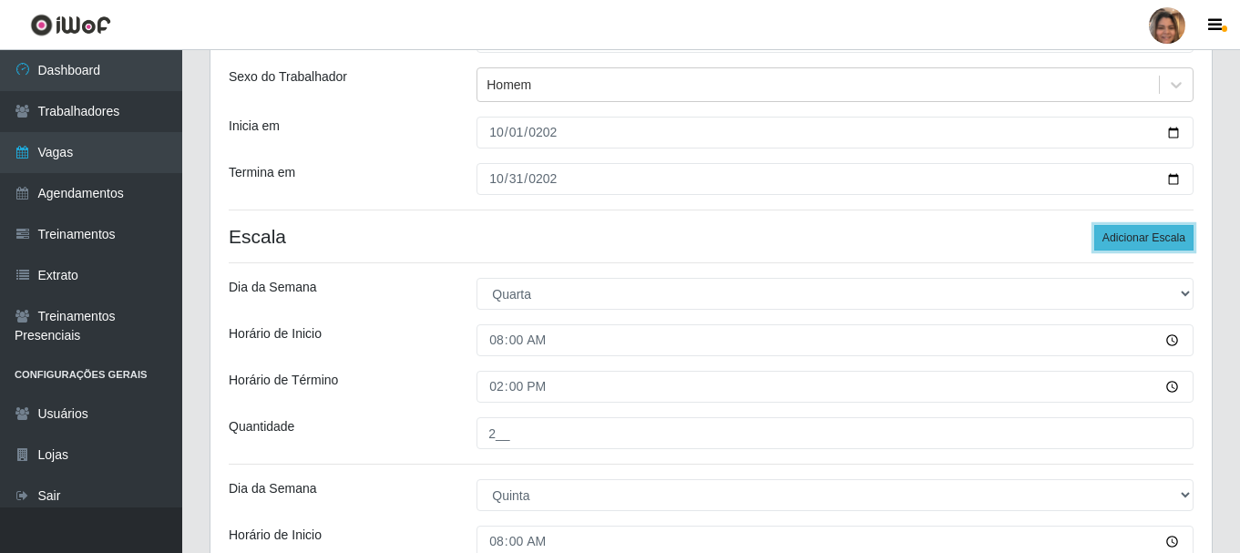
click at [1155, 240] on button "Adicionar Escala" at bounding box center [1143, 238] width 99 height 26
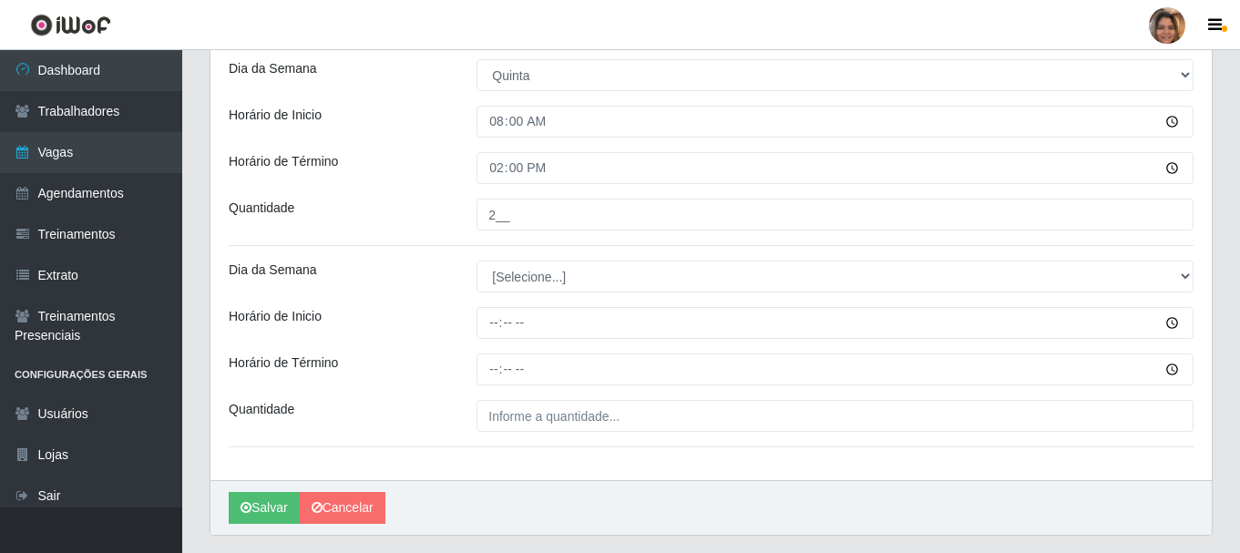
scroll to position [1788, 0]
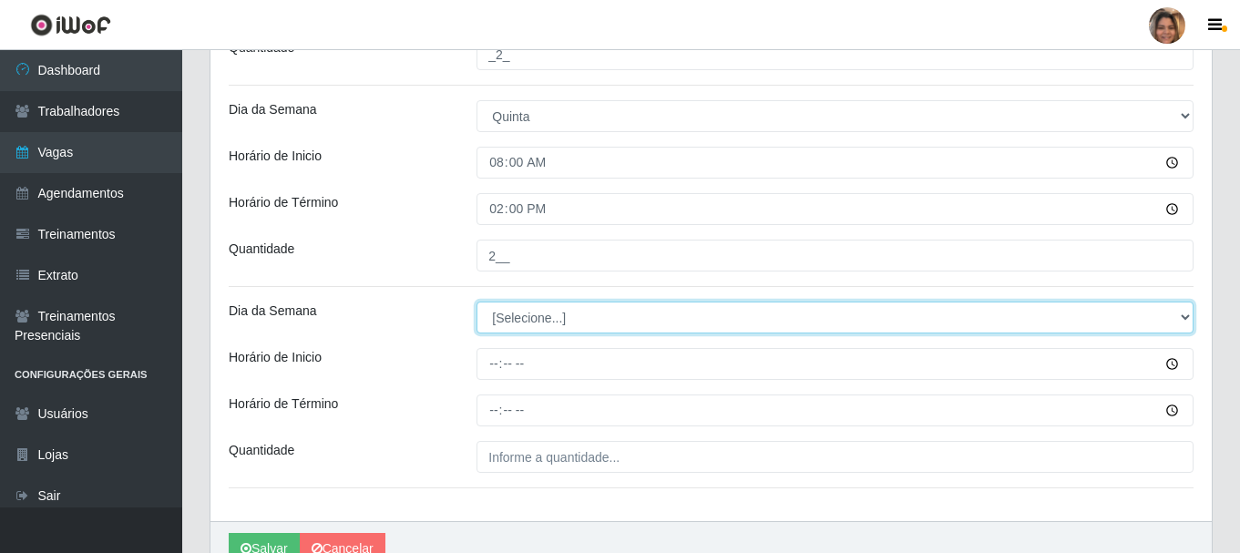
click at [519, 314] on select "[Selecione...] Segunda Terça Quarta Quinta Sexta Sábado Domingo" at bounding box center [835, 318] width 717 height 32
select select "5"
click at [477, 302] on select "[Selecione...] Segunda Terça Quarta Quinta Sexta Sábado Domingo" at bounding box center [835, 318] width 717 height 32
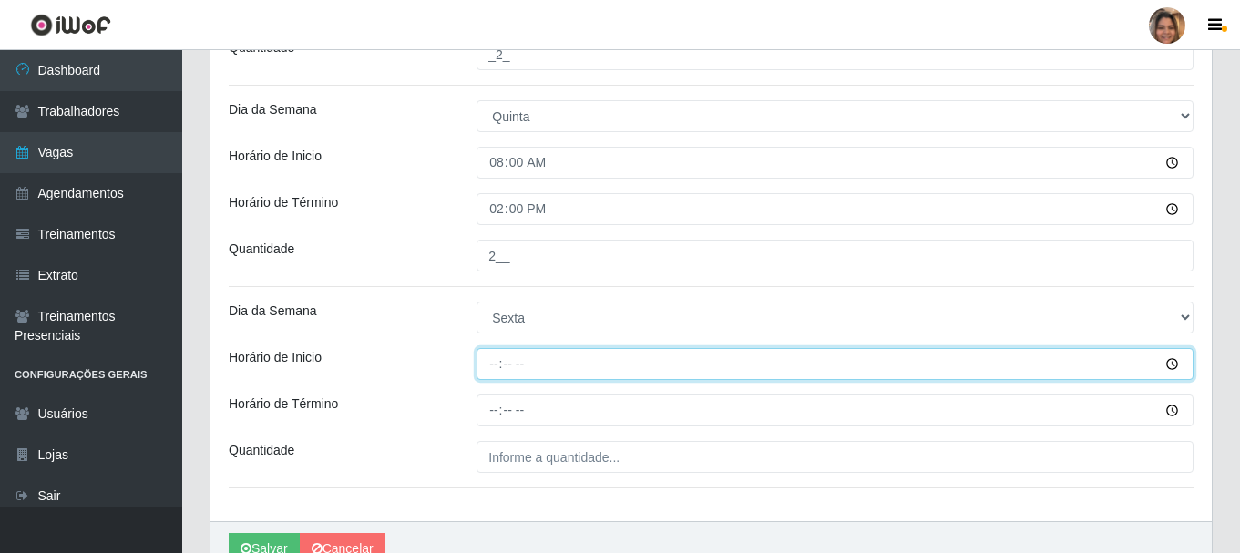
click at [498, 370] on input "Horário de Inicio" at bounding box center [835, 364] width 717 height 32
type input "08:00"
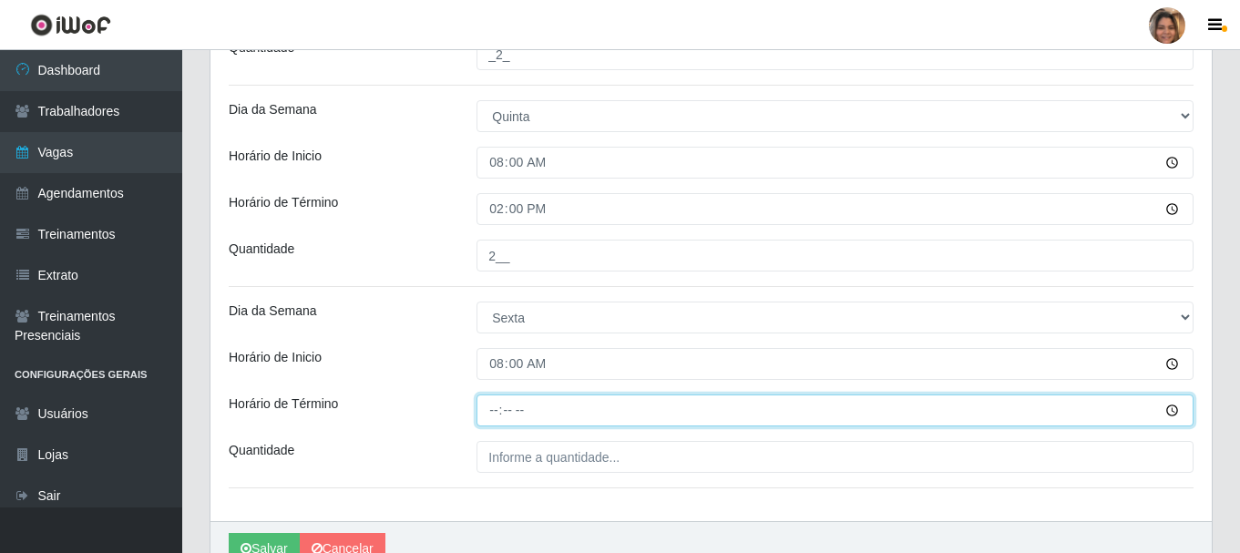
click at [494, 408] on input "Horário de Término" at bounding box center [835, 411] width 717 height 32
type input "14:00"
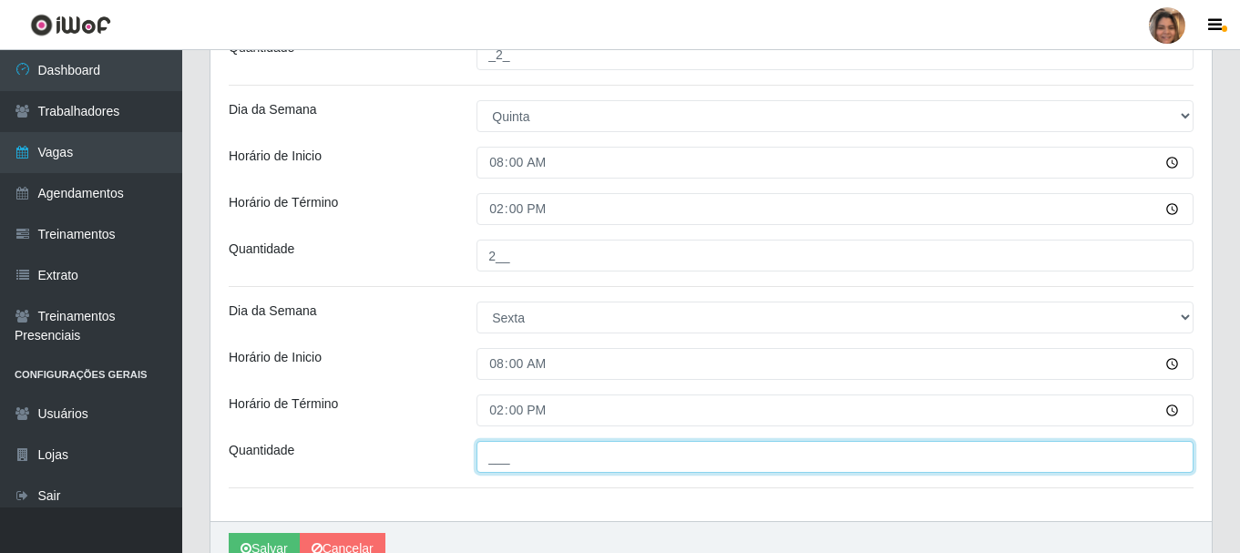
click at [510, 450] on input "___" at bounding box center [835, 457] width 717 height 32
type input "2__"
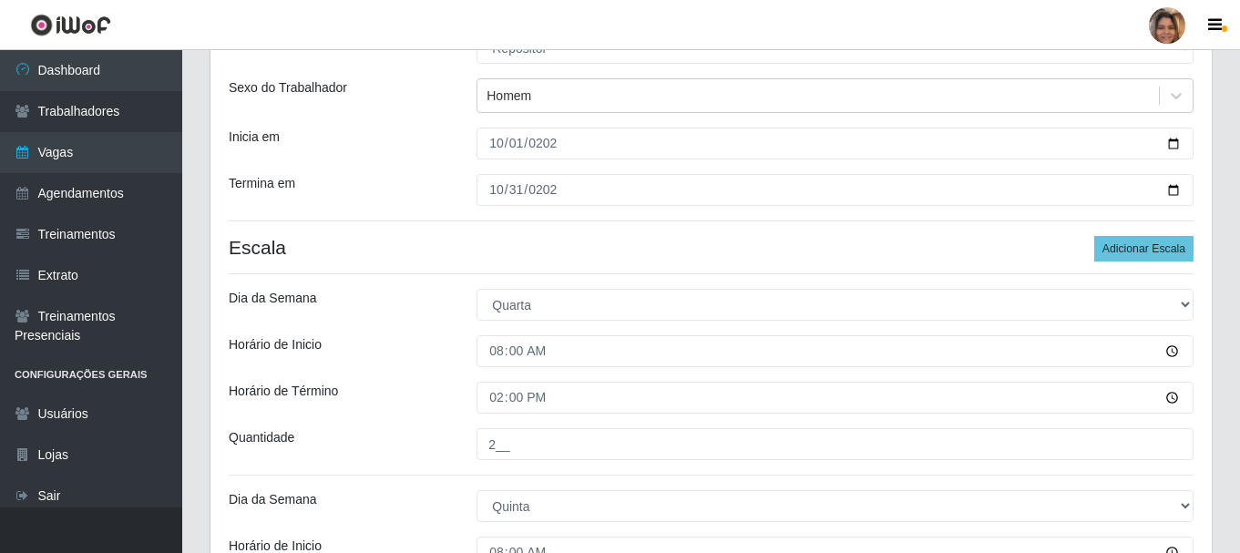
scroll to position [148, 0]
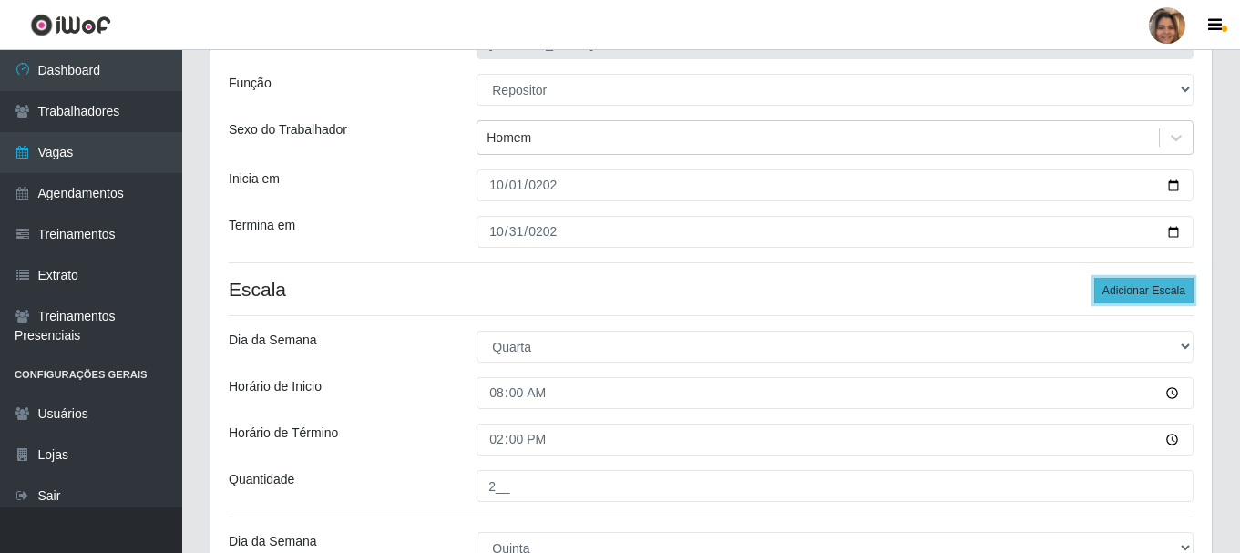
click at [1136, 292] on button "Adicionar Escala" at bounding box center [1143, 291] width 99 height 26
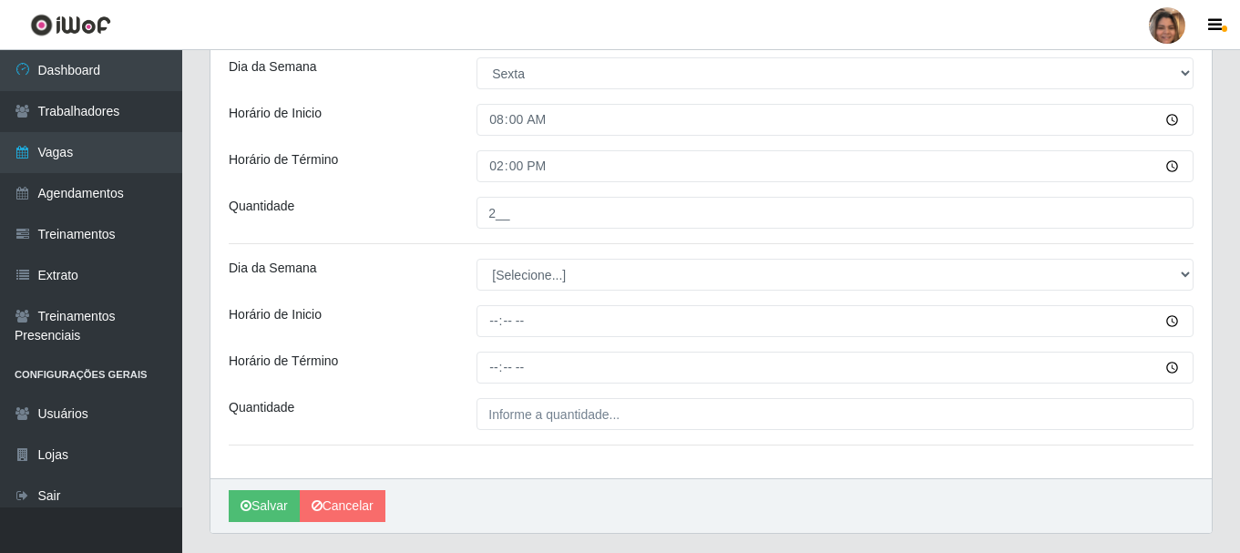
scroll to position [1989, 0]
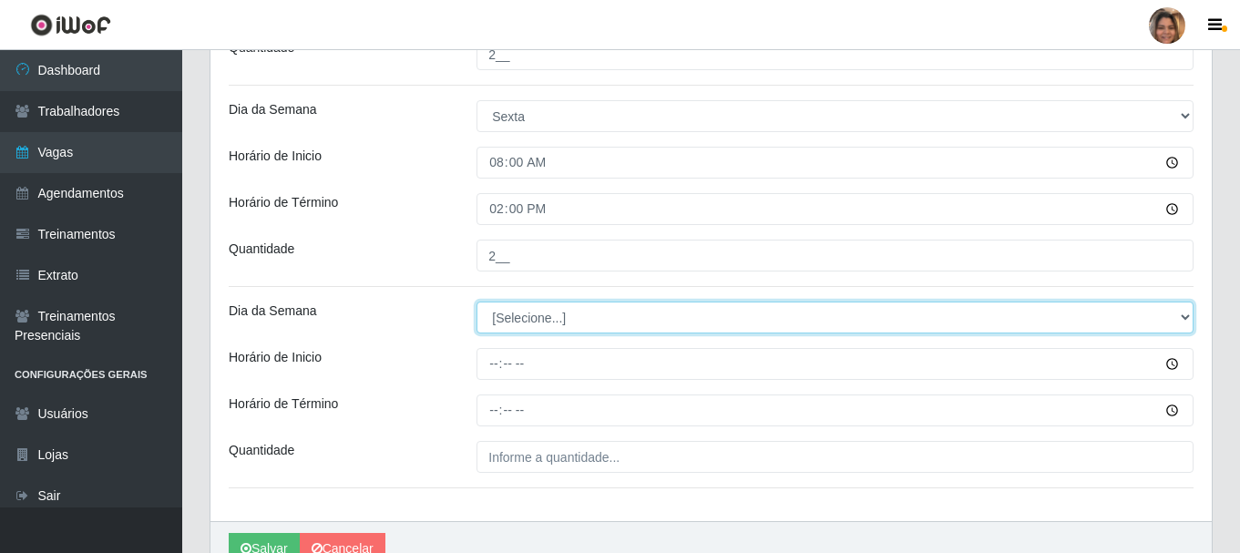
click at [562, 316] on select "[Selecione...] Segunda Terça Quarta Quinta Sexta Sábado Domingo" at bounding box center [835, 318] width 717 height 32
select select "6"
click at [477, 302] on select "[Selecione...] Segunda Terça Quarta Quinta Sexta Sábado Domingo" at bounding box center [835, 318] width 717 height 32
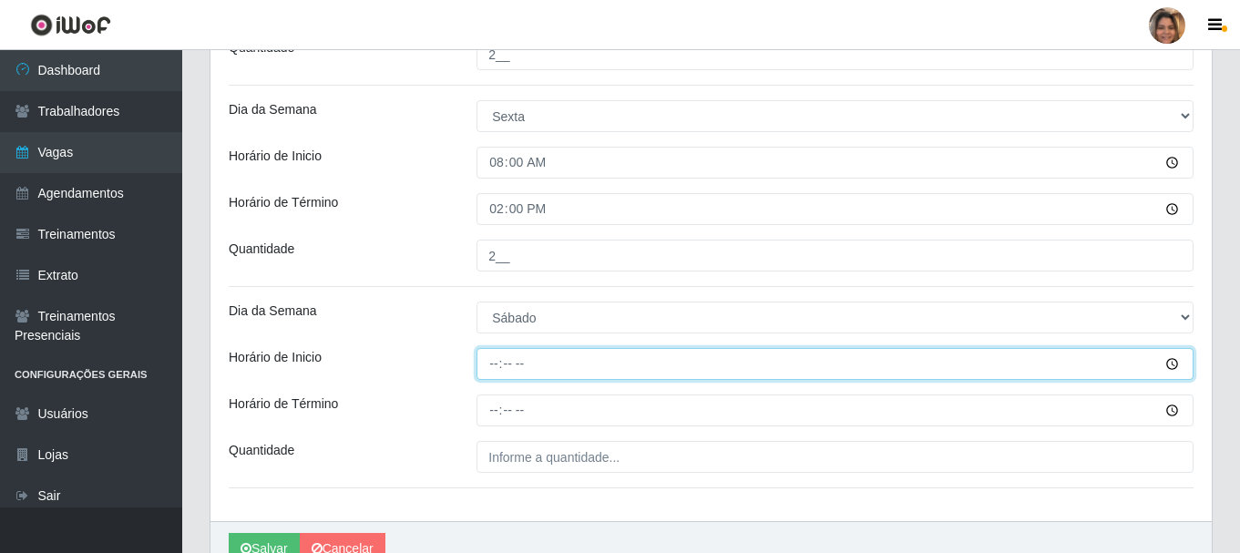
click at [498, 366] on input "Horário de Inicio" at bounding box center [835, 364] width 717 height 32
type input "07:00"
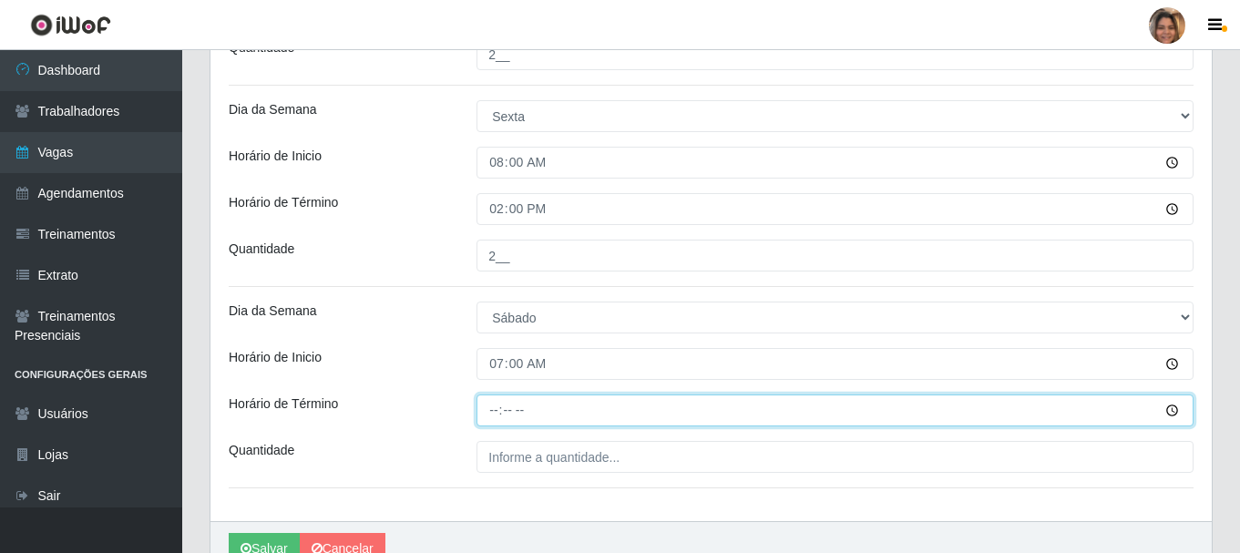
click at [489, 403] on input "Horário de Término" at bounding box center [835, 411] width 717 height 32
type input "13:00"
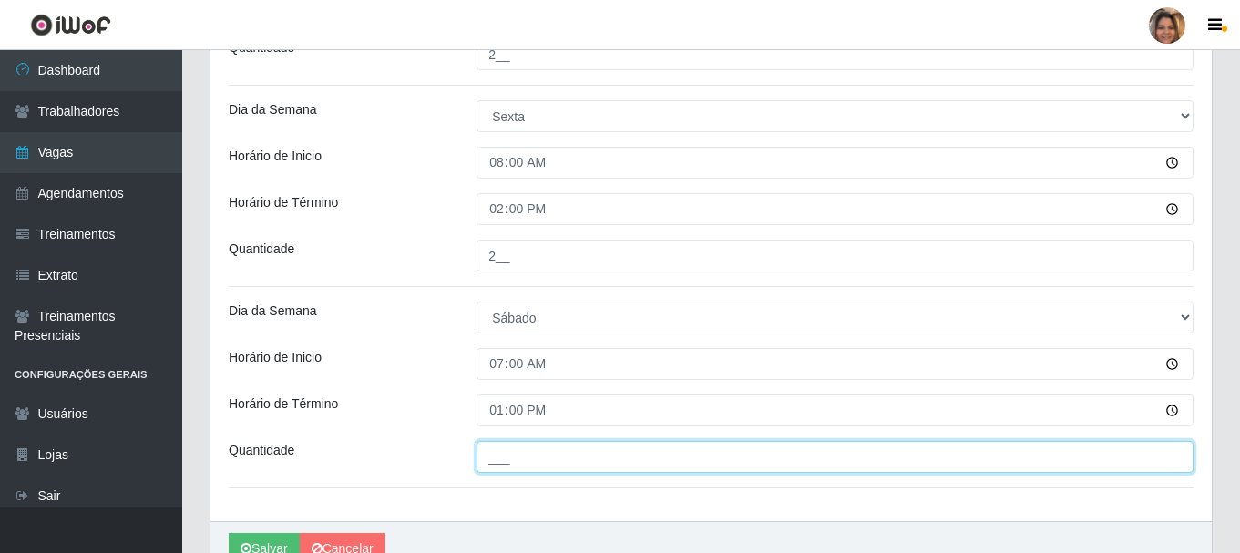
click at [505, 452] on input "___" at bounding box center [835, 457] width 717 height 32
type input "2__"
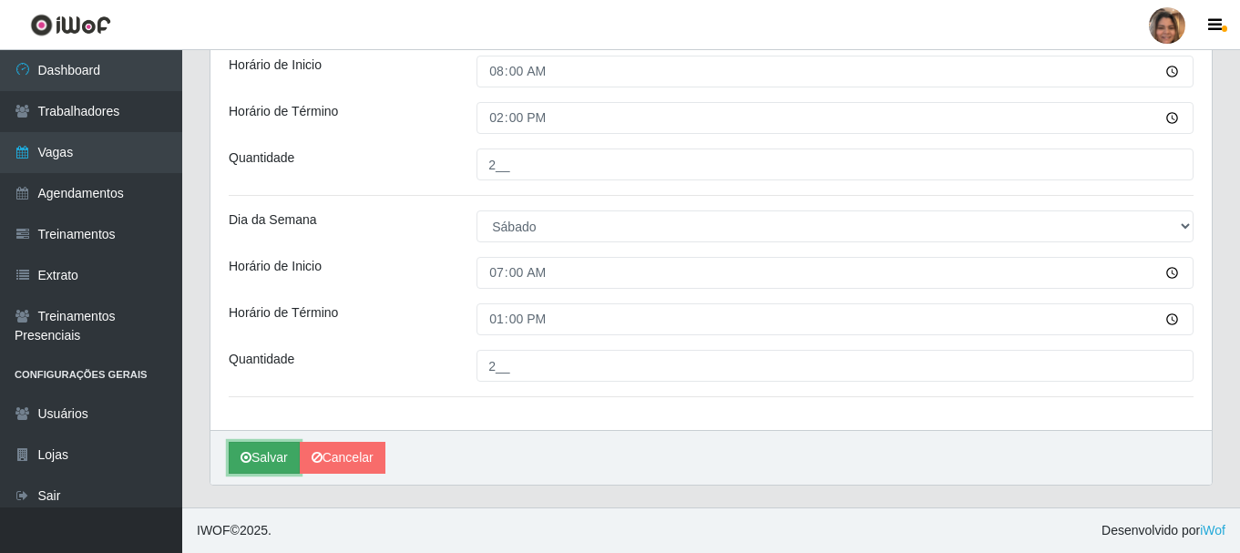
click at [258, 453] on button "Salvar" at bounding box center [264, 458] width 71 height 32
click at [272, 456] on button "Salvar" at bounding box center [264, 458] width 71 height 32
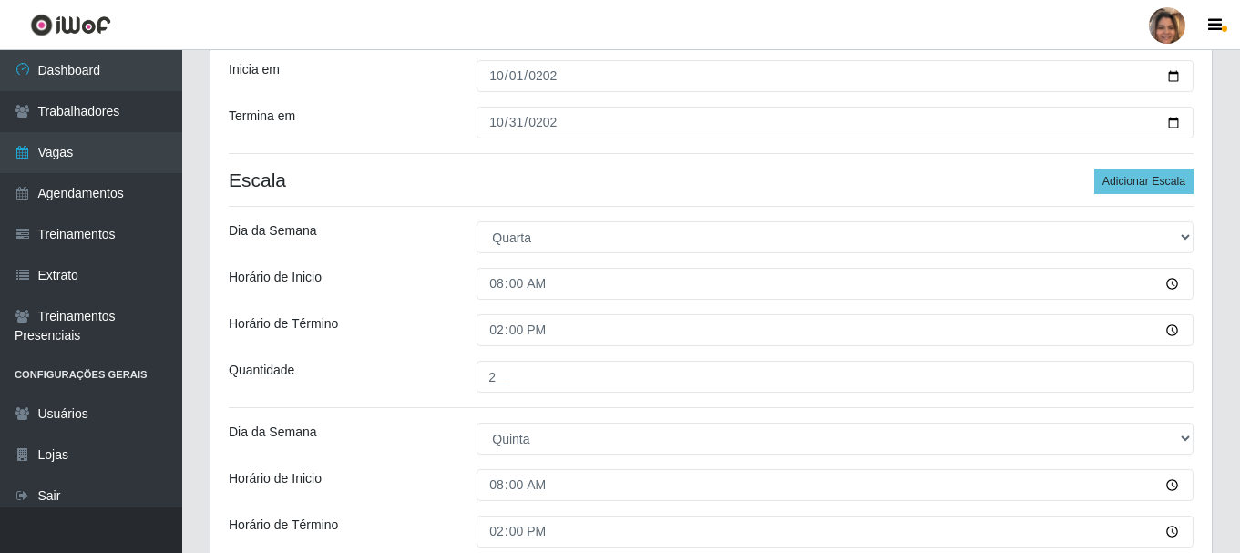
scroll to position [0, 0]
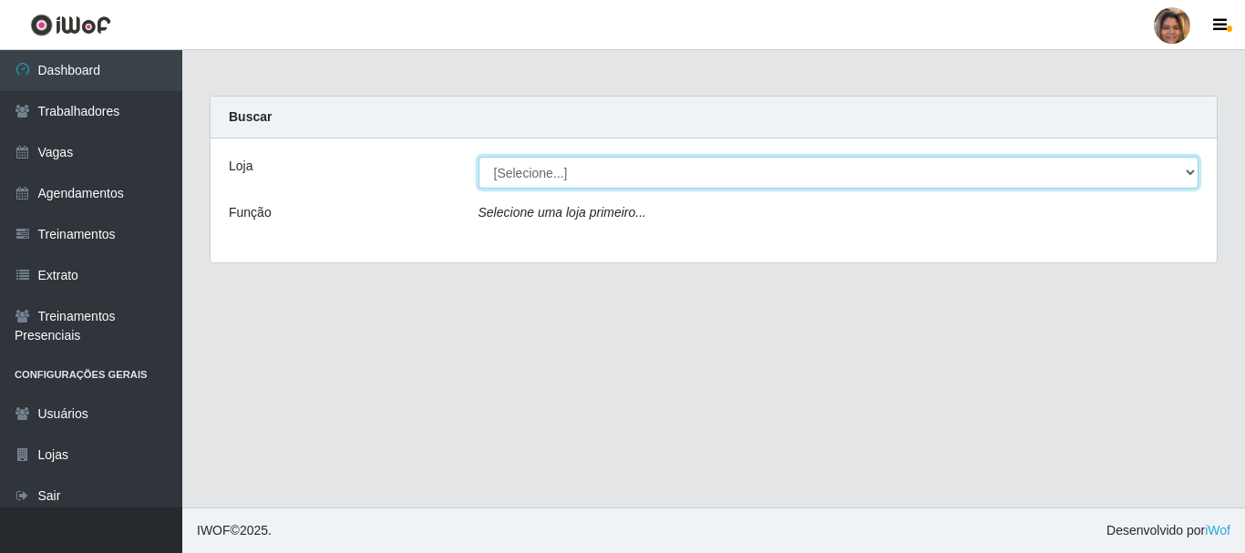
click at [1188, 180] on select "[Selecione...] Mar Vermelho - CEASA Mar Vermelho - Centro de Distribuição" at bounding box center [838, 173] width 721 height 32
select select "474"
click at [478, 157] on select "[Selecione...] Mar Vermelho - CEASA Mar Vermelho - Centro de Distribuição" at bounding box center [838, 173] width 721 height 32
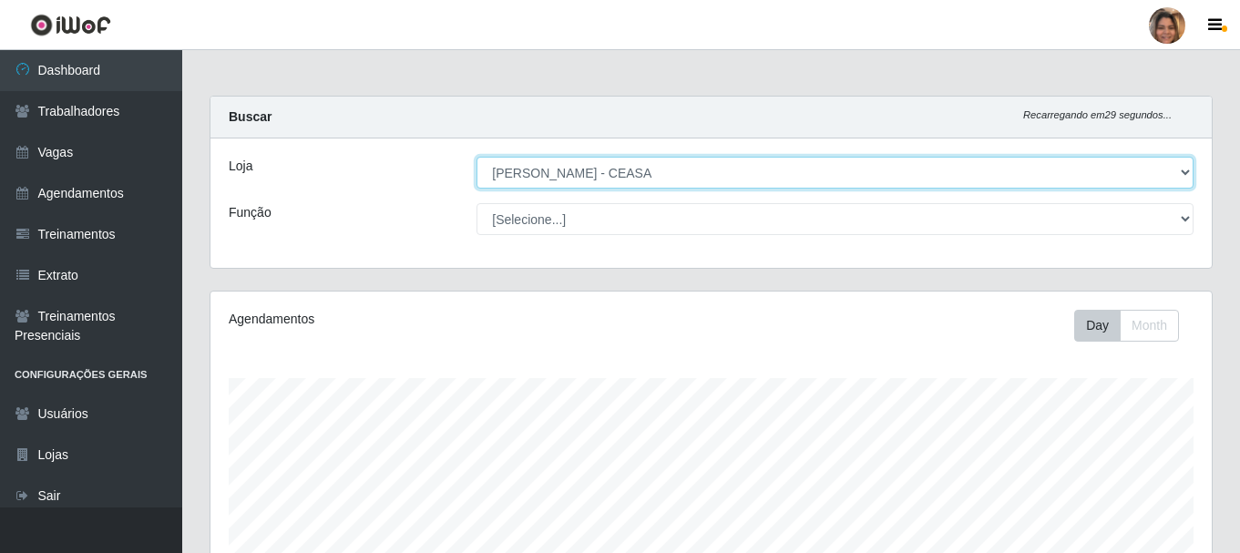
scroll to position [378, 1001]
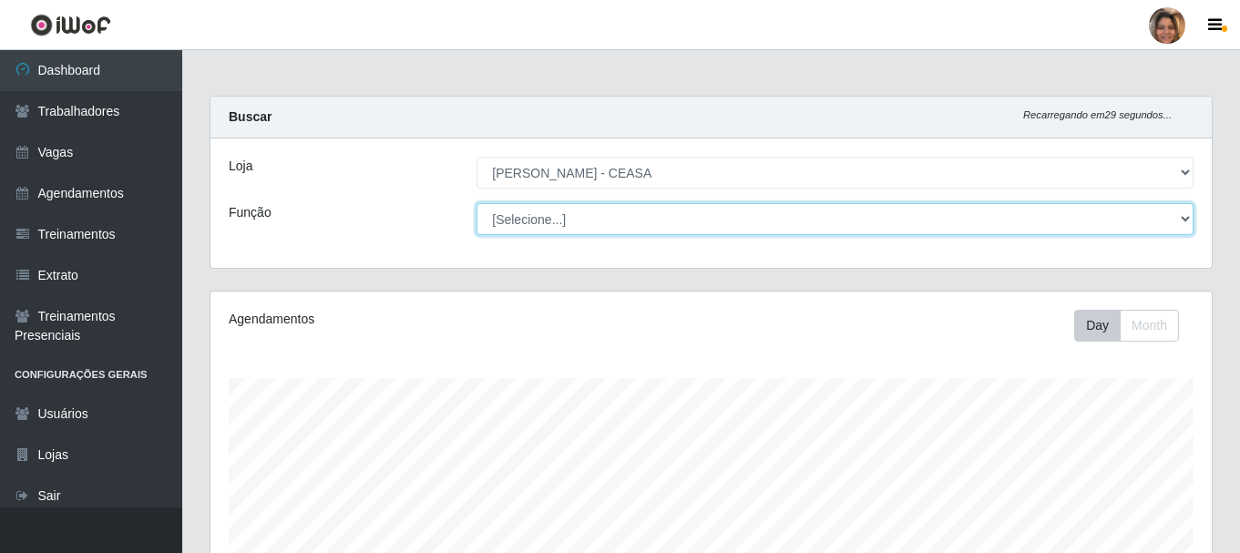
click at [575, 223] on select "[Selecione...] Repositor Repositor + Repositor ++" at bounding box center [835, 219] width 717 height 32
select select "24"
click at [477, 203] on select "[Selecione...] Repositor Repositor + Repositor ++" at bounding box center [835, 219] width 717 height 32
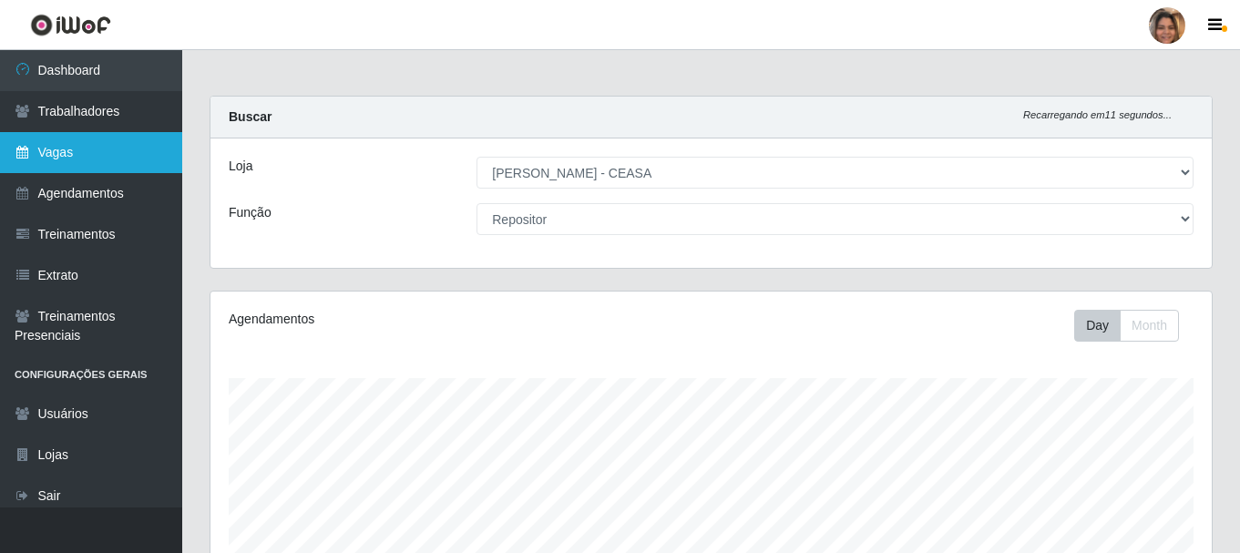
click at [56, 152] on link "Vagas" at bounding box center [91, 152] width 182 height 41
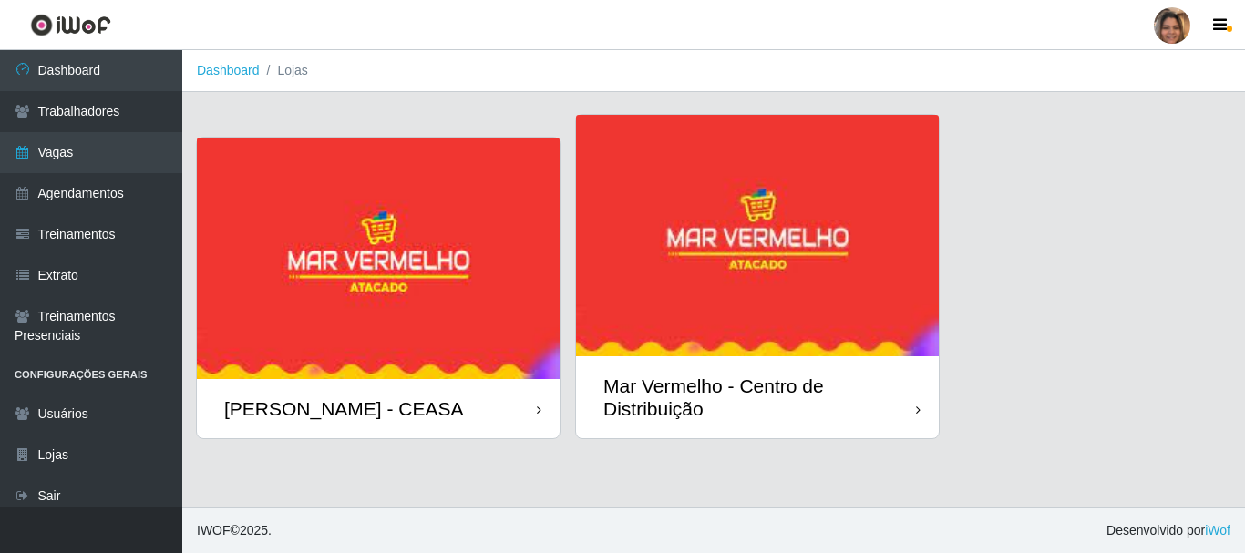
click at [304, 240] on img at bounding box center [378, 258] width 363 height 241
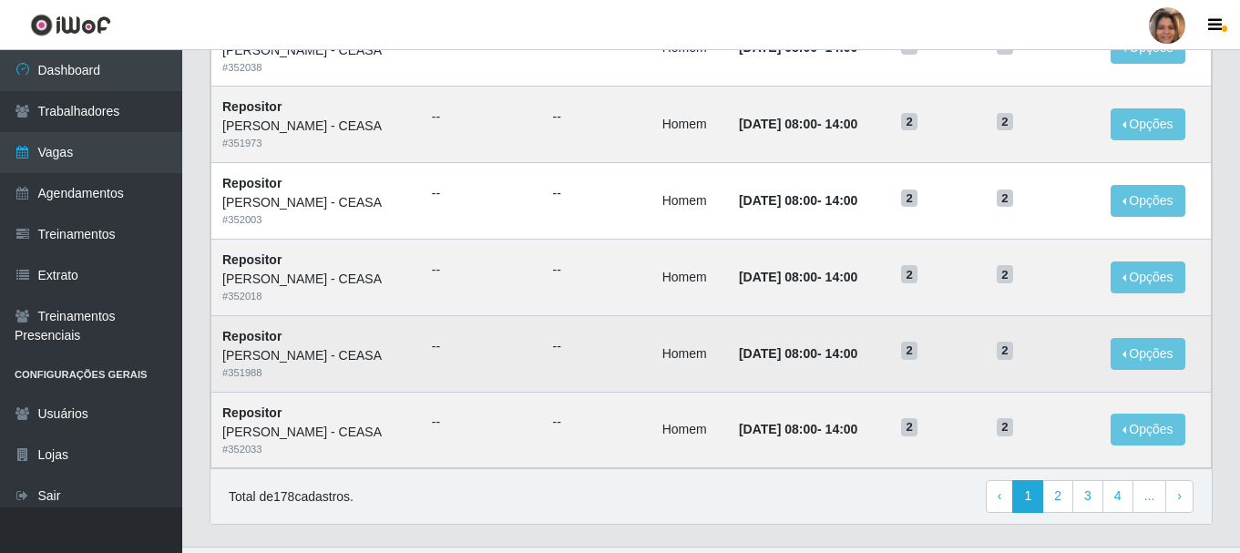
scroll to position [991, 0]
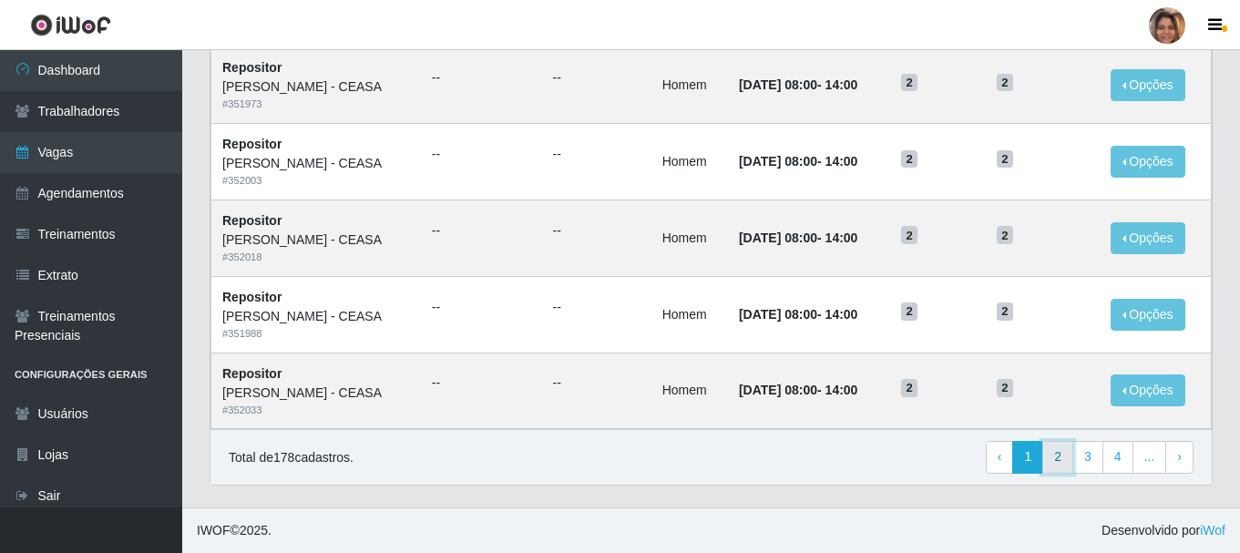
click at [1065, 467] on link "2" at bounding box center [1057, 457] width 31 height 33
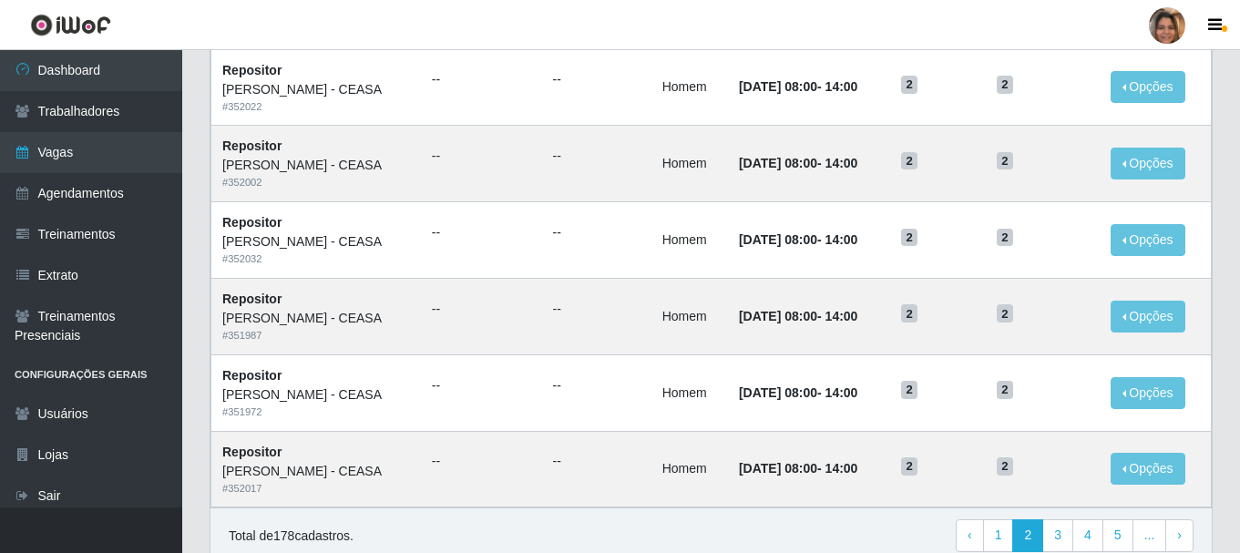
scroll to position [991, 0]
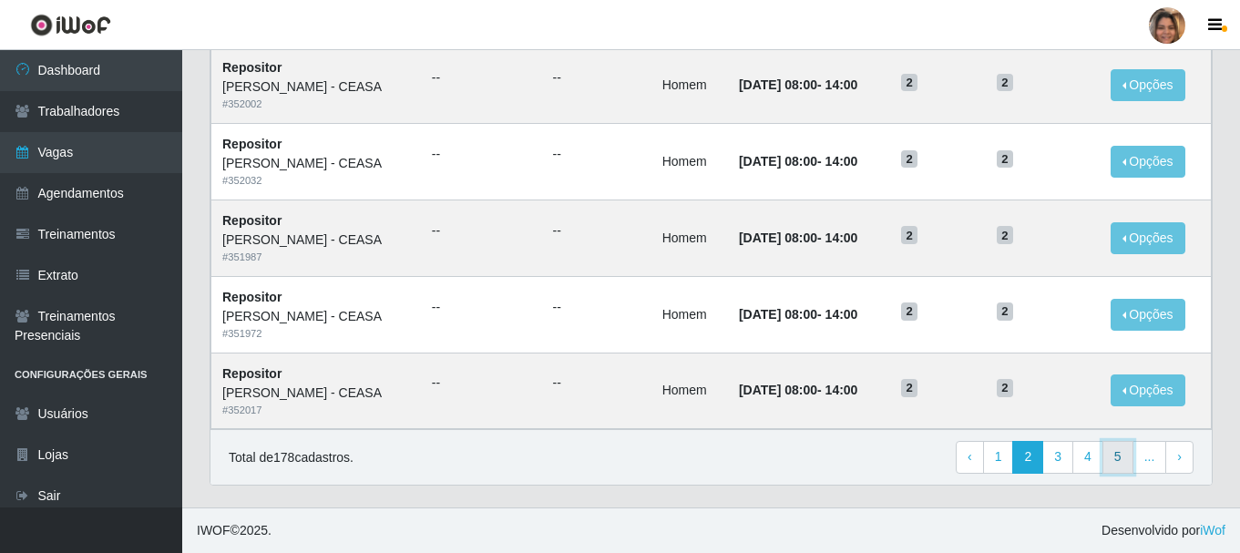
click at [1111, 456] on link "5" at bounding box center [1117, 457] width 31 height 33
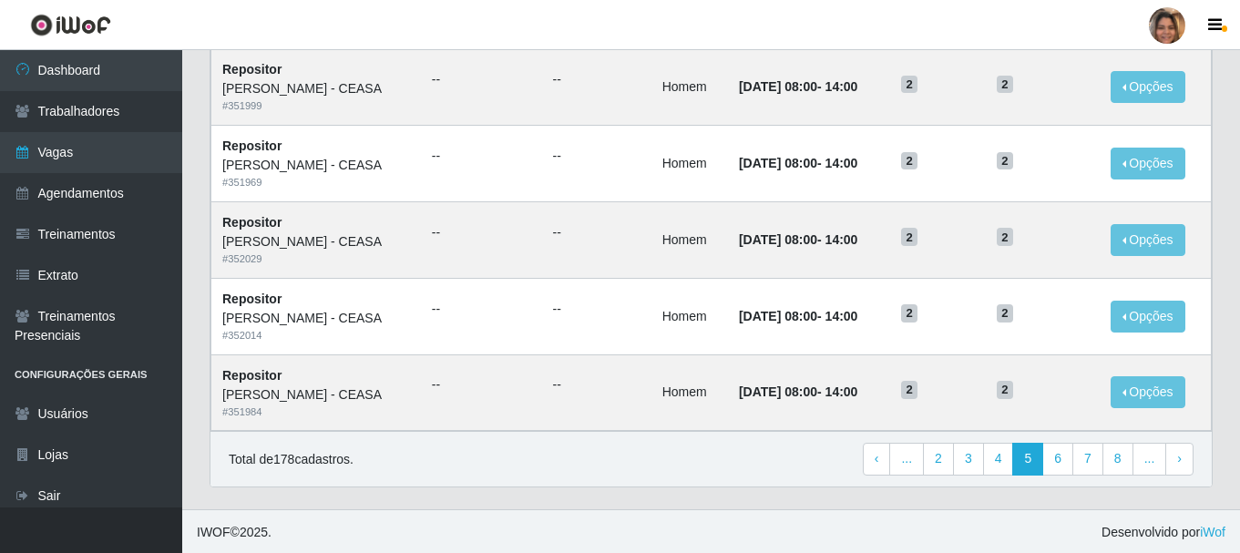
scroll to position [991, 0]
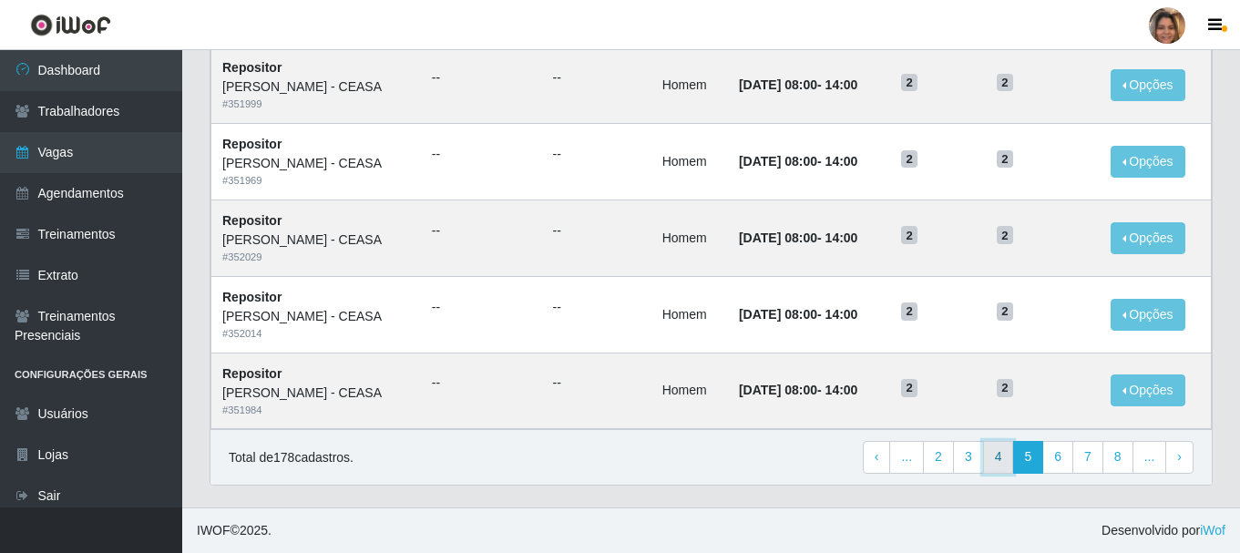
click at [994, 459] on link "4" at bounding box center [998, 457] width 31 height 33
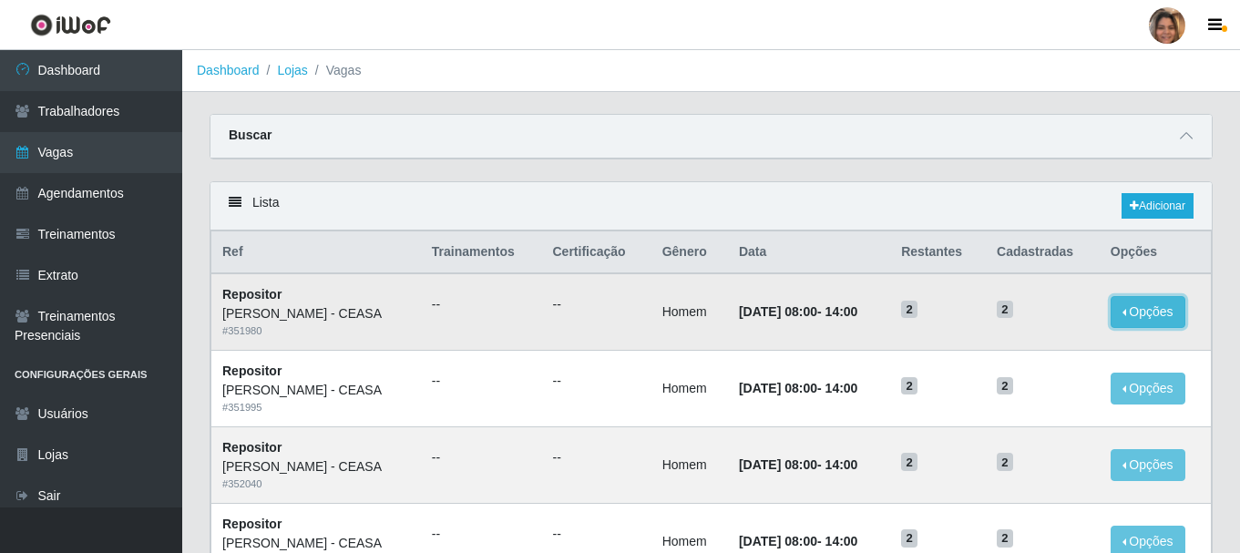
click at [1154, 311] on button "Opções" at bounding box center [1148, 312] width 75 height 32
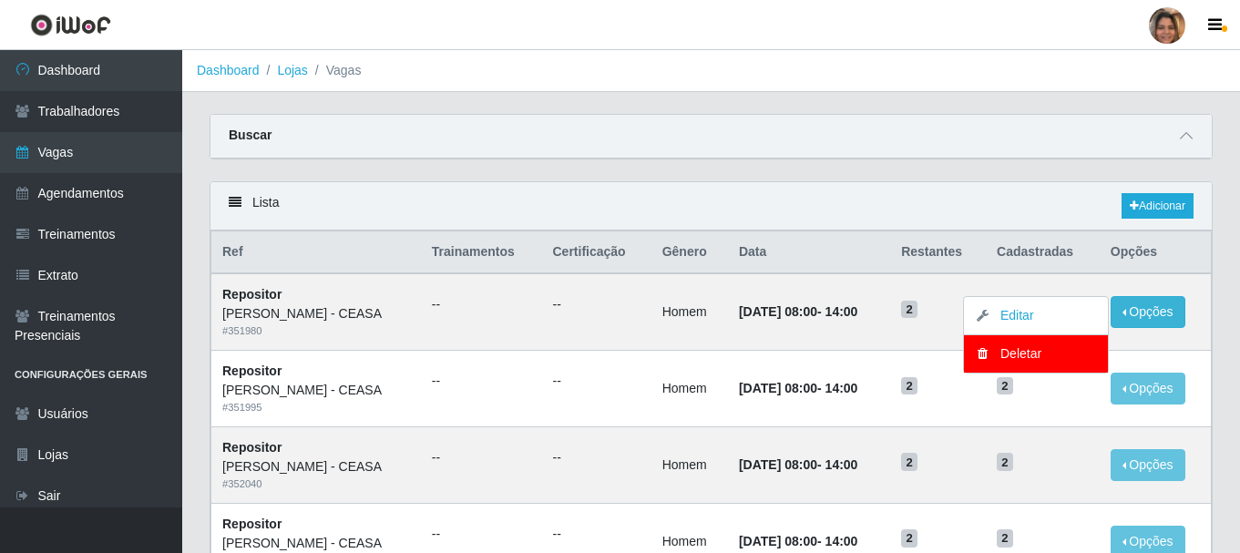
click at [807, 148] on div "Buscar" at bounding box center [710, 137] width 1001 height 44
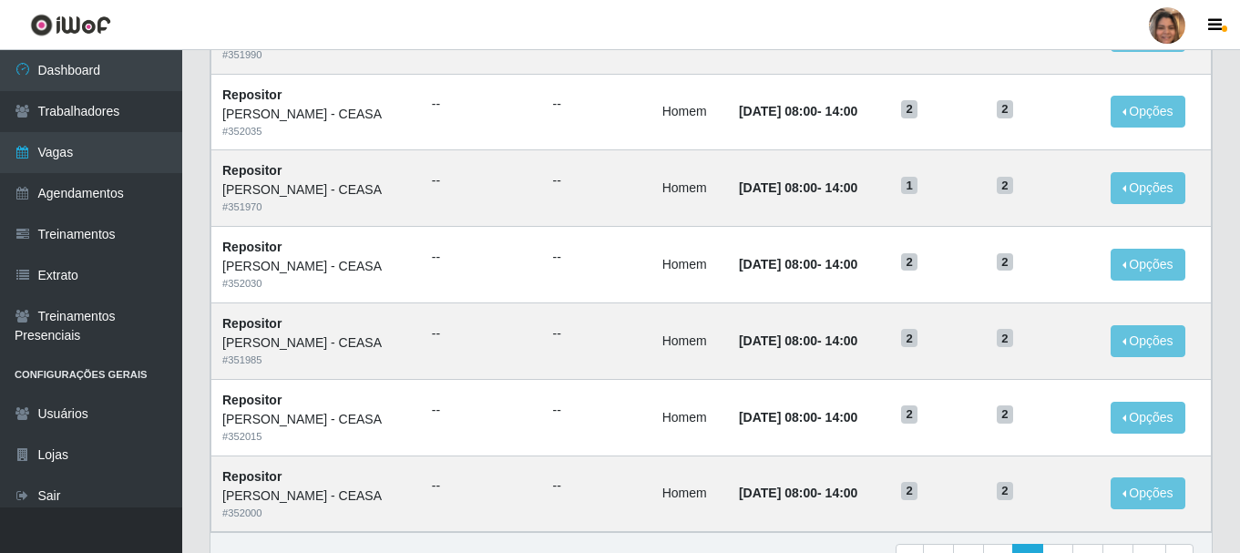
scroll to position [991, 0]
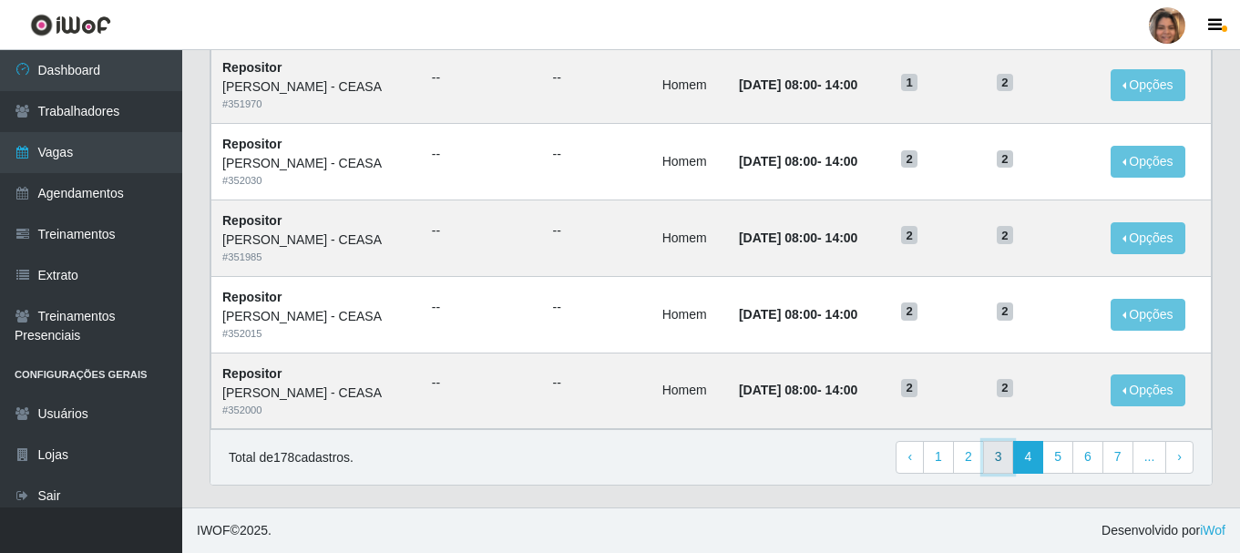
click at [1003, 457] on link "3" at bounding box center [998, 457] width 31 height 33
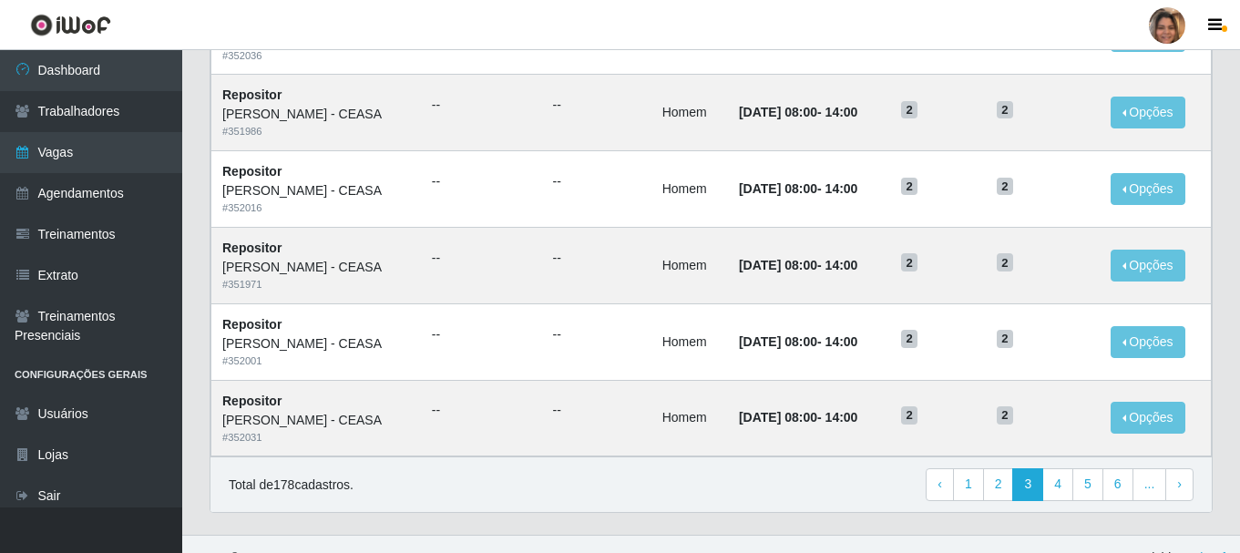
scroll to position [991, 0]
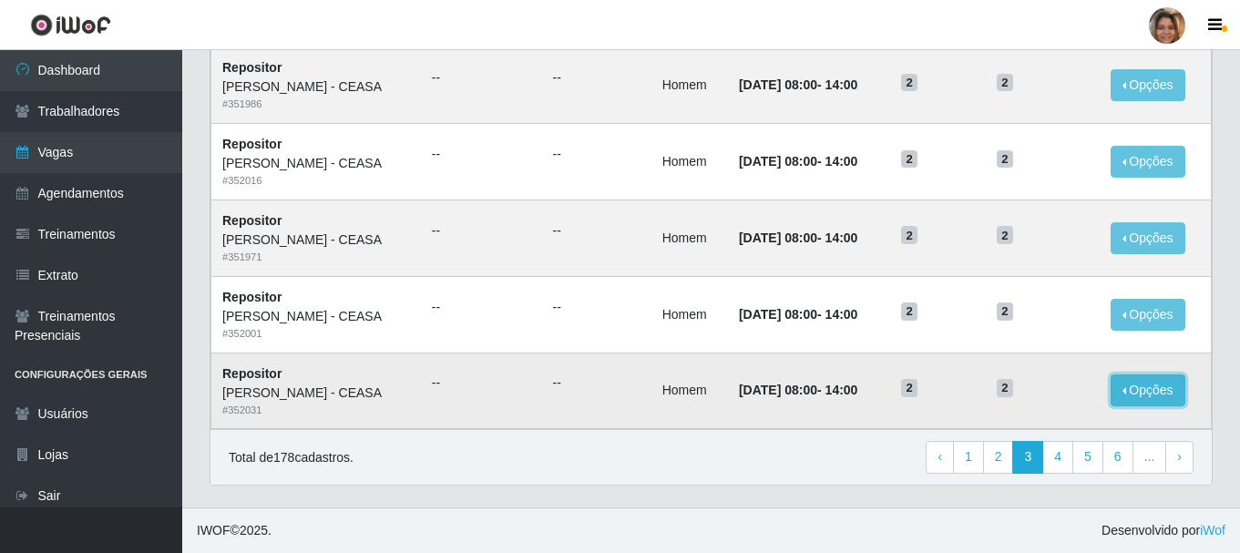
click at [1127, 392] on button "Opções" at bounding box center [1148, 390] width 75 height 32
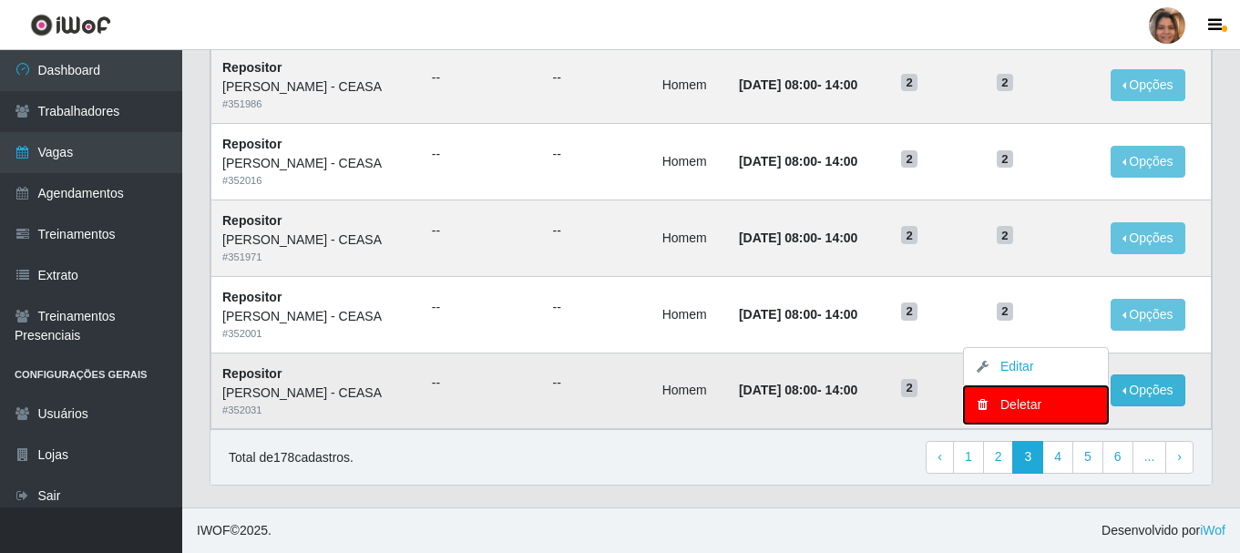
click at [1063, 407] on div "Deletar" at bounding box center [1036, 404] width 108 height 19
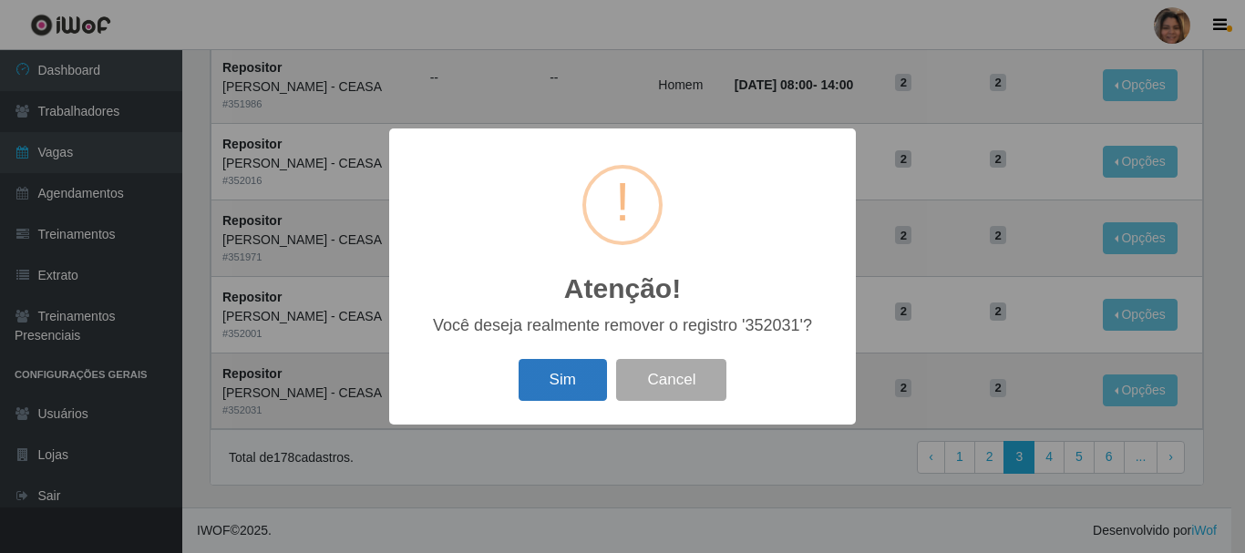
click at [574, 366] on button "Sim" at bounding box center [562, 380] width 88 height 43
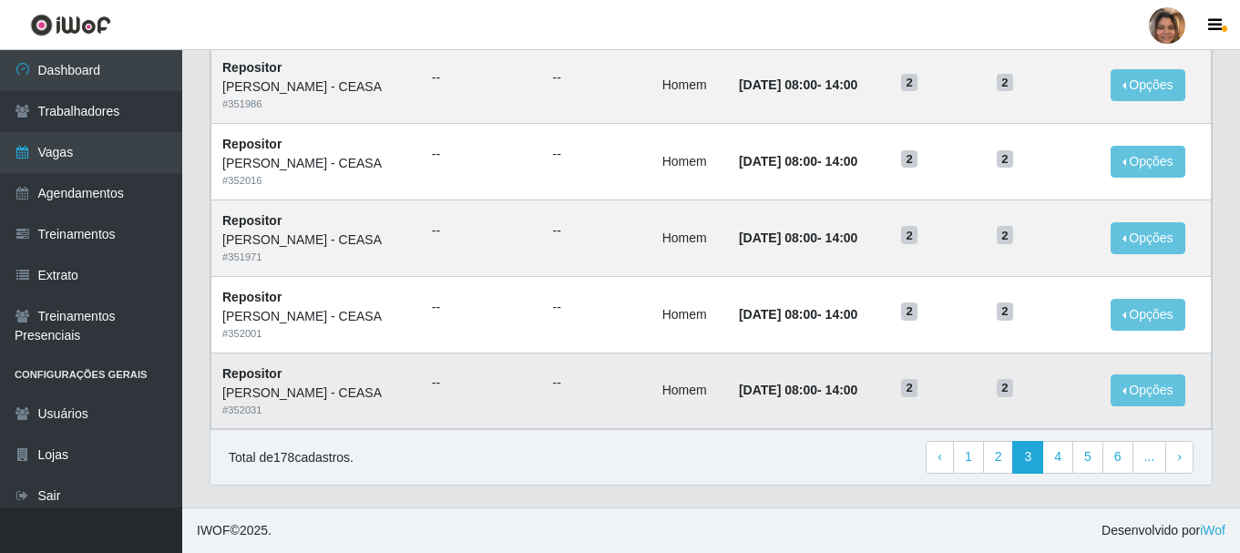
scroll to position [0, 0]
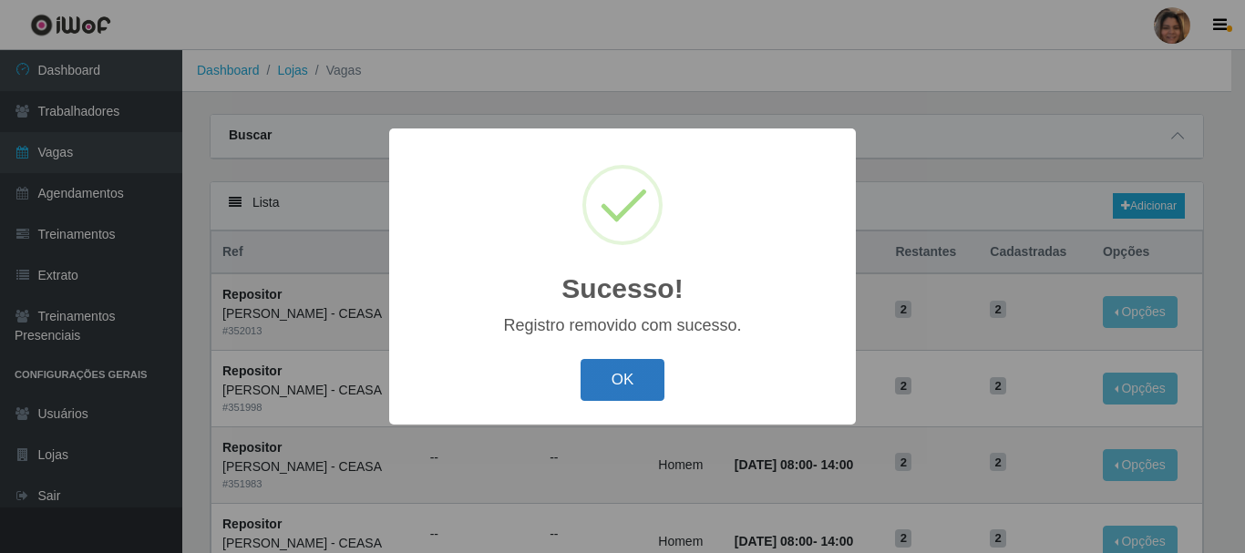
click at [623, 371] on button "OK" at bounding box center [622, 380] width 85 height 43
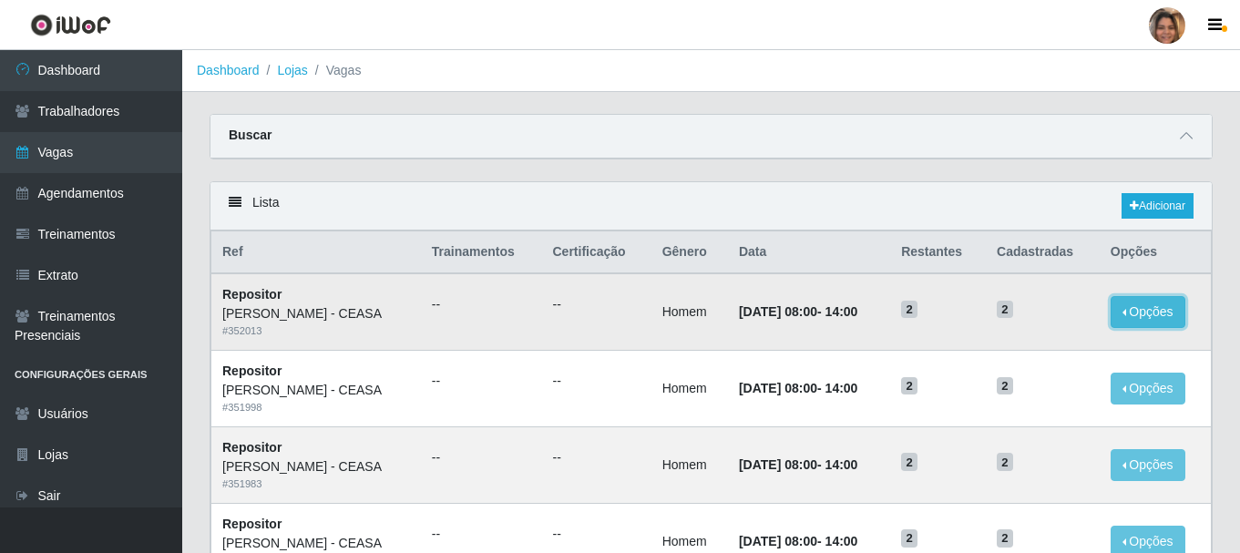
click at [1161, 308] on button "Opções" at bounding box center [1148, 312] width 75 height 32
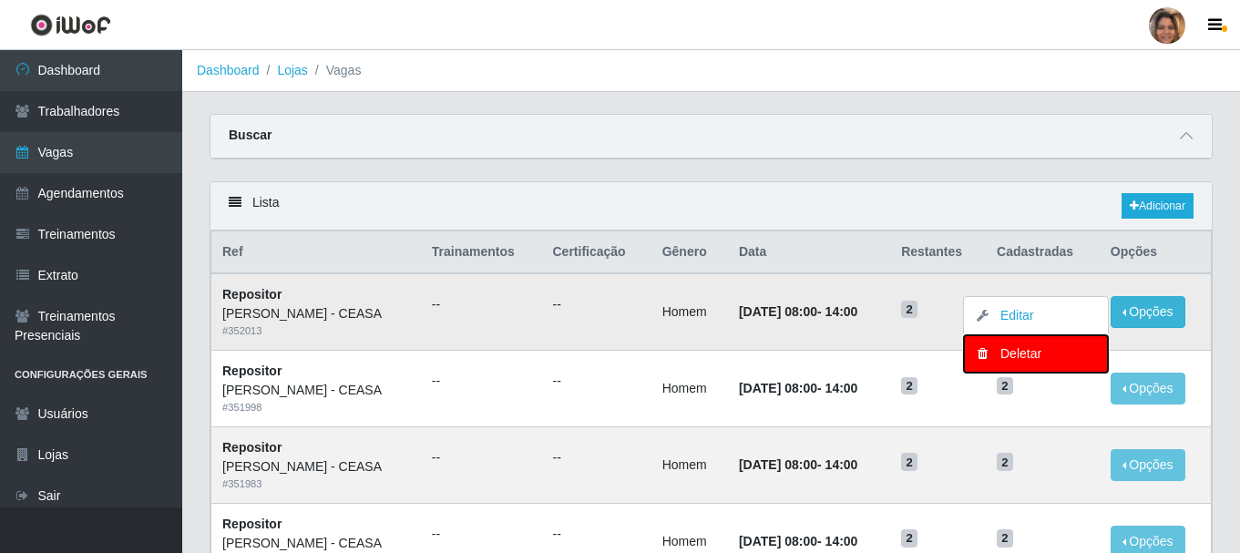
click at [1075, 362] on div "Deletar" at bounding box center [1036, 353] width 108 height 19
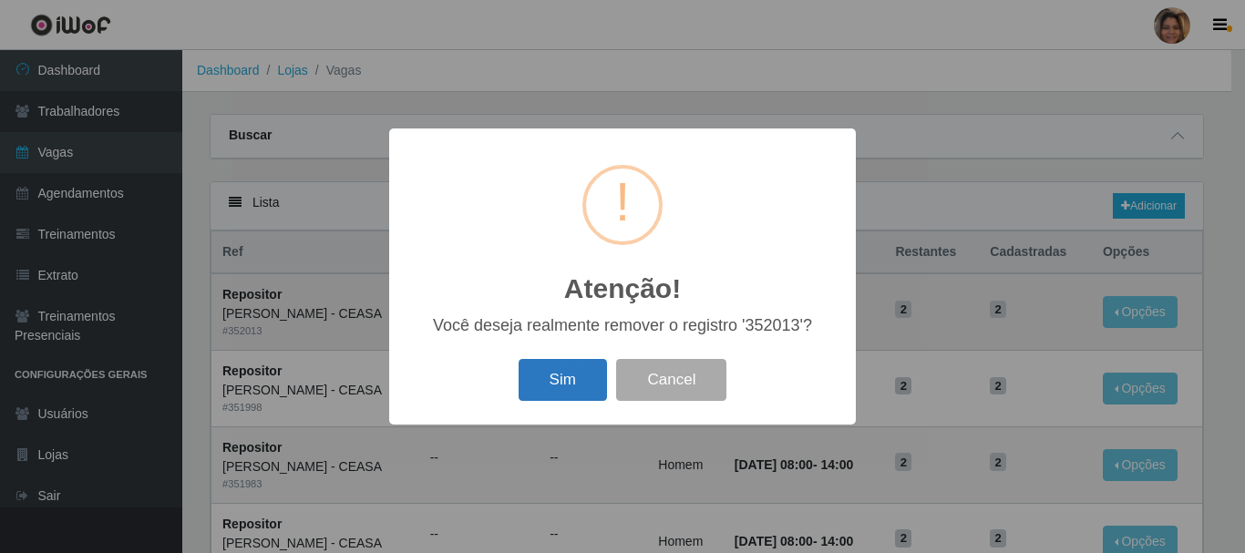
click at [588, 378] on button "Sim" at bounding box center [562, 380] width 88 height 43
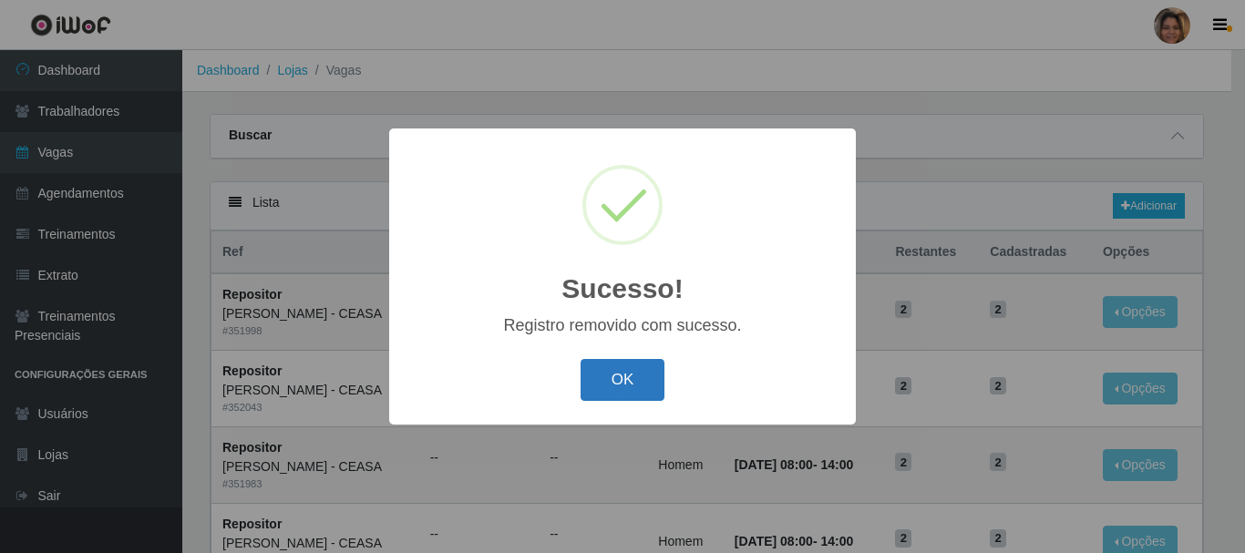
click at [597, 370] on button "OK" at bounding box center [622, 380] width 85 height 43
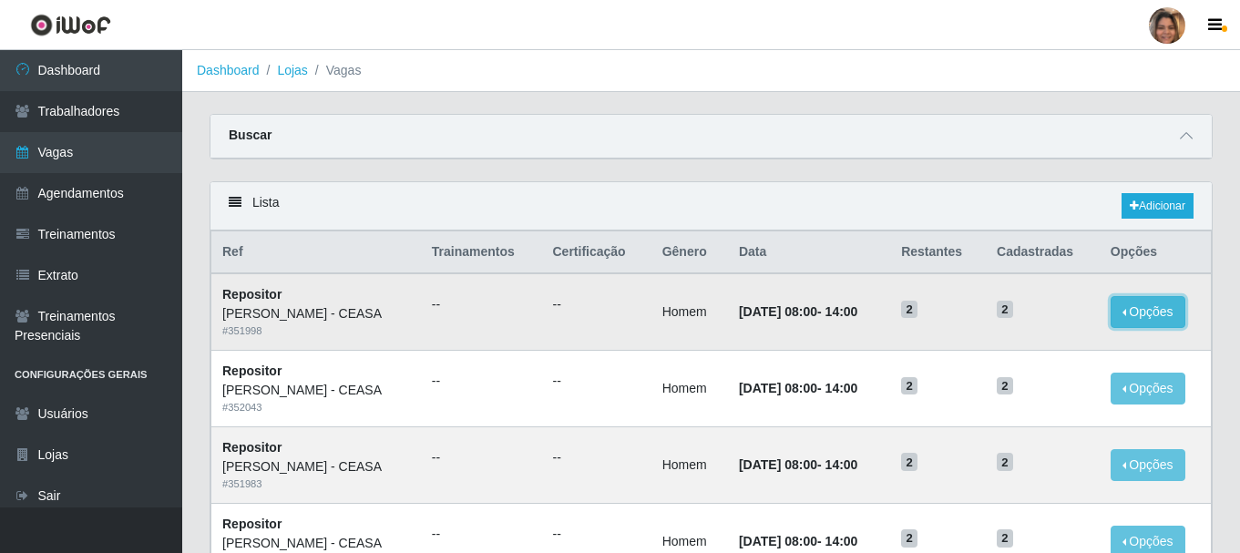
click at [1124, 308] on button "Opções" at bounding box center [1148, 312] width 75 height 32
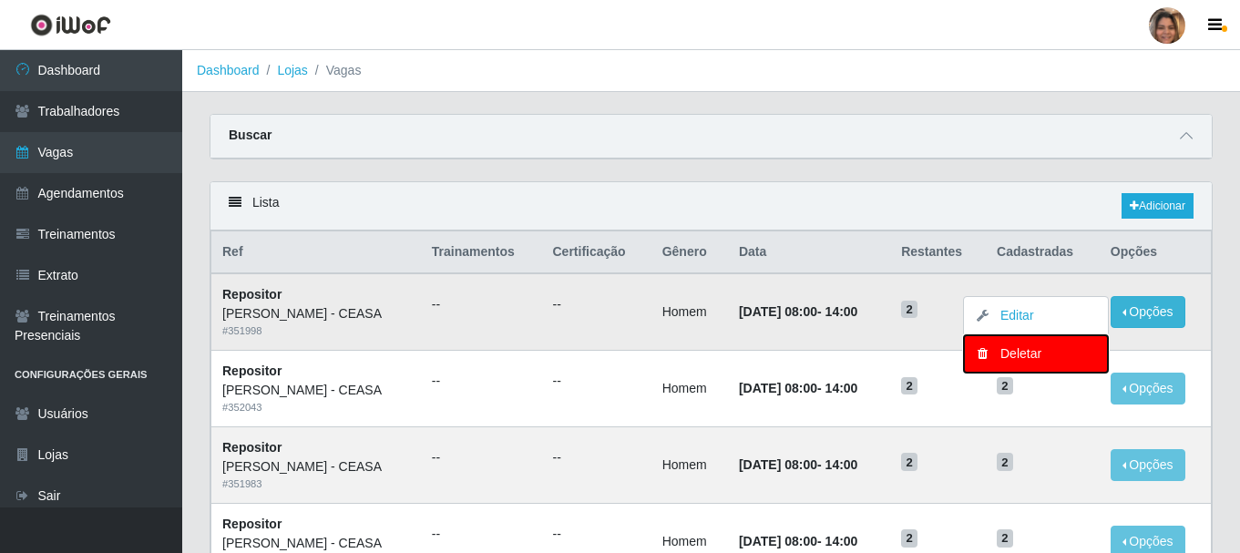
click at [1067, 356] on div "Deletar" at bounding box center [1036, 353] width 108 height 19
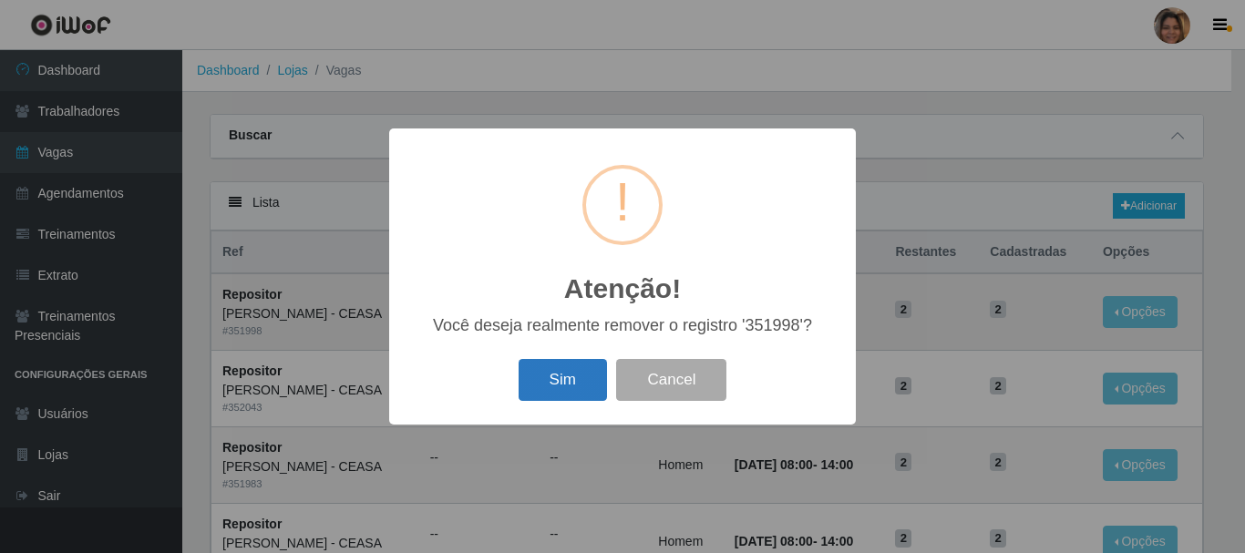
click at [590, 379] on button "Sim" at bounding box center [562, 380] width 88 height 43
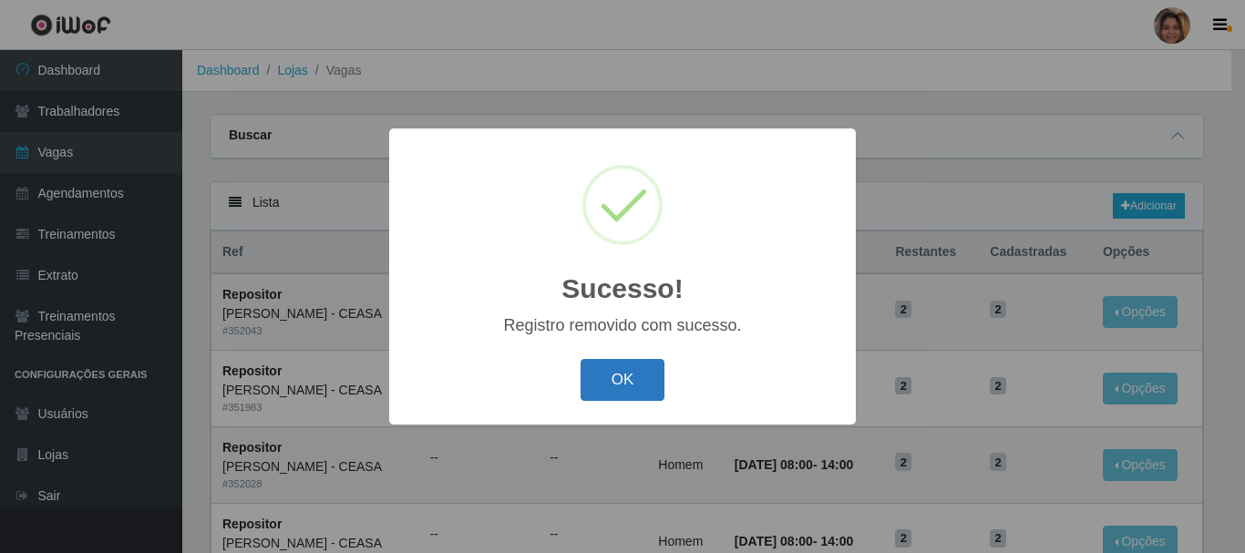
click at [584, 374] on button "OK" at bounding box center [622, 380] width 85 height 43
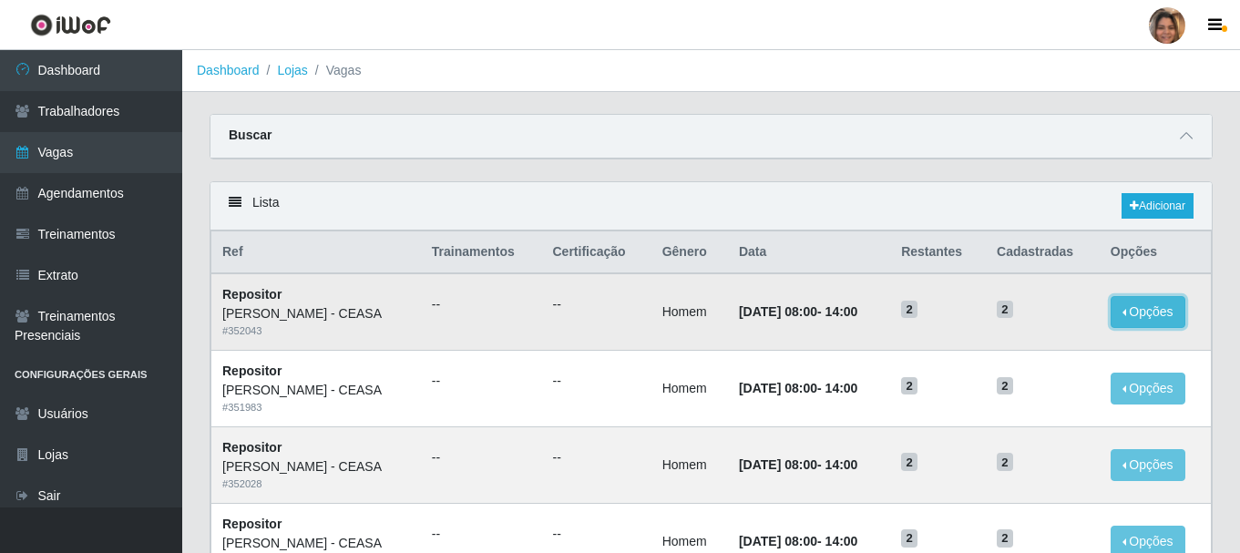
click at [1111, 311] on button "Opções" at bounding box center [1148, 312] width 75 height 32
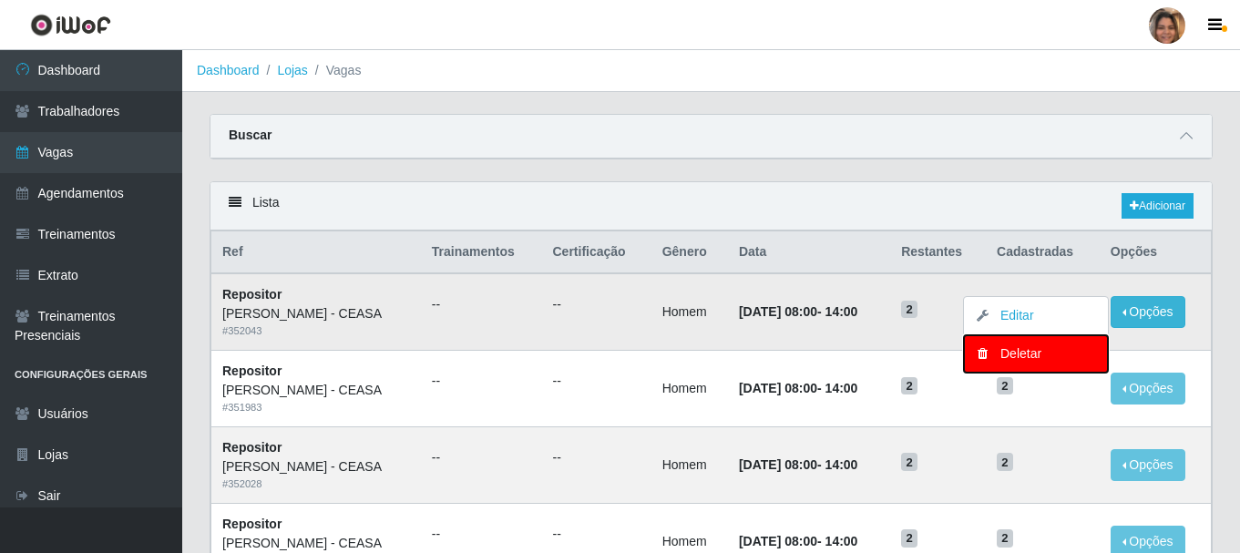
click at [990, 360] on icon "button" at bounding box center [982, 353] width 18 height 13
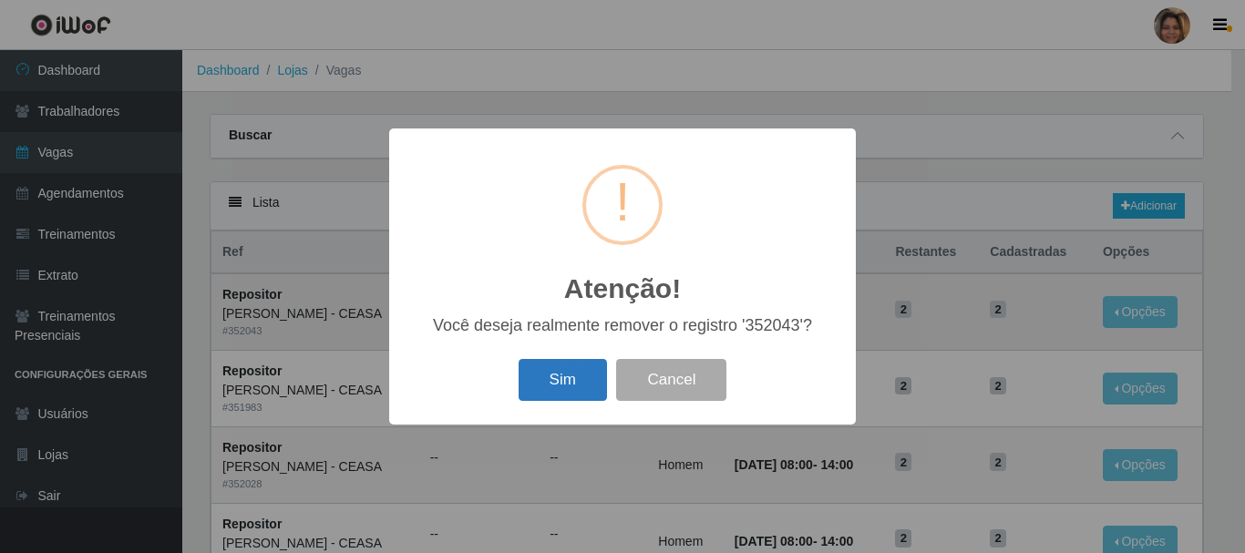
click at [552, 378] on button "Sim" at bounding box center [562, 380] width 88 height 43
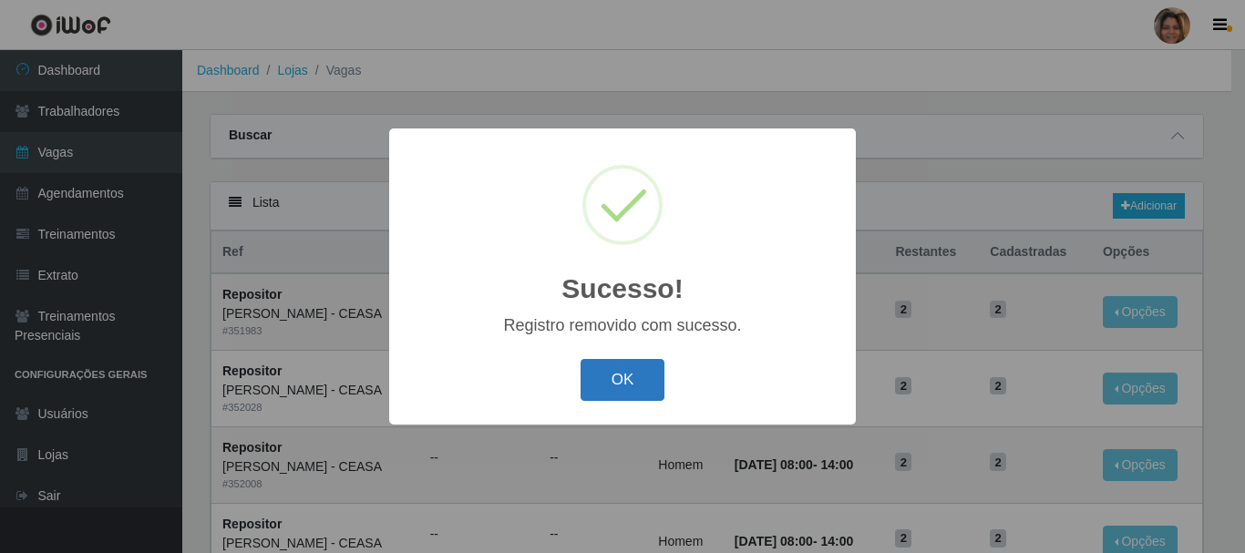
click at [637, 362] on button "OK" at bounding box center [622, 380] width 85 height 43
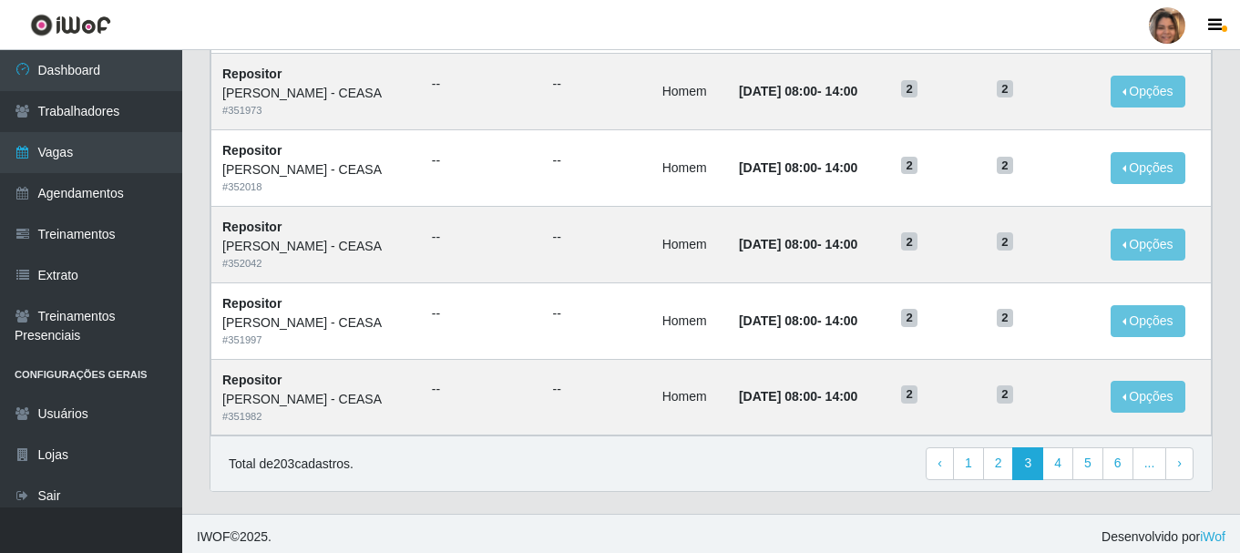
scroll to position [991, 0]
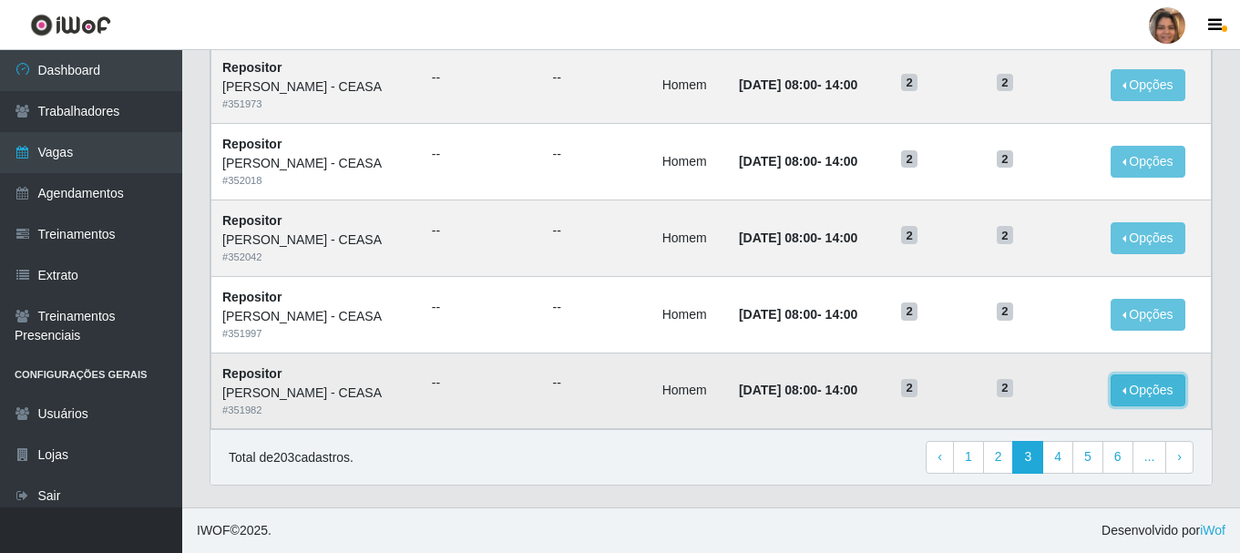
click at [1183, 392] on button "Opções" at bounding box center [1148, 390] width 75 height 32
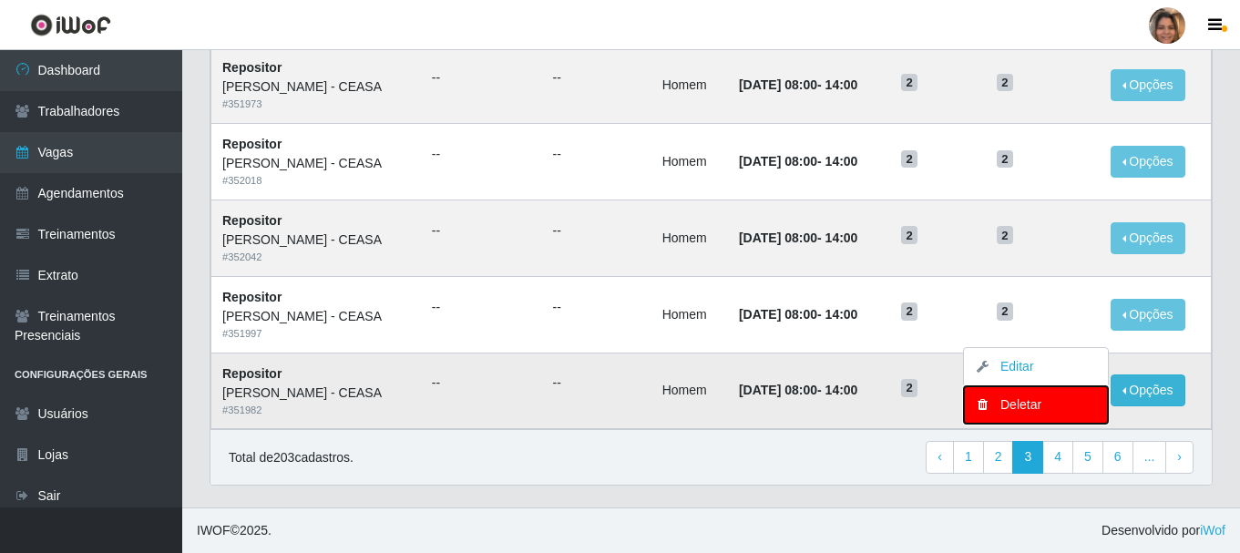
click at [1081, 413] on div "Deletar" at bounding box center [1036, 404] width 108 height 19
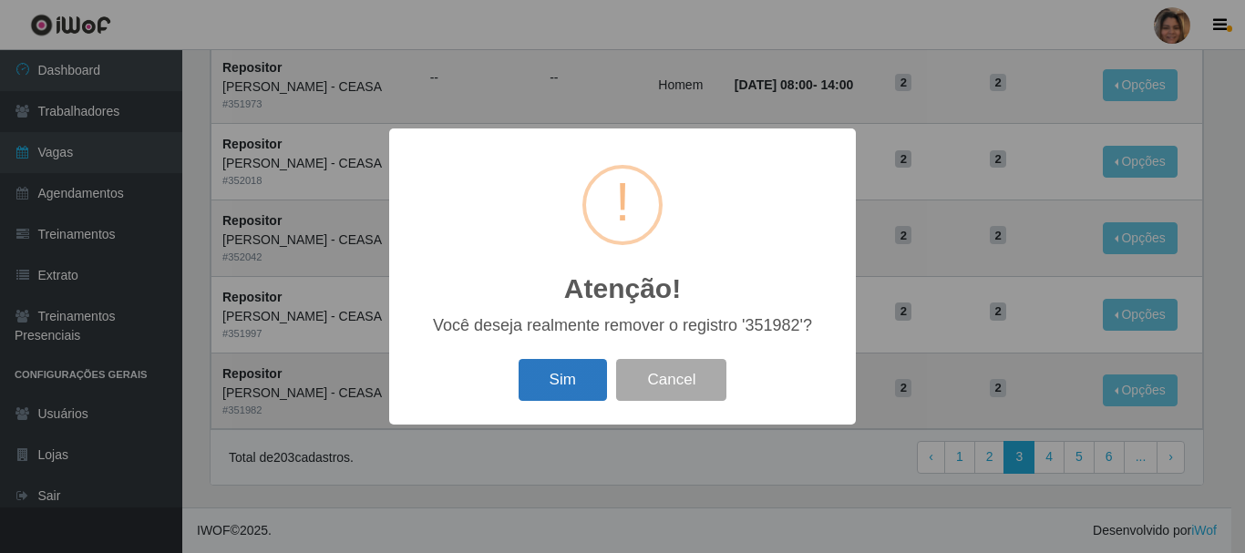
click at [588, 383] on button "Sim" at bounding box center [562, 380] width 88 height 43
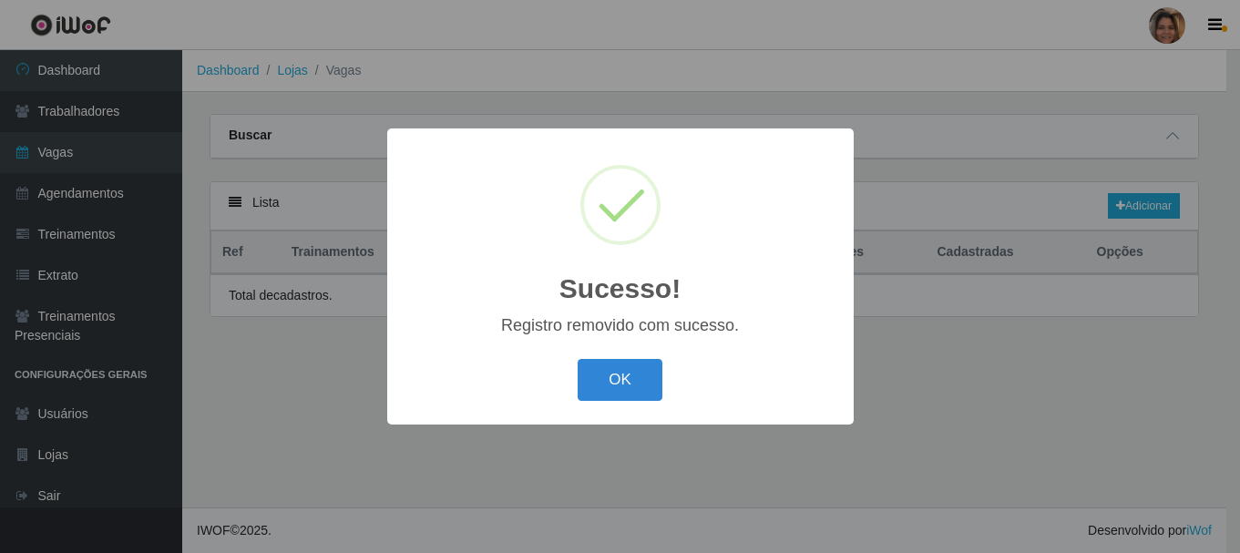
scroll to position [0, 0]
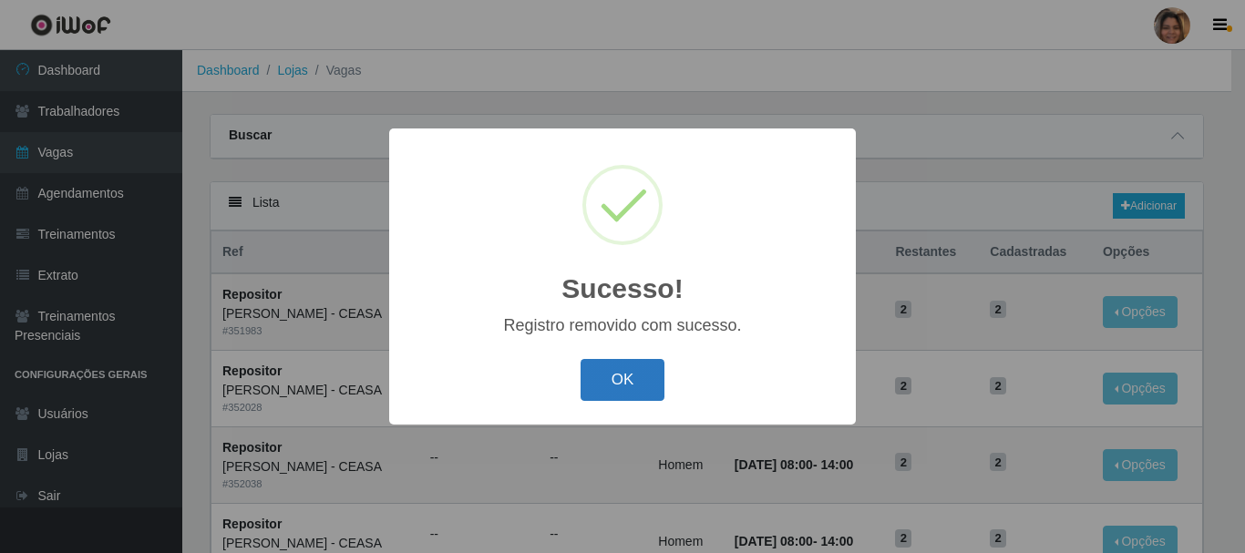
click at [592, 380] on button "OK" at bounding box center [622, 380] width 85 height 43
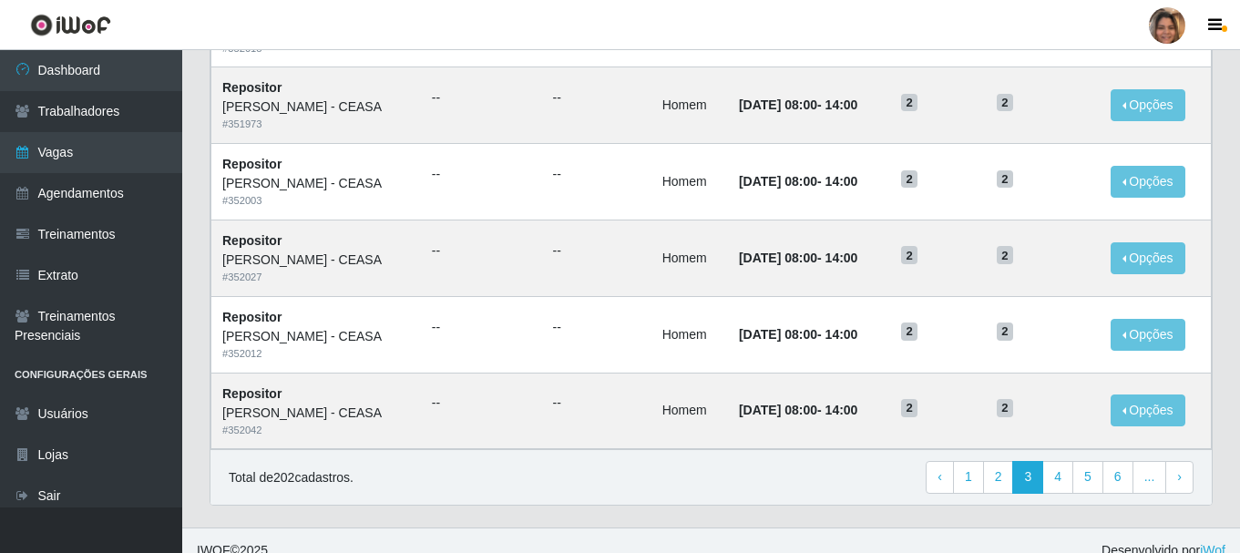
scroll to position [991, 0]
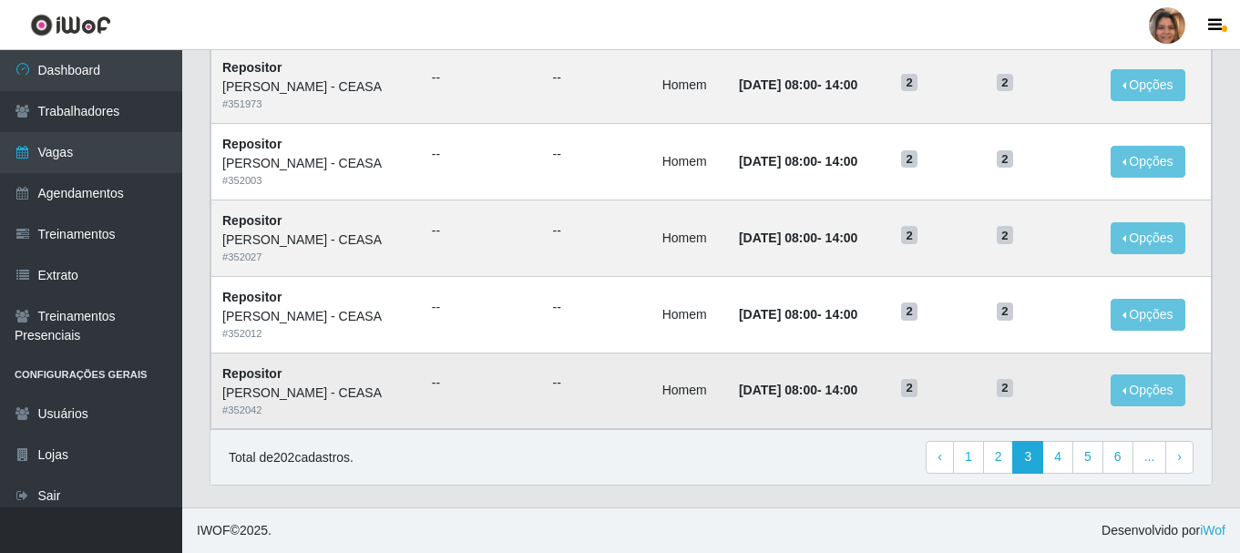
click at [918, 391] on span "2" at bounding box center [909, 388] width 16 height 18
click at [1174, 379] on button "Opções" at bounding box center [1148, 390] width 75 height 32
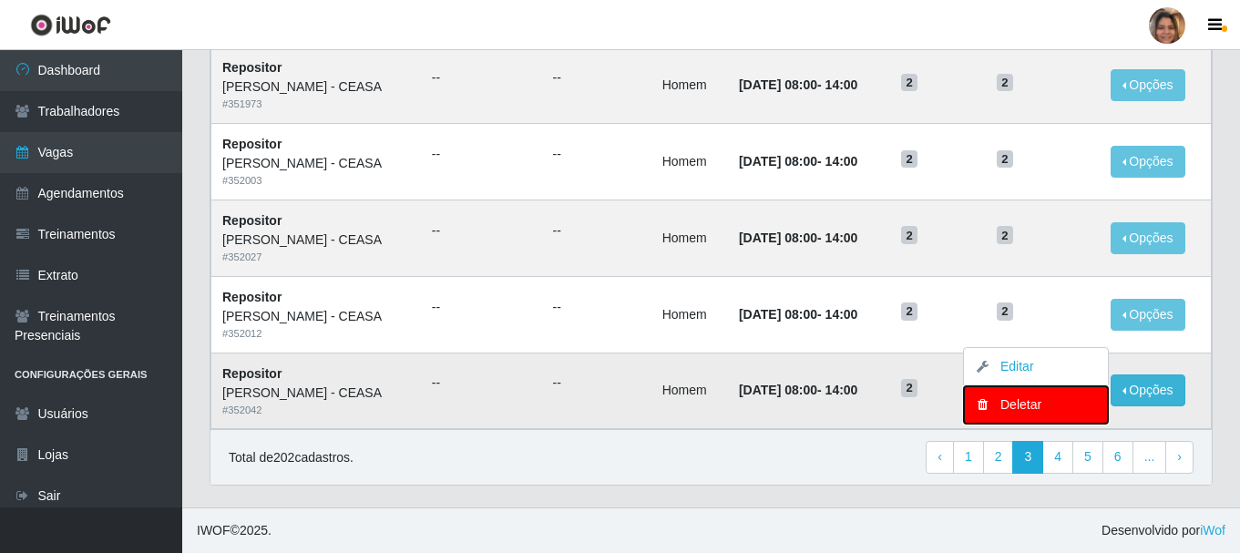
click at [1068, 407] on div "Deletar" at bounding box center [1036, 404] width 108 height 19
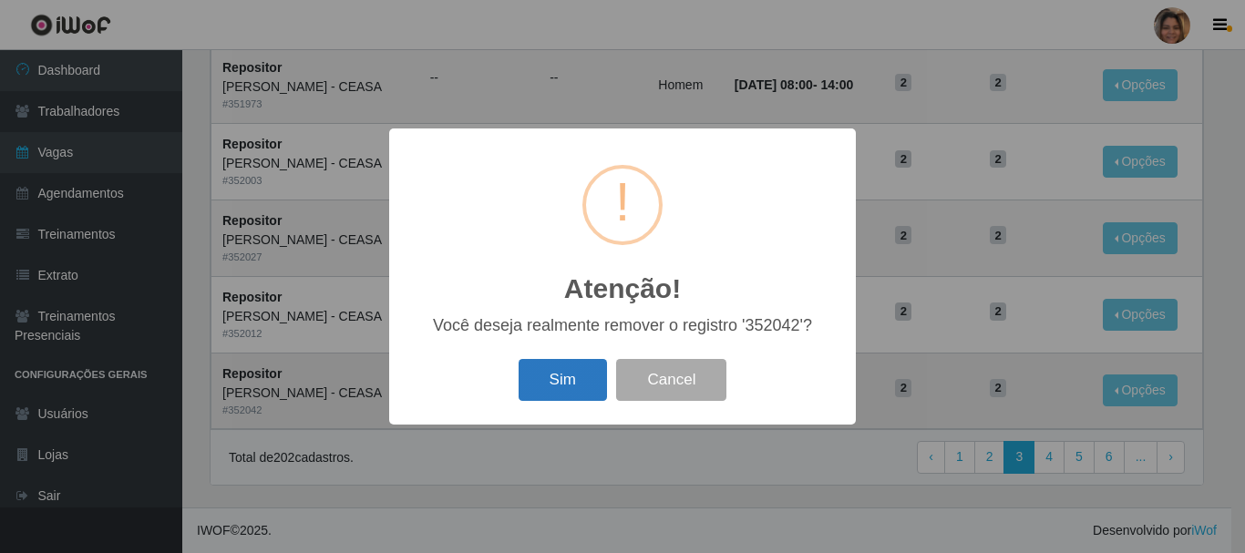
click at [571, 381] on button "Sim" at bounding box center [562, 380] width 88 height 43
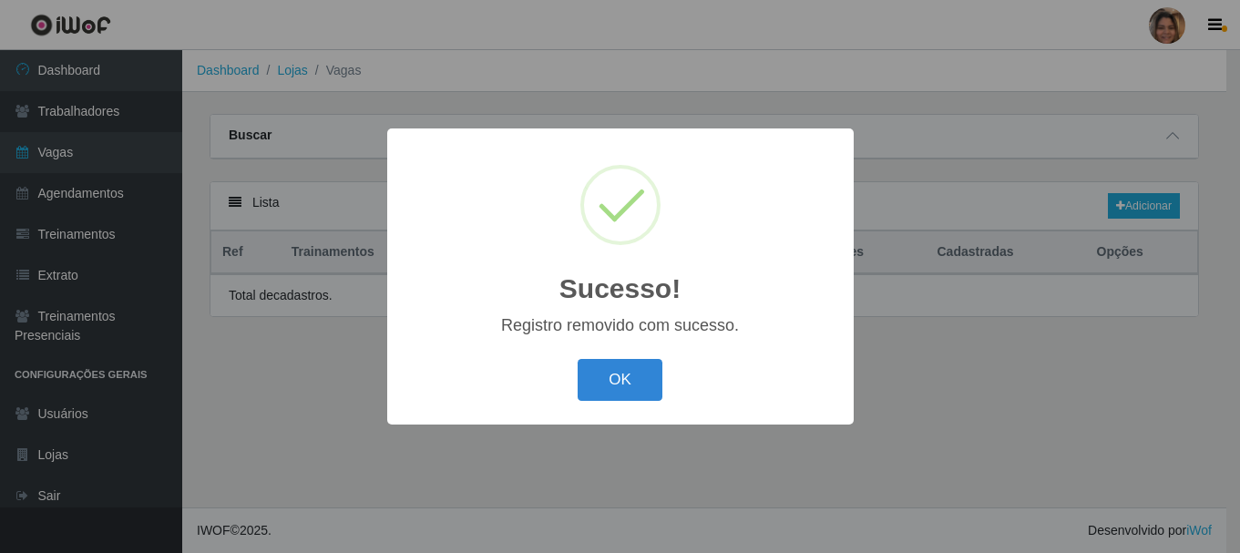
scroll to position [0, 0]
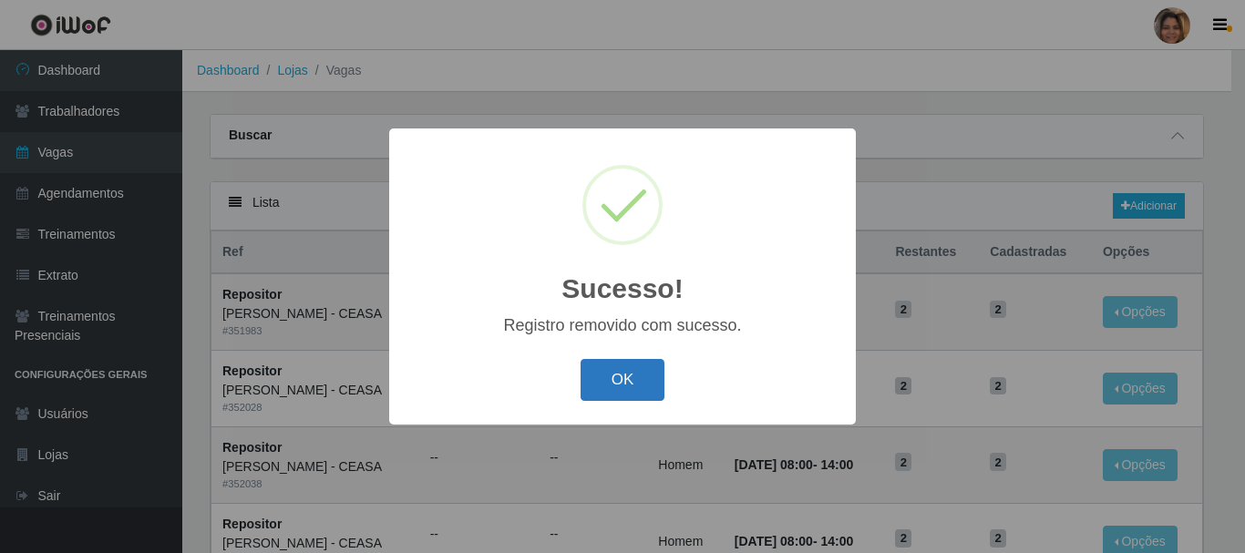
click at [589, 380] on button "OK" at bounding box center [622, 380] width 85 height 43
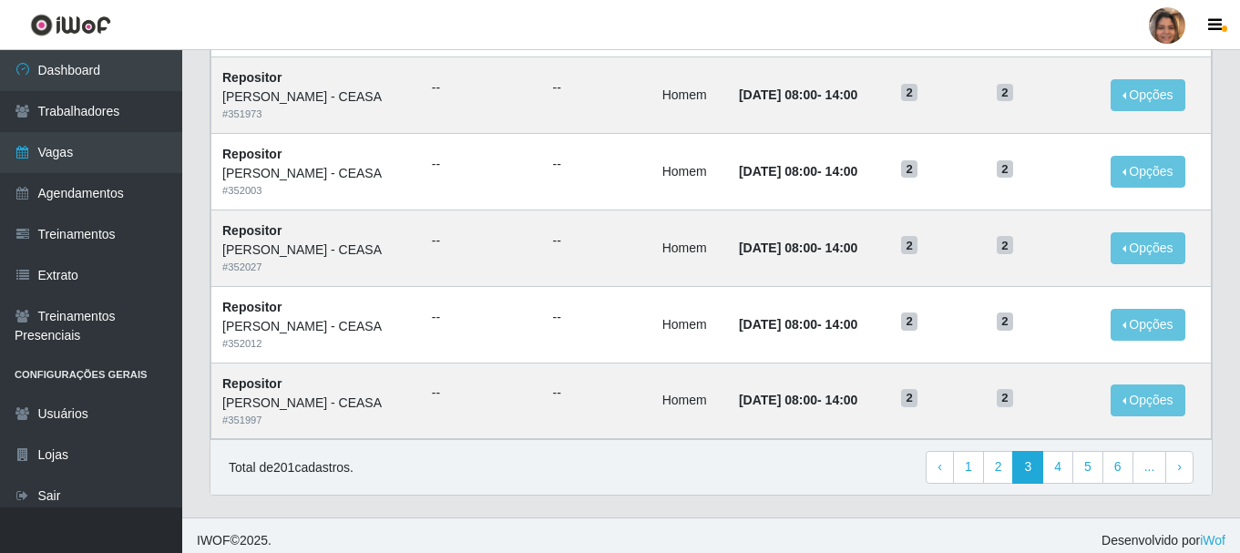
scroll to position [991, 0]
